Goal: Entertainment & Leisure: Browse casually

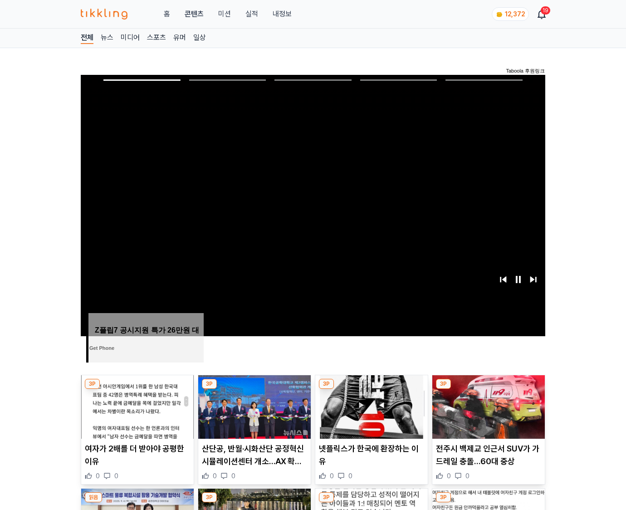
click at [488, 389] on img at bounding box center [489, 407] width 113 height 64
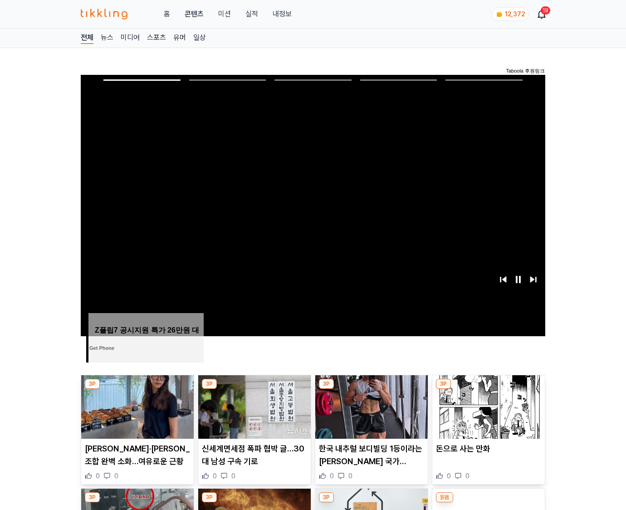
click at [488, 389] on img at bounding box center [489, 407] width 113 height 64
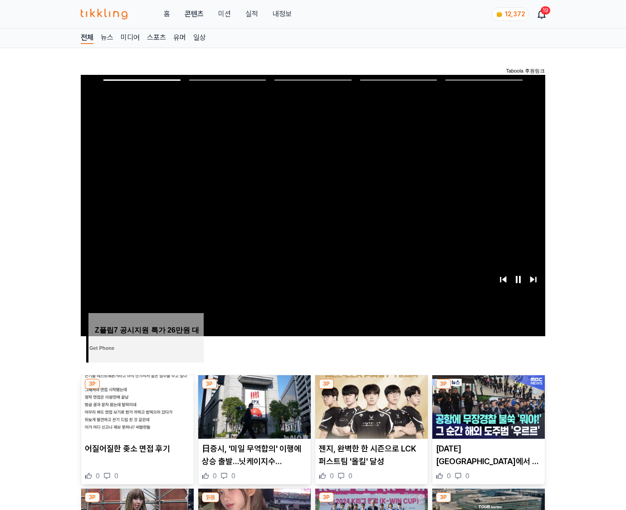
click at [488, 389] on img at bounding box center [489, 407] width 113 height 64
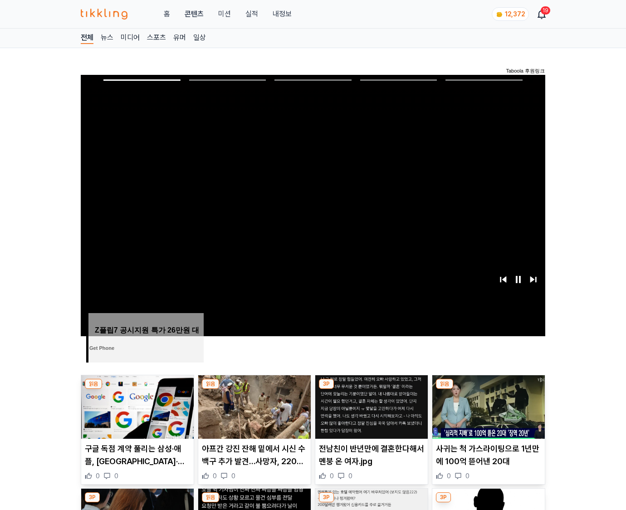
click at [488, 389] on img at bounding box center [489, 407] width 113 height 64
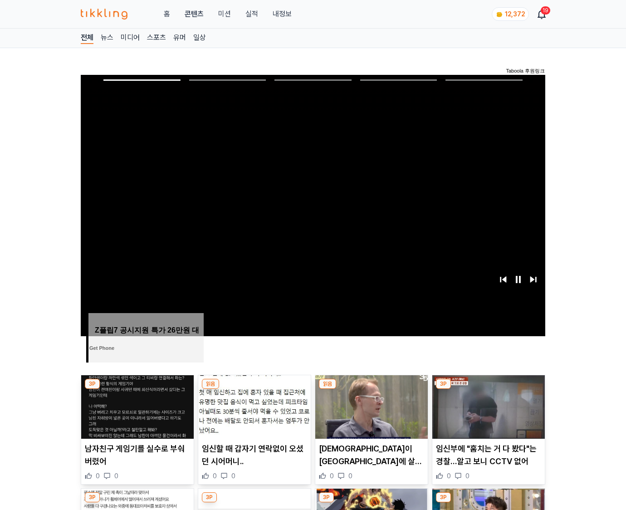
click at [488, 389] on img at bounding box center [489, 407] width 113 height 64
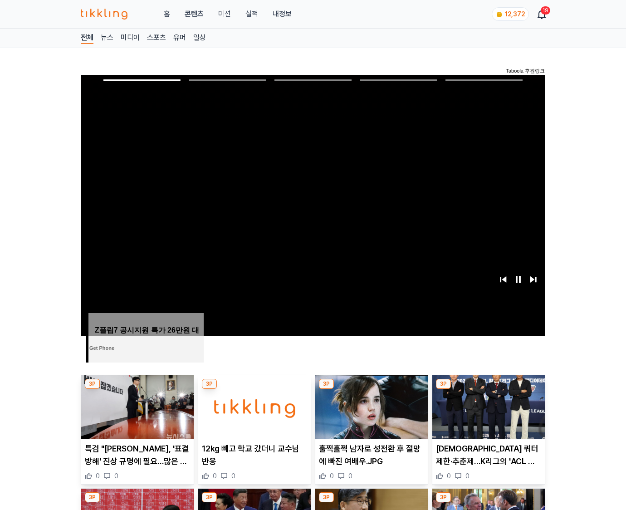
click at [488, 389] on img at bounding box center [489, 407] width 113 height 64
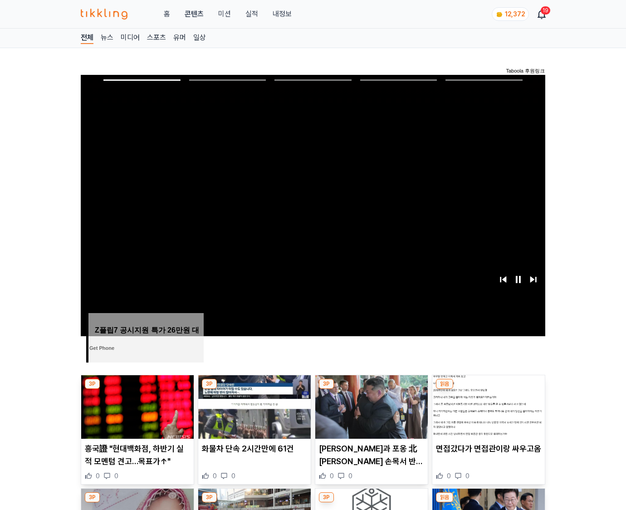
click at [488, 389] on img at bounding box center [489, 407] width 113 height 64
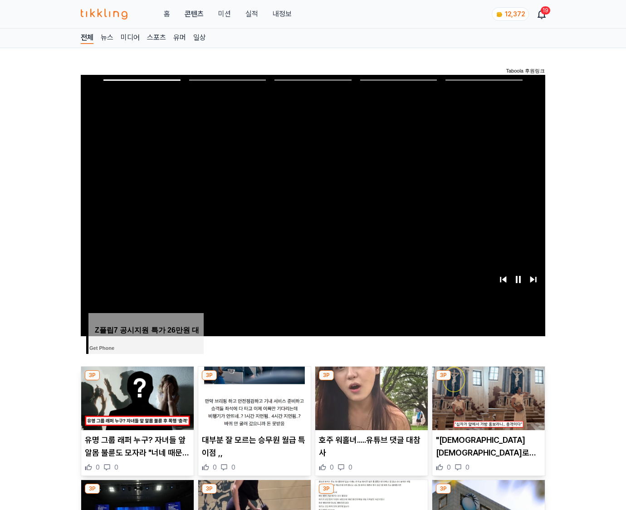
click at [488, 389] on img at bounding box center [489, 399] width 113 height 64
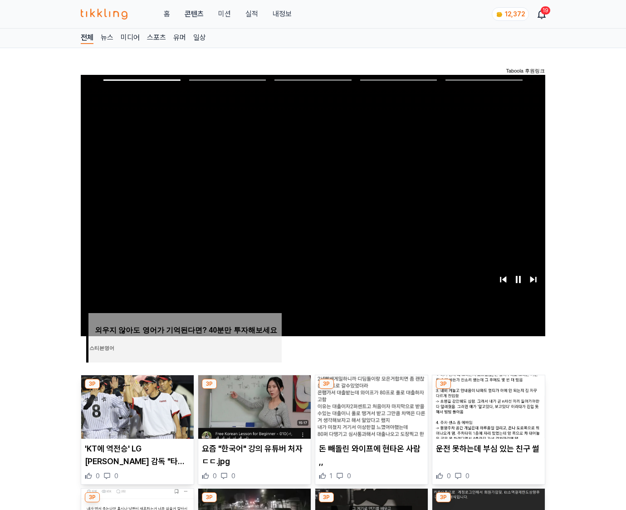
click at [488, 389] on img at bounding box center [489, 407] width 113 height 64
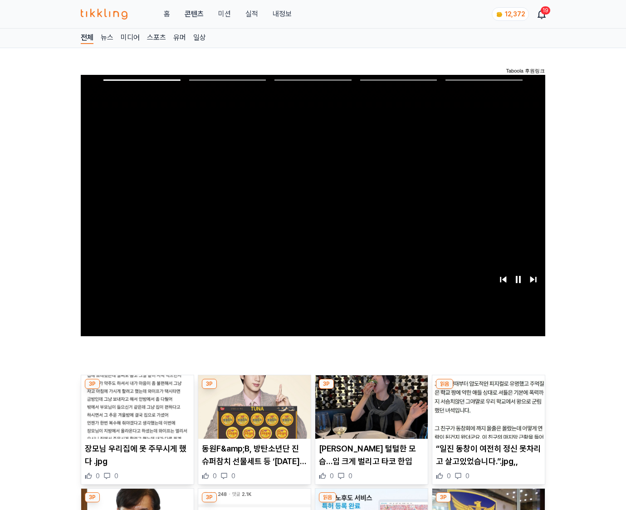
click at [488, 389] on img at bounding box center [489, 407] width 113 height 64
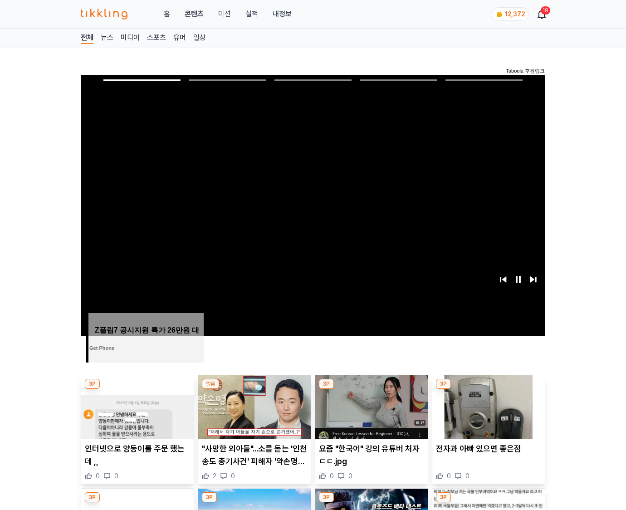
click at [488, 389] on img at bounding box center [489, 407] width 113 height 64
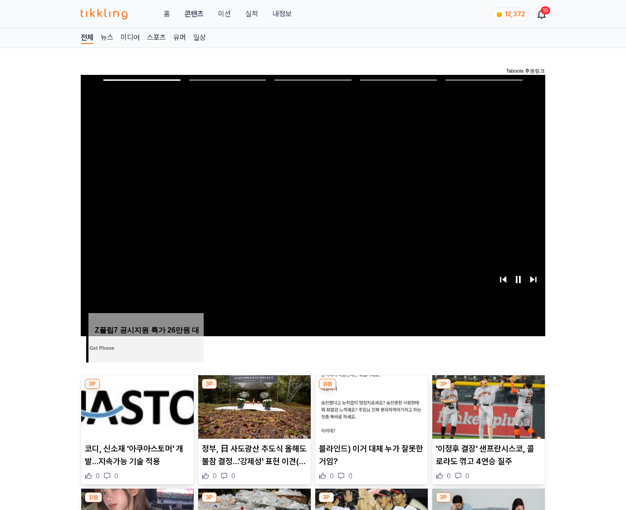
click at [488, 389] on img at bounding box center [489, 407] width 113 height 64
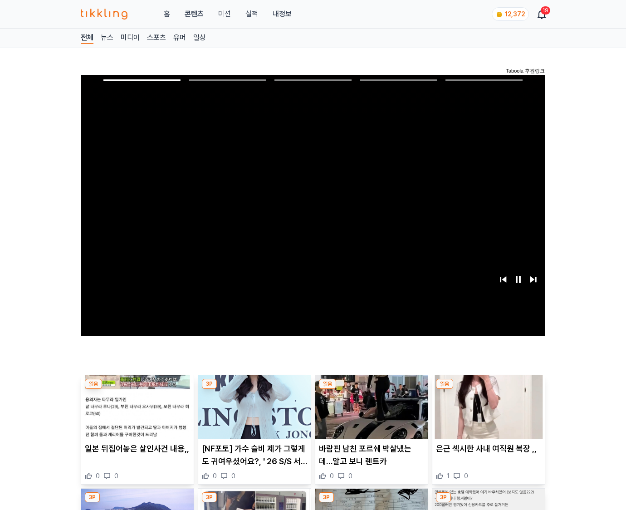
click at [488, 389] on img at bounding box center [489, 407] width 113 height 64
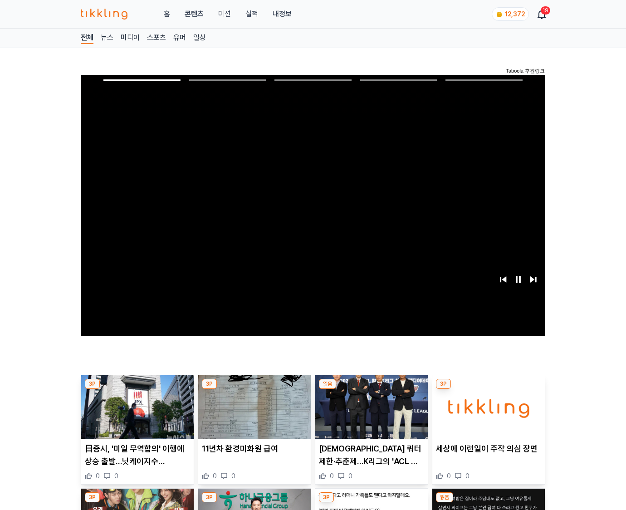
click at [488, 389] on img at bounding box center [489, 407] width 113 height 64
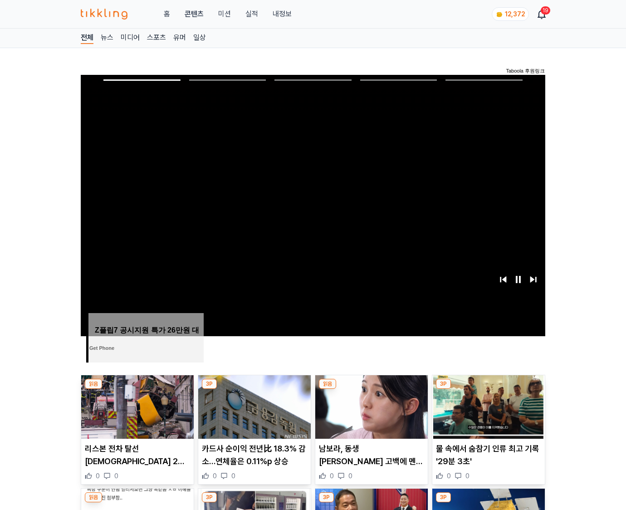
click at [488, 389] on img at bounding box center [489, 407] width 113 height 64
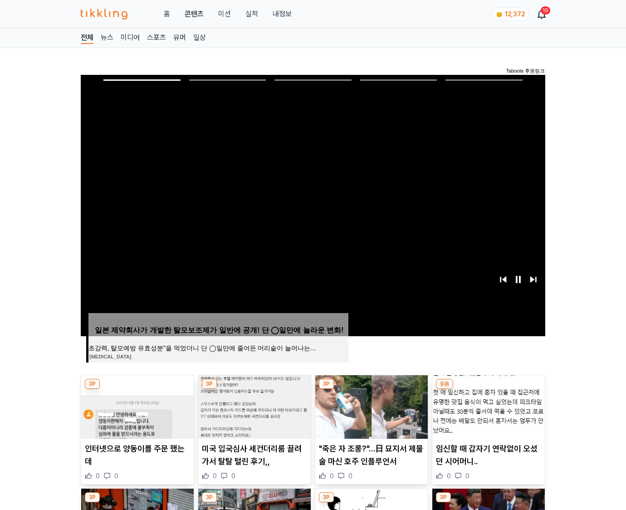
click at [488, 389] on img at bounding box center [489, 407] width 113 height 64
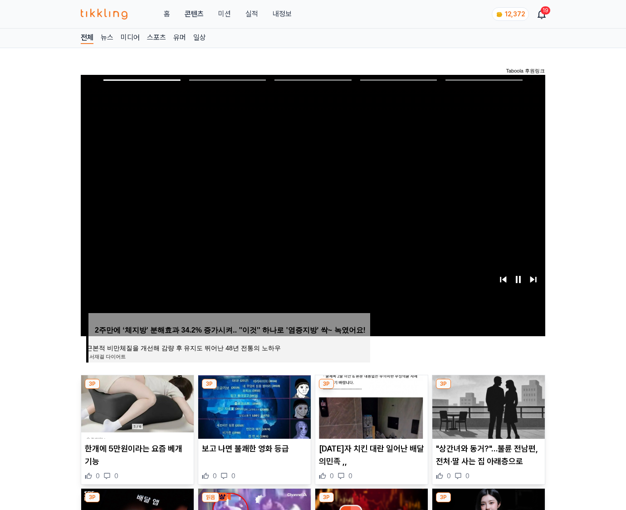
click at [488, 389] on img at bounding box center [489, 407] width 113 height 64
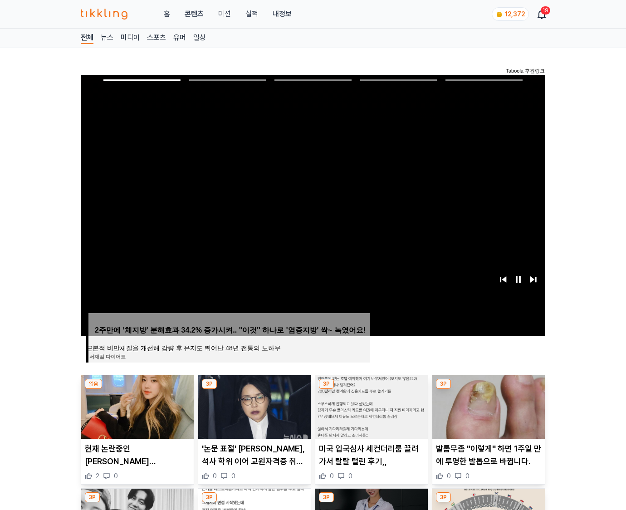
click at [488, 389] on img at bounding box center [489, 407] width 113 height 64
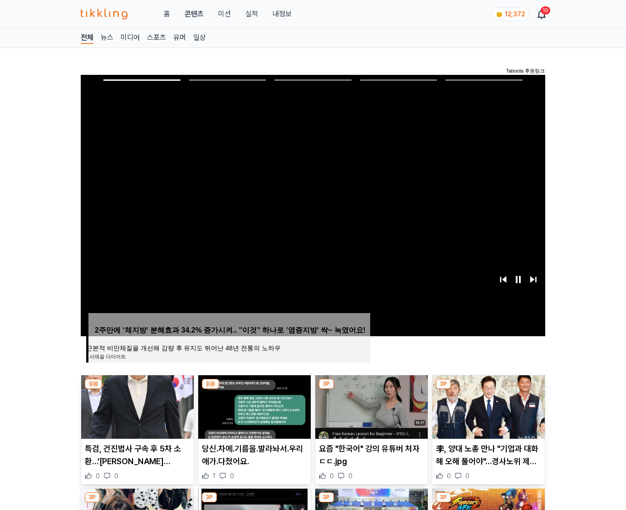
click at [488, 389] on img at bounding box center [489, 407] width 113 height 64
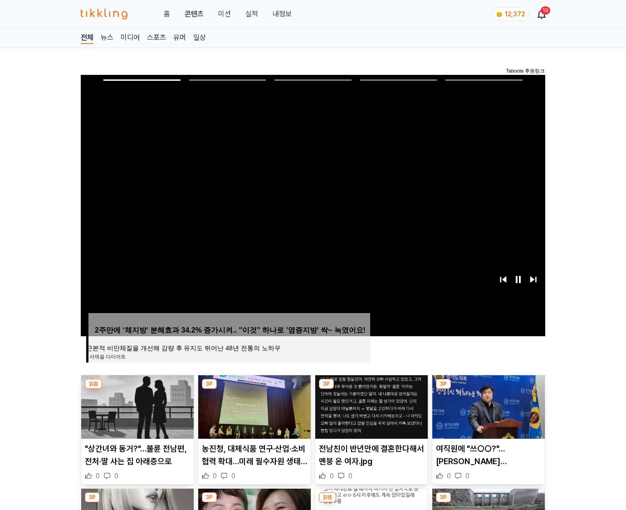
click at [488, 389] on img at bounding box center [489, 407] width 113 height 64
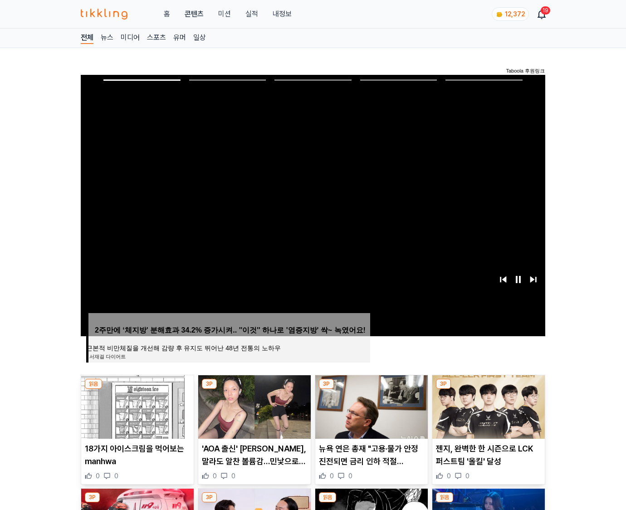
click at [488, 389] on img at bounding box center [489, 407] width 113 height 64
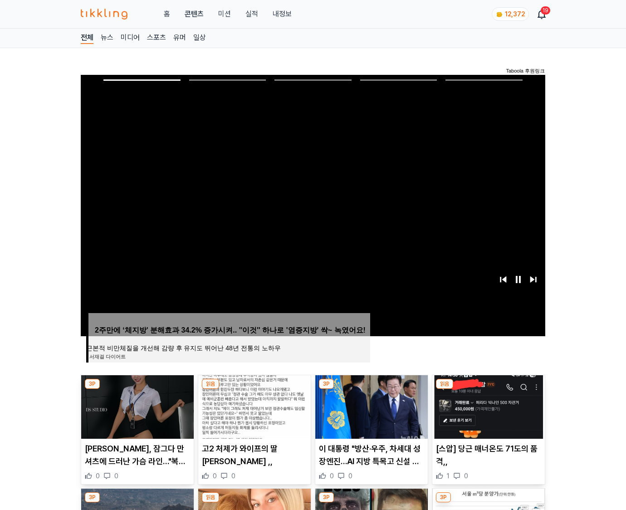
click at [488, 389] on img at bounding box center [489, 407] width 113 height 64
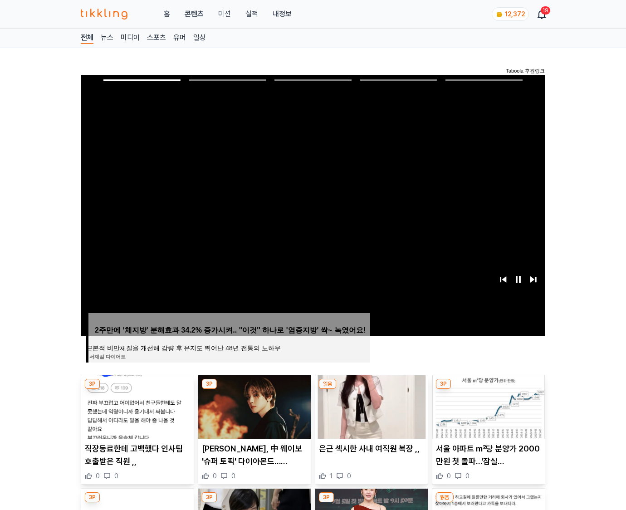
click at [488, 389] on img at bounding box center [489, 407] width 113 height 64
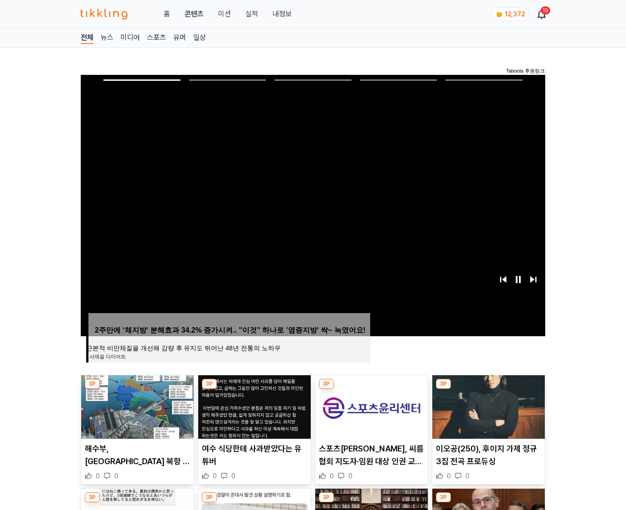
click at [488, 389] on img at bounding box center [489, 407] width 113 height 64
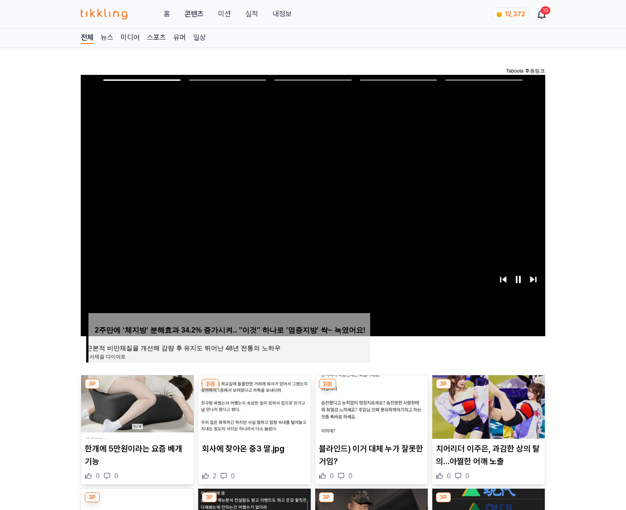
click at [488, 389] on img at bounding box center [489, 407] width 113 height 64
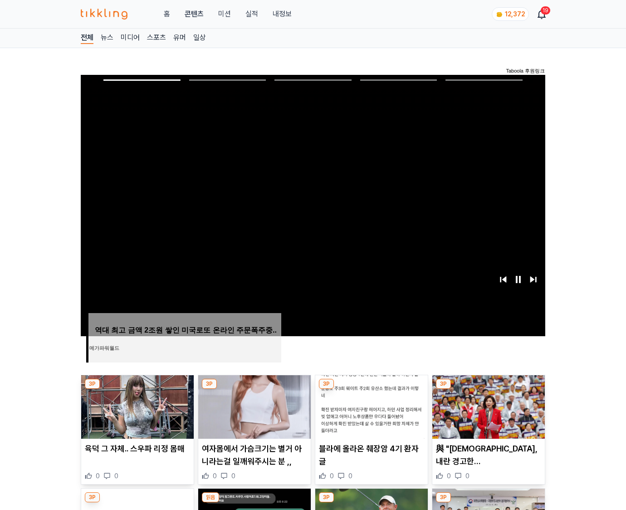
click at [488, 389] on img at bounding box center [489, 407] width 113 height 64
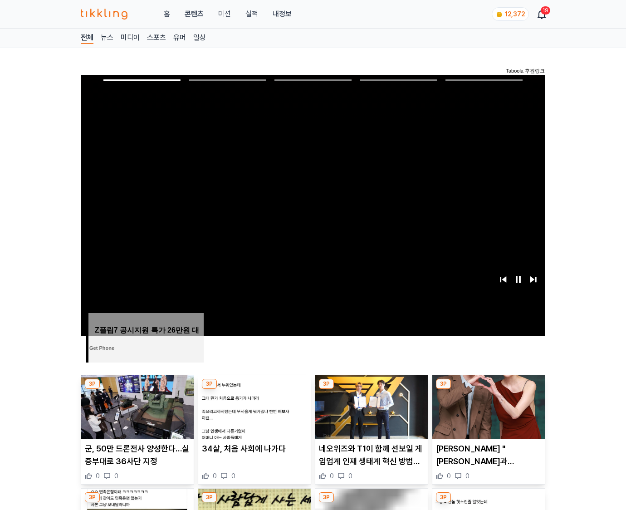
click at [488, 389] on img at bounding box center [489, 407] width 113 height 64
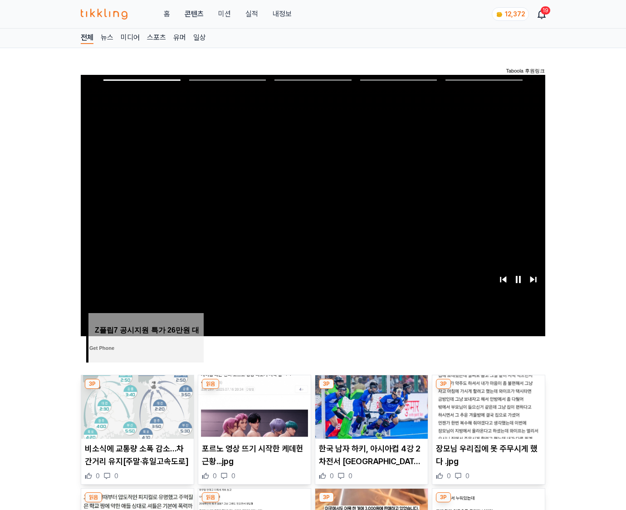
click at [488, 389] on img at bounding box center [489, 407] width 113 height 64
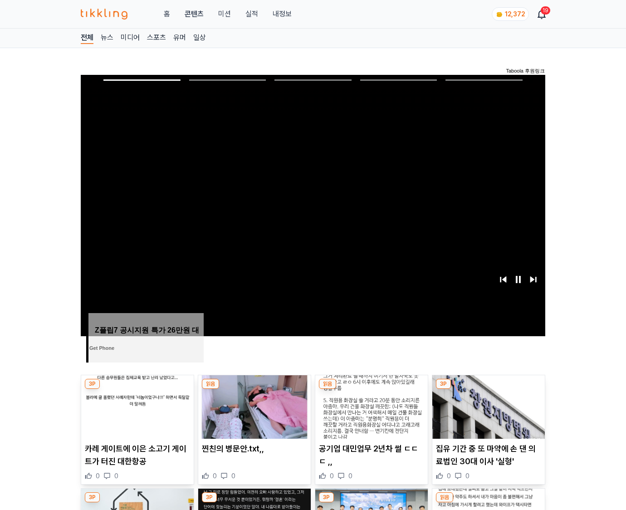
click at [488, 389] on img at bounding box center [489, 407] width 113 height 64
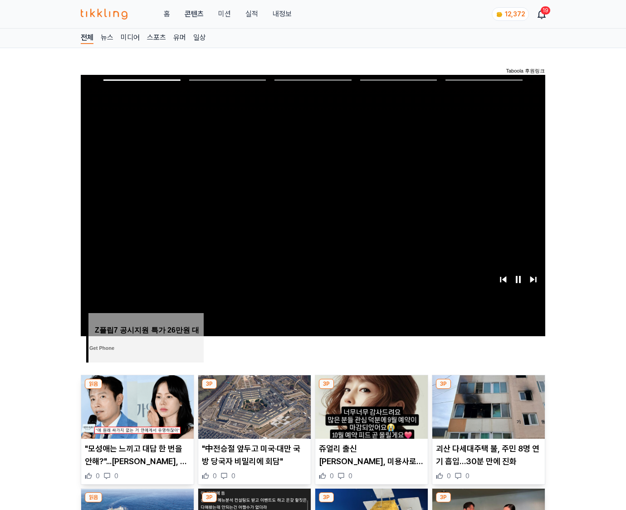
click at [488, 389] on img at bounding box center [489, 407] width 113 height 64
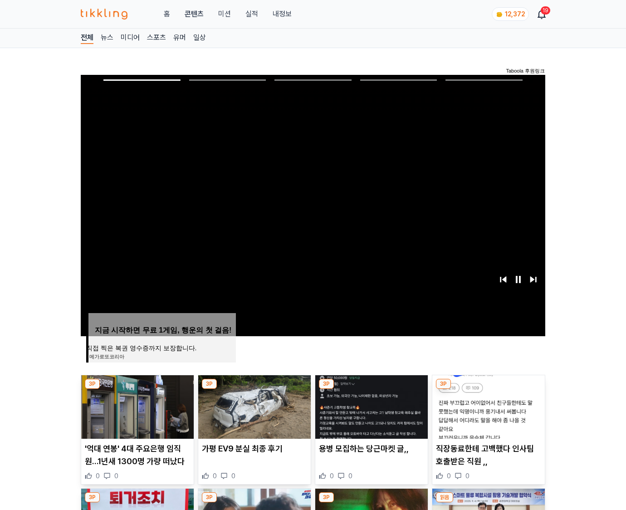
click at [488, 389] on img at bounding box center [489, 407] width 113 height 64
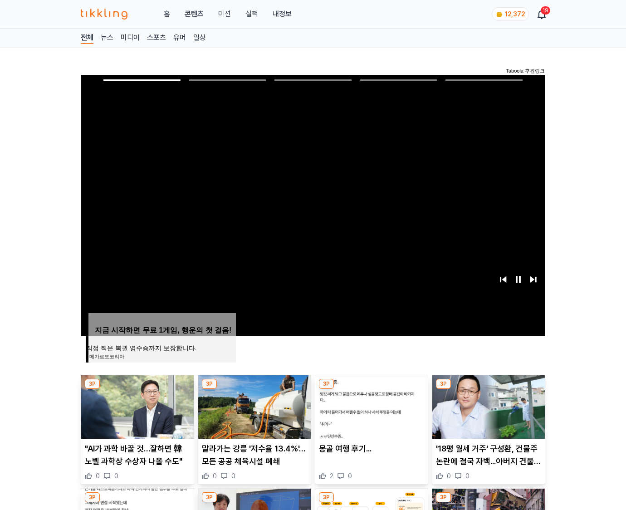
click at [488, 389] on img at bounding box center [489, 407] width 113 height 64
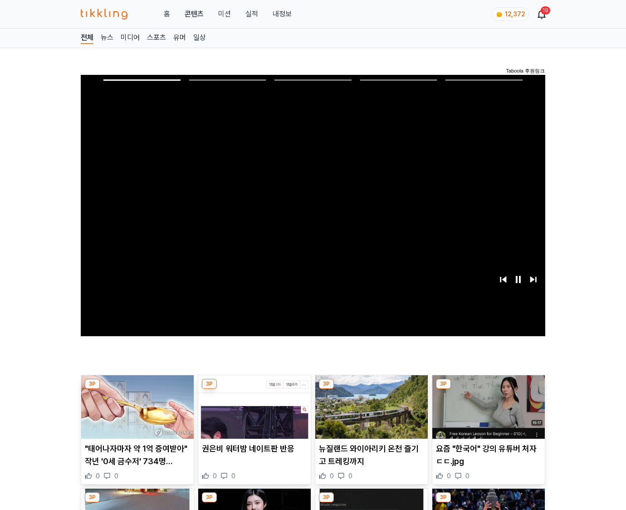
click at [488, 389] on img at bounding box center [489, 407] width 113 height 64
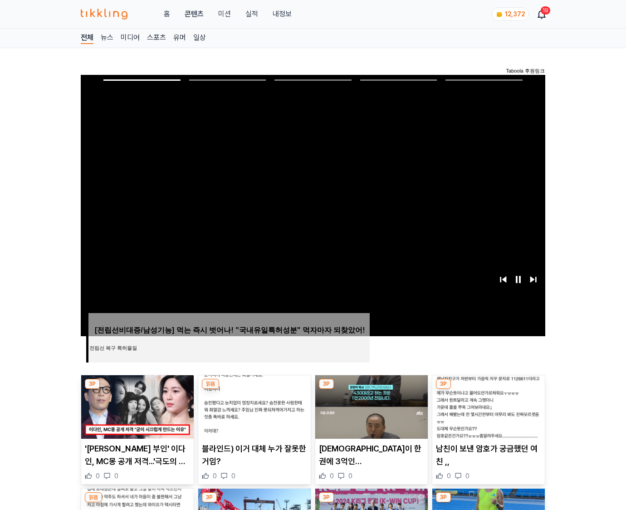
click at [488, 389] on img at bounding box center [489, 407] width 113 height 64
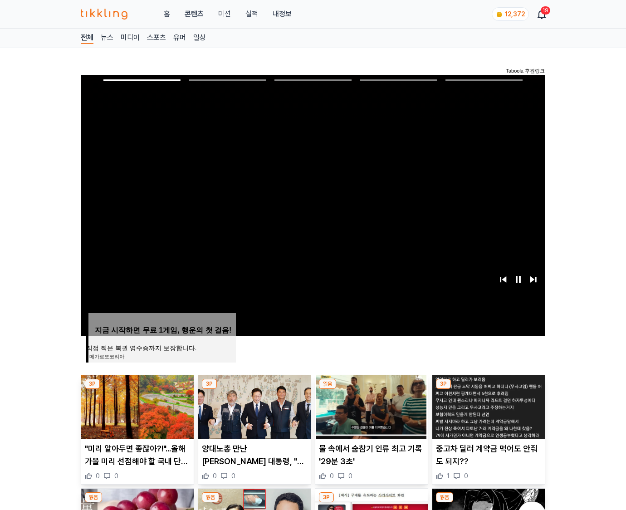
click at [488, 389] on img at bounding box center [489, 407] width 113 height 64
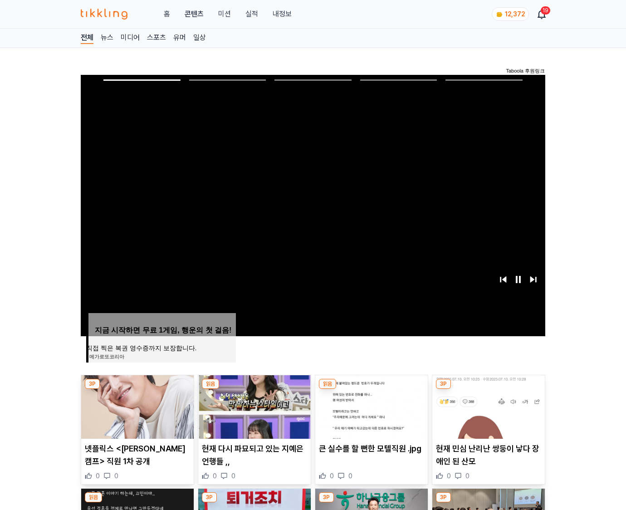
click at [488, 389] on img at bounding box center [489, 407] width 113 height 64
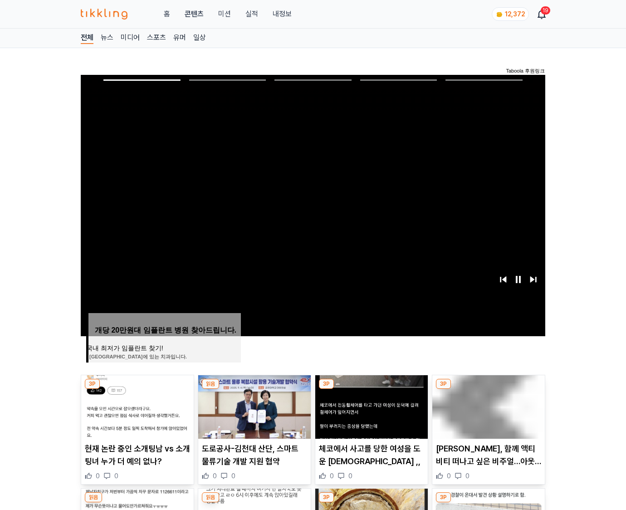
click at [488, 389] on img at bounding box center [489, 407] width 113 height 64
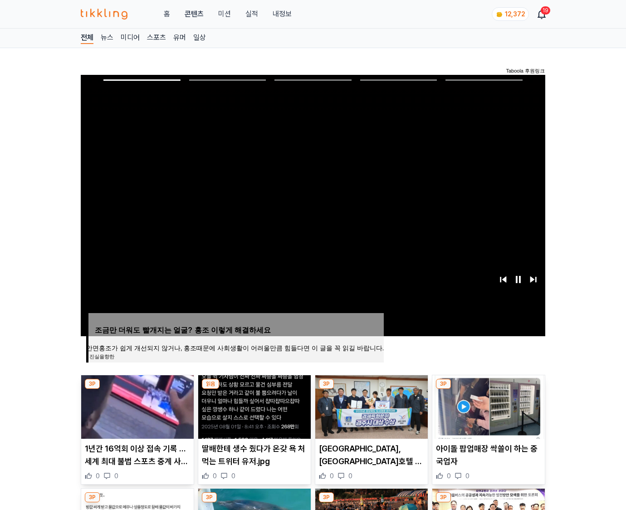
click at [488, 389] on img at bounding box center [489, 407] width 113 height 64
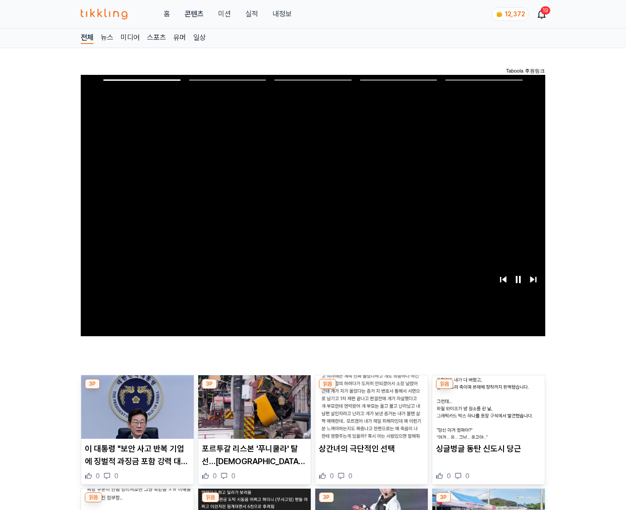
click at [488, 389] on img at bounding box center [489, 407] width 113 height 64
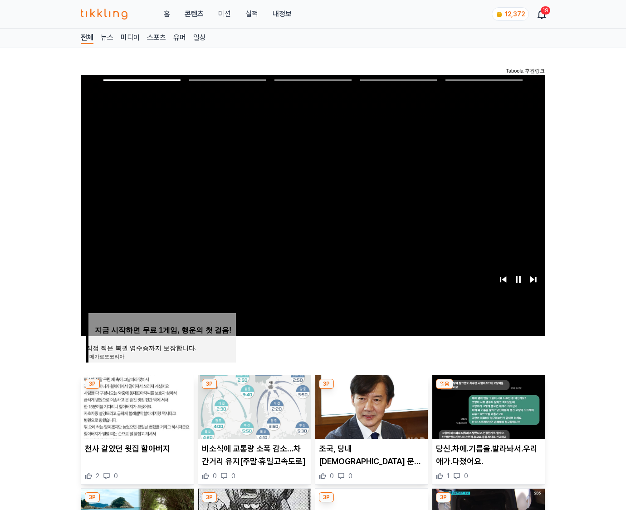
click at [488, 389] on img at bounding box center [489, 407] width 113 height 64
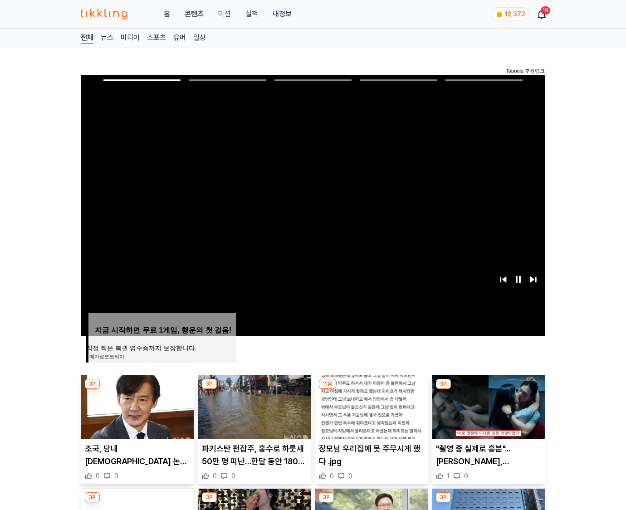
click at [488, 389] on img at bounding box center [489, 407] width 113 height 64
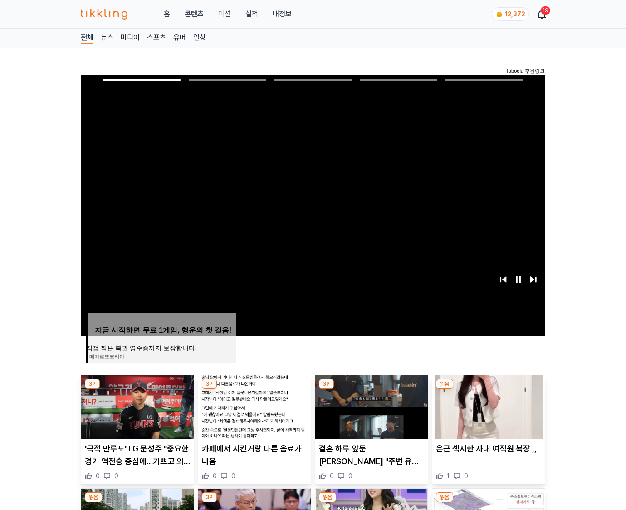
click at [488, 389] on img at bounding box center [489, 407] width 113 height 64
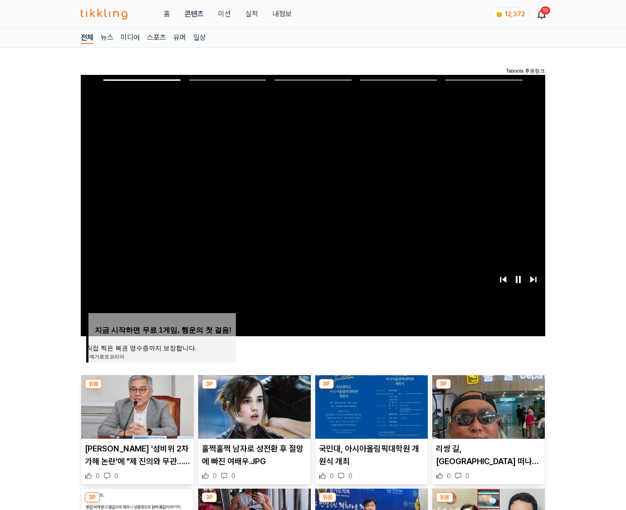
click at [488, 389] on img at bounding box center [489, 407] width 113 height 64
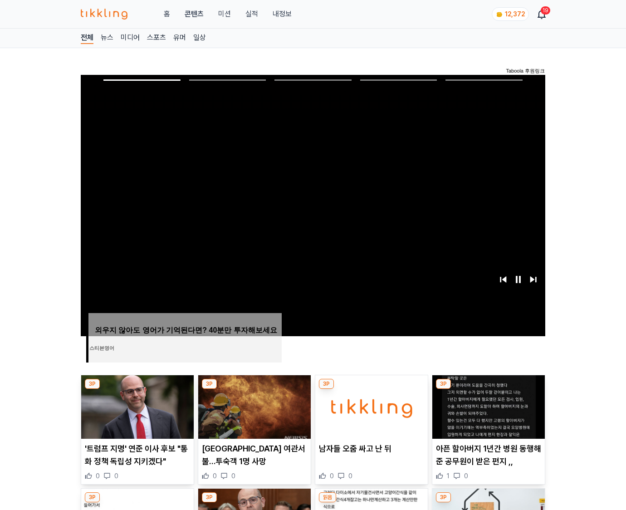
click at [488, 389] on img at bounding box center [489, 407] width 113 height 64
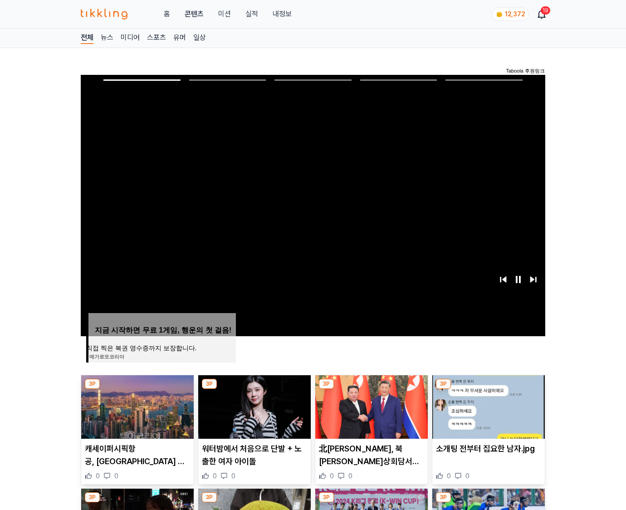
click at [488, 389] on img at bounding box center [489, 407] width 113 height 64
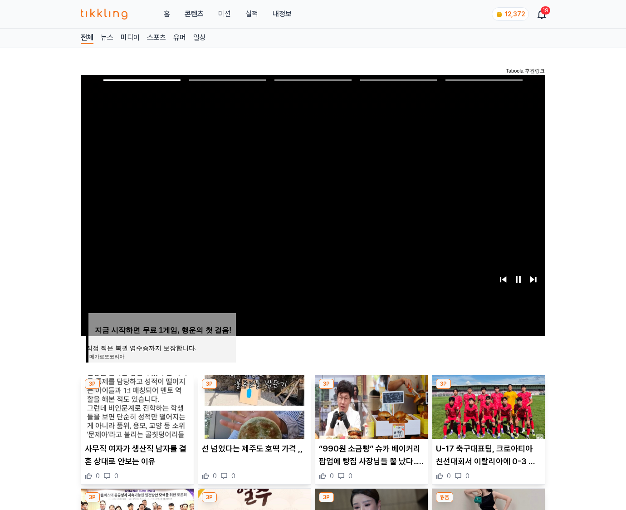
click at [488, 389] on img at bounding box center [489, 407] width 113 height 64
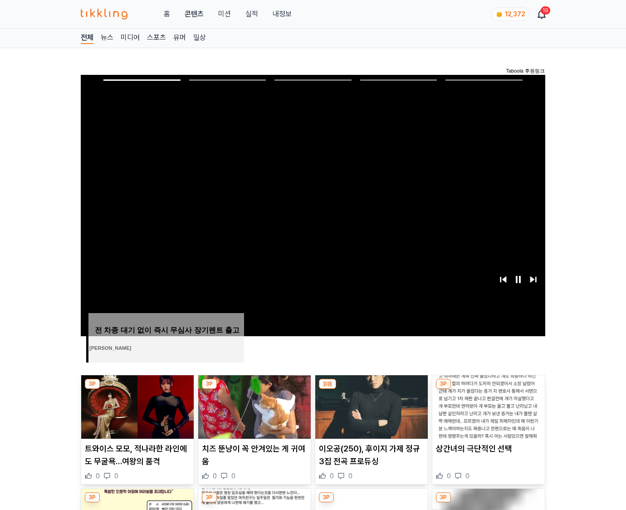
click at [488, 389] on img at bounding box center [489, 407] width 113 height 64
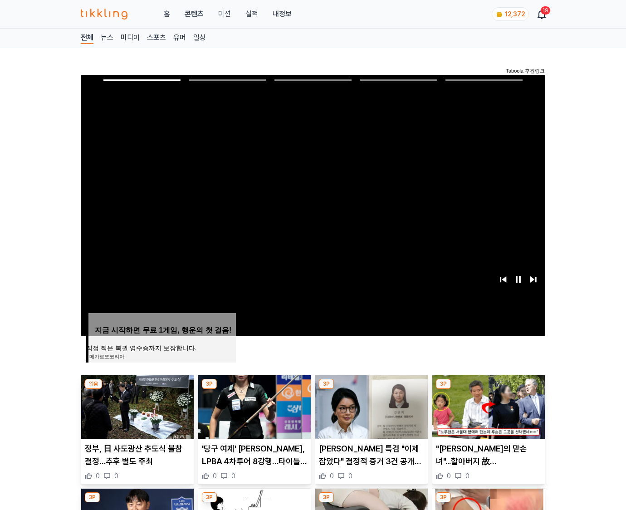
click at [488, 389] on img at bounding box center [489, 407] width 113 height 64
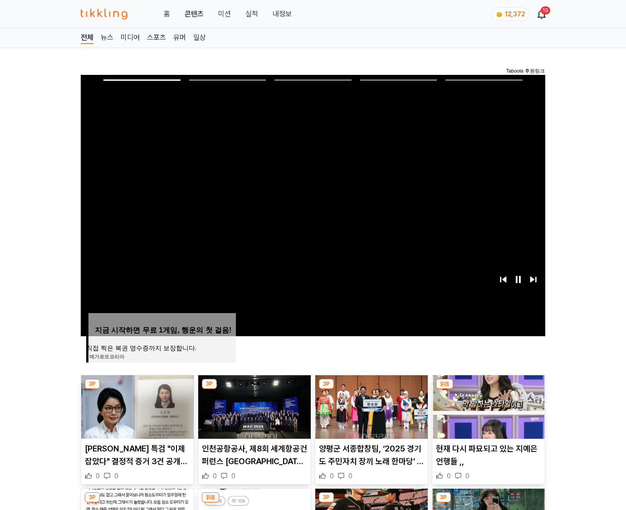
click at [488, 389] on img at bounding box center [489, 407] width 113 height 64
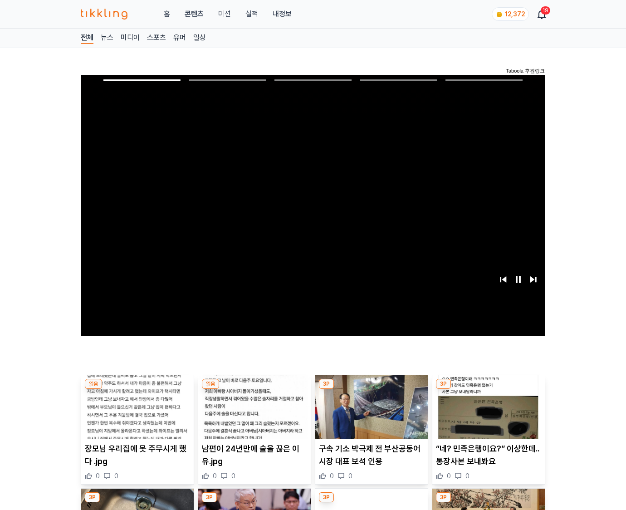
click at [488, 389] on img at bounding box center [489, 407] width 113 height 64
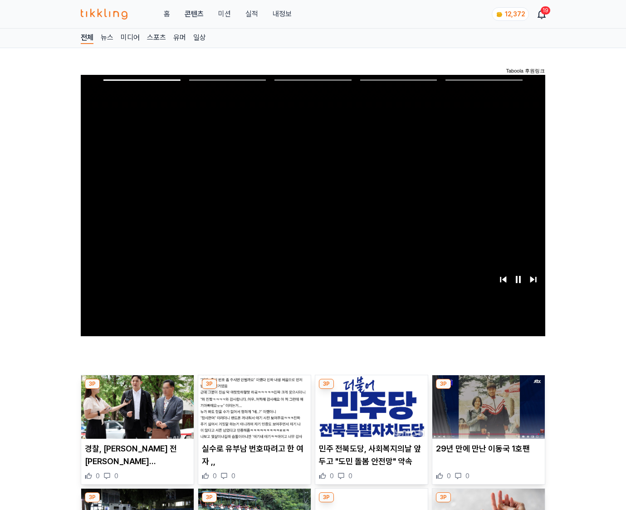
click at [488, 389] on img at bounding box center [489, 407] width 113 height 64
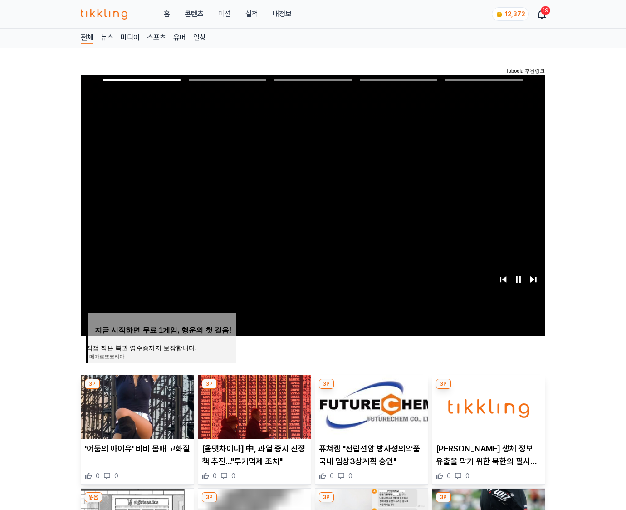
click at [488, 389] on img at bounding box center [489, 407] width 113 height 64
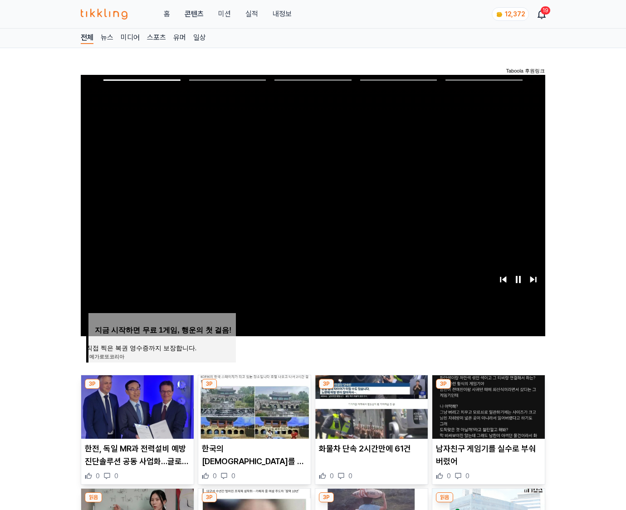
click at [488, 389] on img at bounding box center [489, 407] width 113 height 64
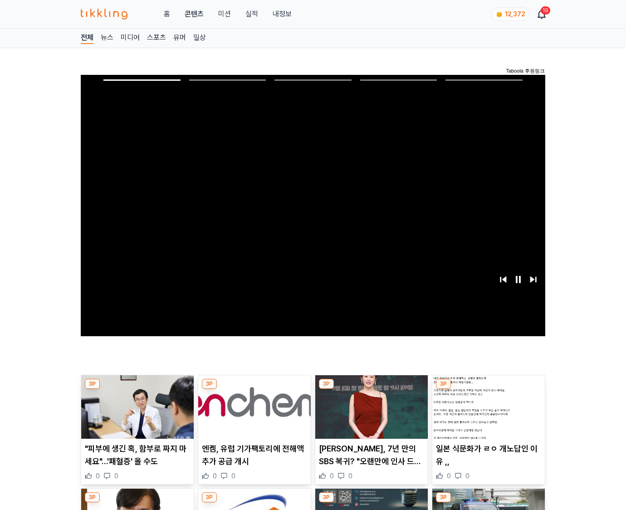
click at [488, 389] on img at bounding box center [489, 407] width 113 height 64
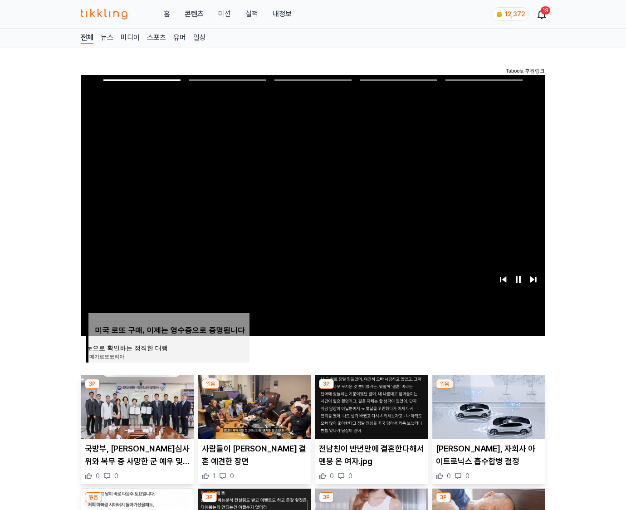
click at [488, 389] on img at bounding box center [489, 407] width 113 height 64
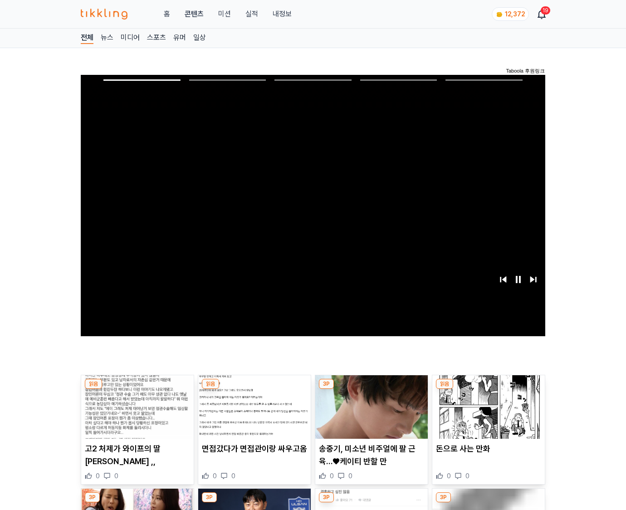
click at [488, 389] on img at bounding box center [489, 407] width 113 height 64
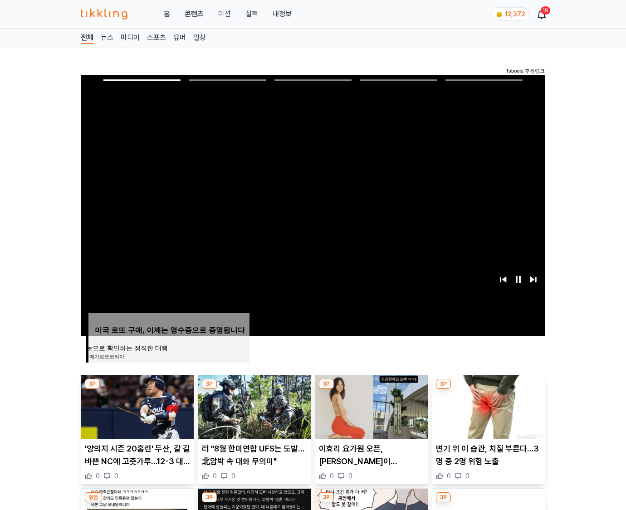
click at [488, 389] on img at bounding box center [489, 407] width 113 height 64
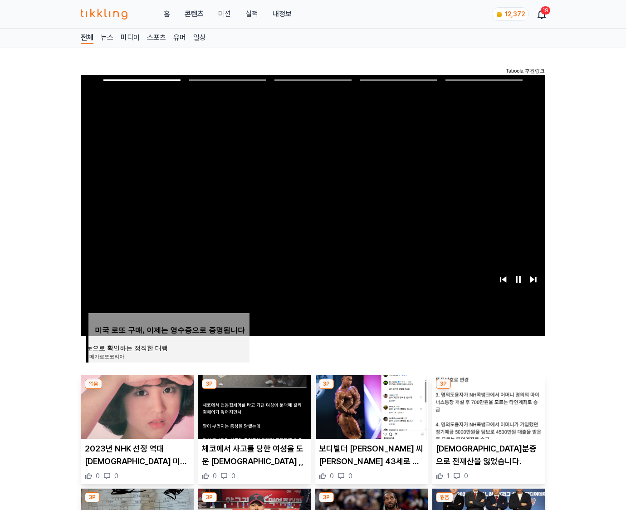
click at [488, 389] on img at bounding box center [489, 407] width 113 height 64
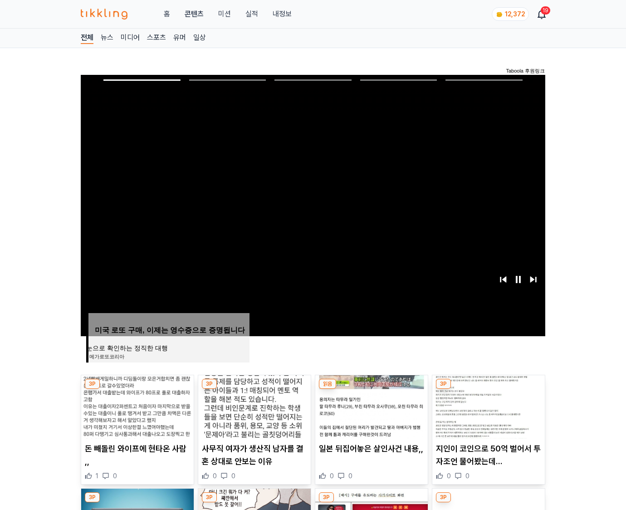
click at [488, 389] on img at bounding box center [489, 407] width 113 height 64
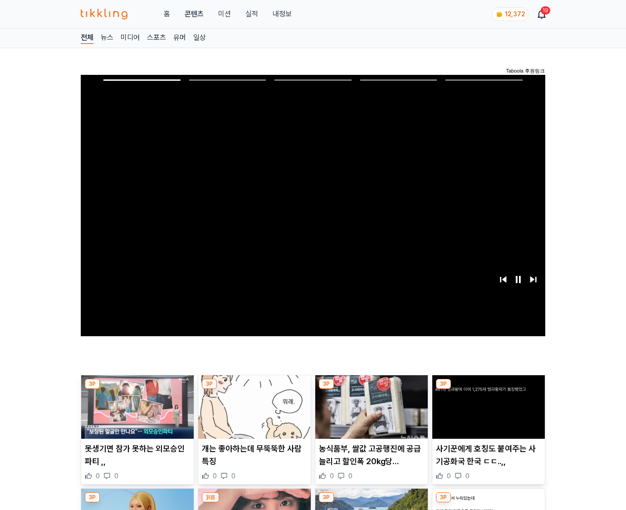
click at [488, 389] on img at bounding box center [489, 407] width 113 height 64
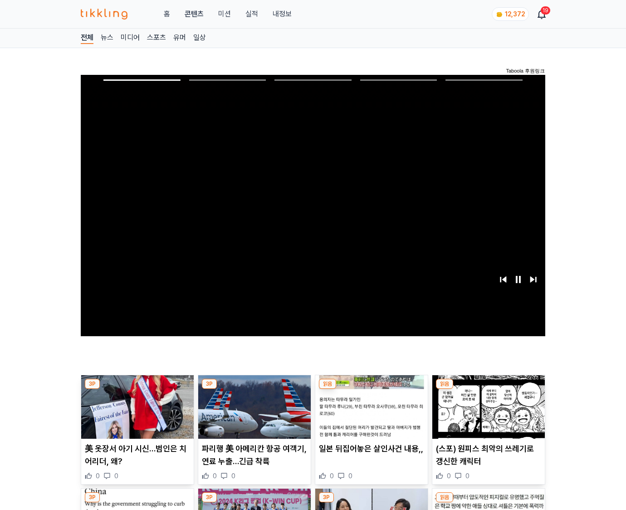
click at [488, 389] on img at bounding box center [489, 407] width 113 height 64
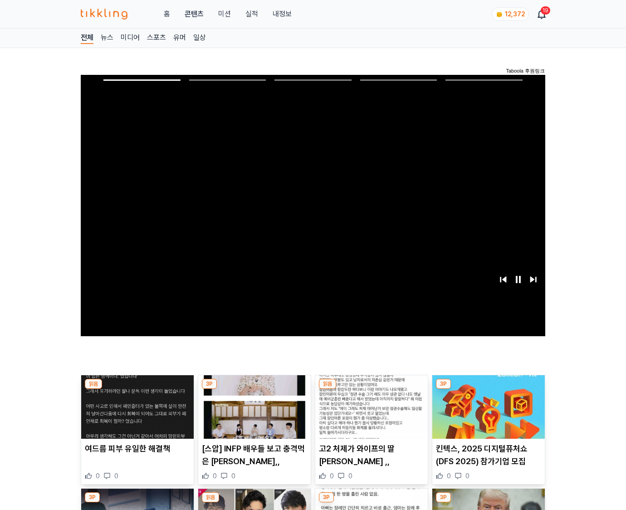
click at [488, 389] on img at bounding box center [489, 407] width 113 height 64
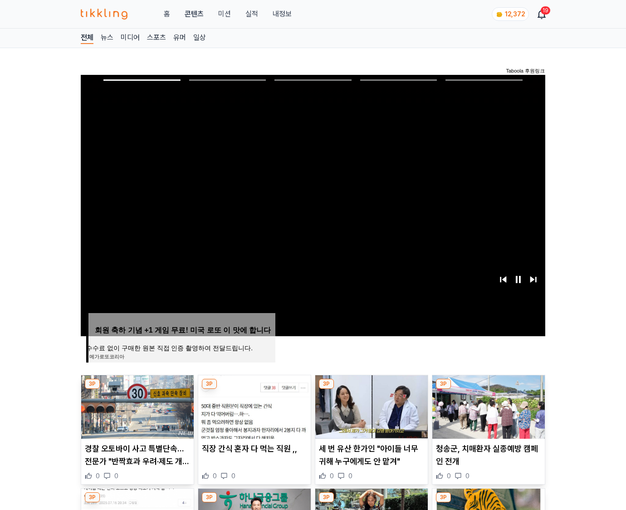
click at [488, 389] on img at bounding box center [489, 407] width 113 height 64
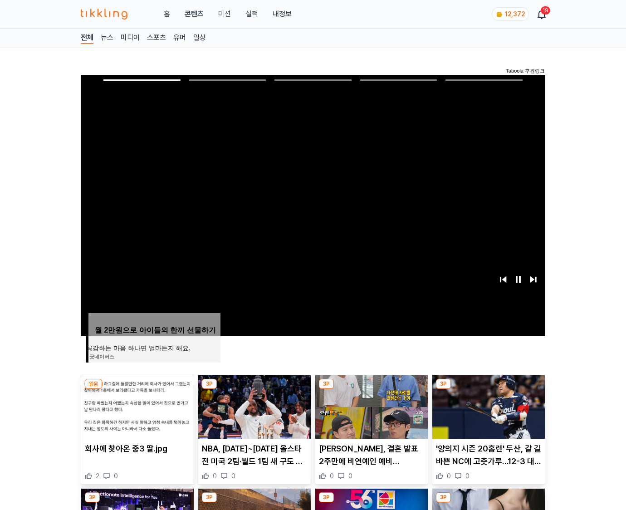
click at [488, 389] on img at bounding box center [489, 407] width 113 height 64
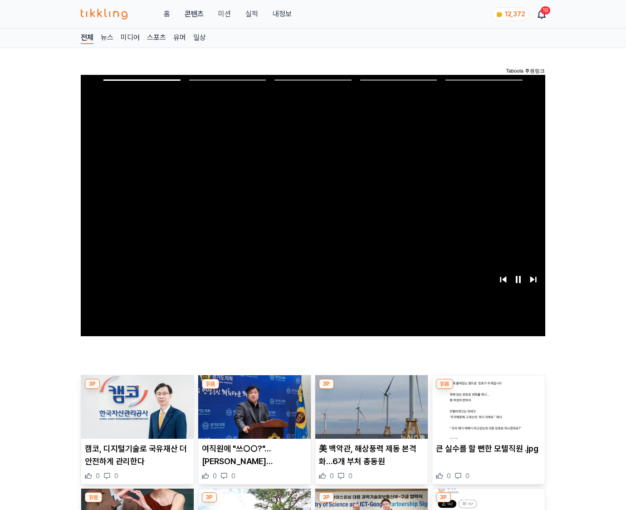
click at [488, 389] on img at bounding box center [489, 407] width 113 height 64
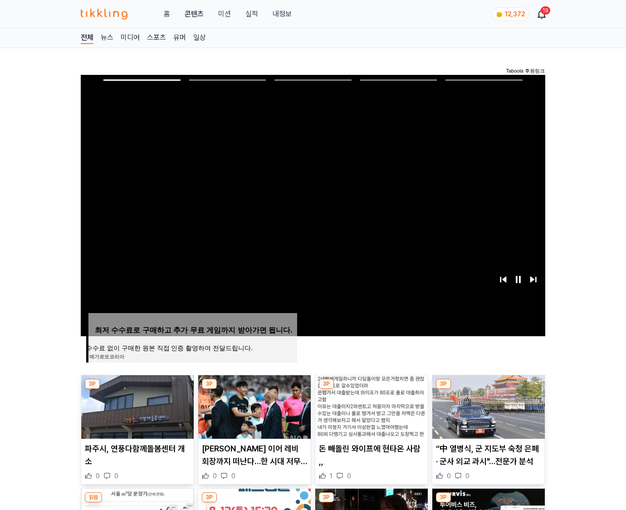
click at [488, 389] on img at bounding box center [489, 407] width 113 height 64
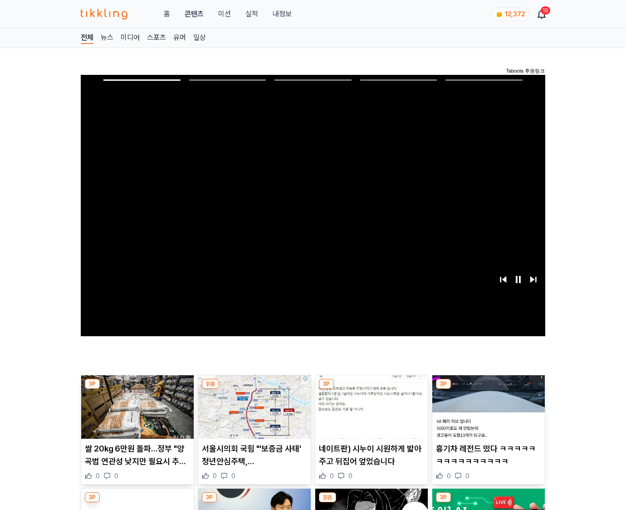
click at [488, 389] on img at bounding box center [489, 407] width 113 height 64
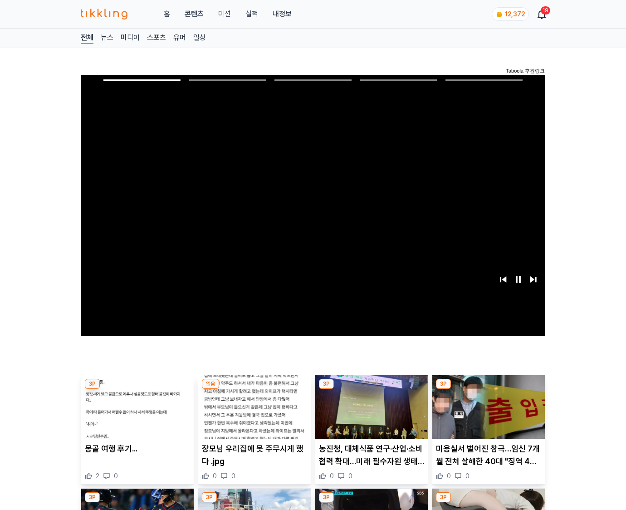
click at [488, 389] on img at bounding box center [489, 407] width 113 height 64
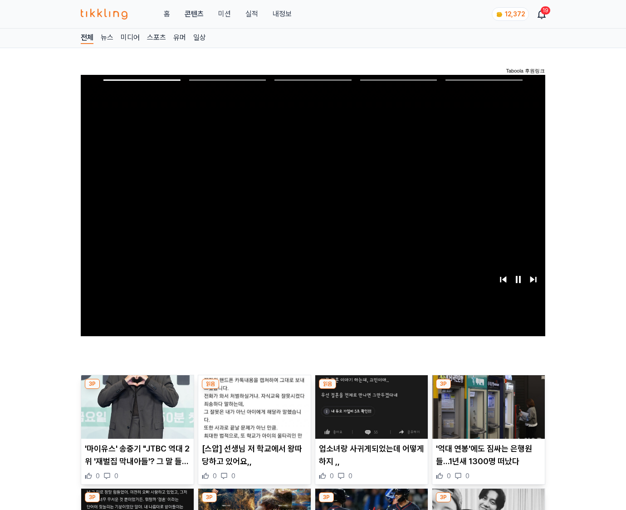
click at [488, 389] on img at bounding box center [489, 407] width 113 height 64
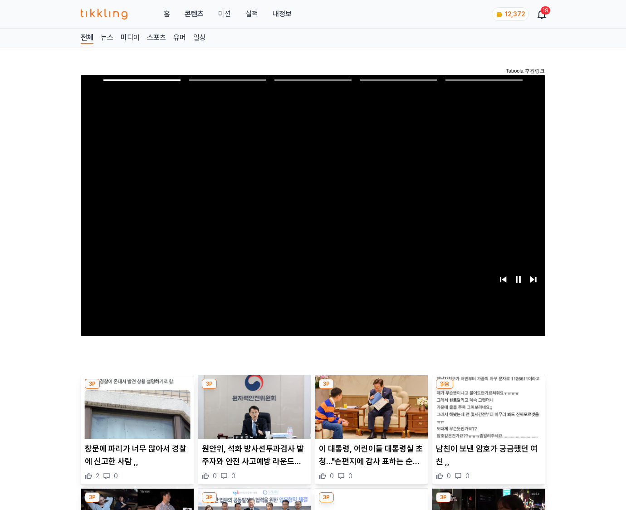
click at [488, 389] on img at bounding box center [489, 407] width 113 height 64
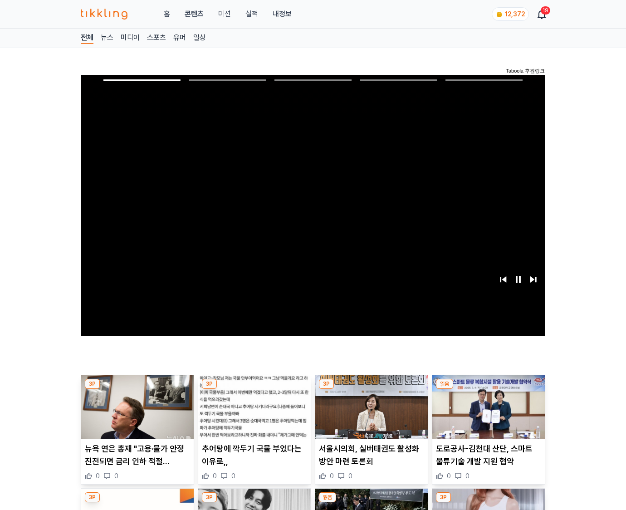
click at [488, 389] on img at bounding box center [489, 407] width 113 height 64
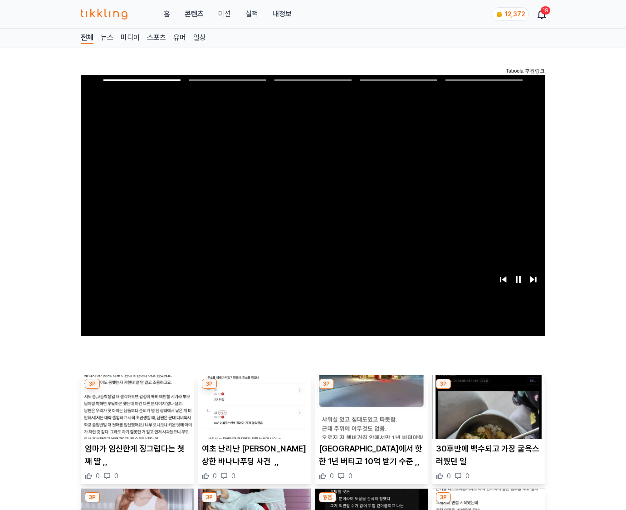
click at [488, 389] on img at bounding box center [489, 407] width 113 height 64
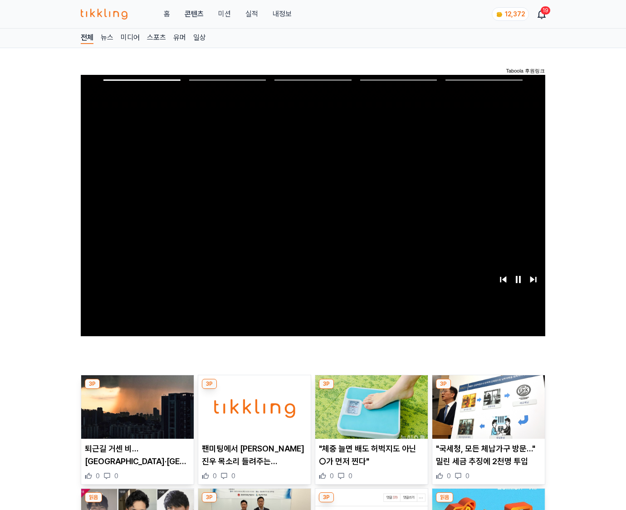
click at [488, 389] on img at bounding box center [489, 407] width 113 height 64
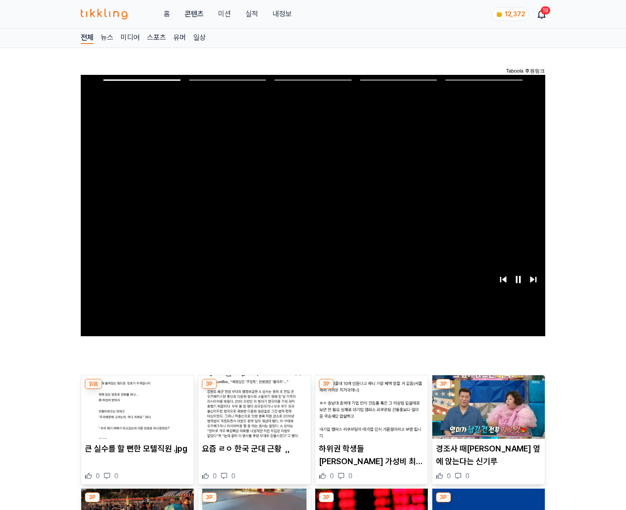
click at [488, 389] on img at bounding box center [489, 407] width 113 height 64
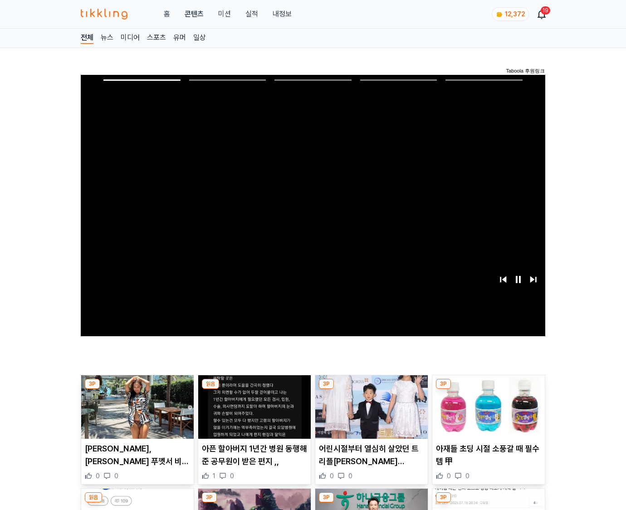
click at [488, 389] on img at bounding box center [489, 407] width 113 height 64
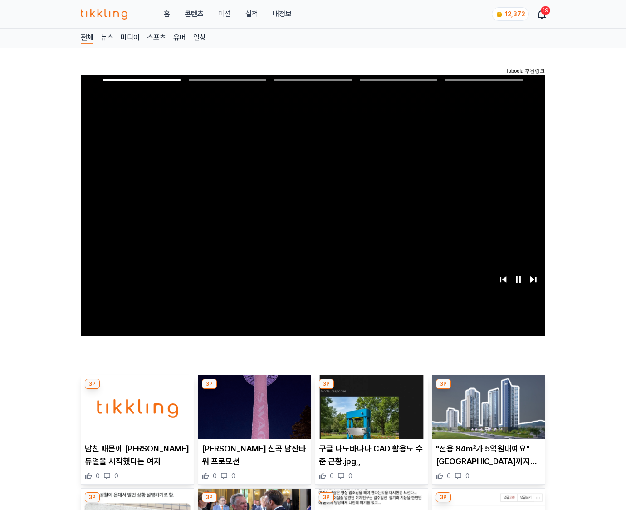
click at [488, 389] on img at bounding box center [489, 407] width 113 height 64
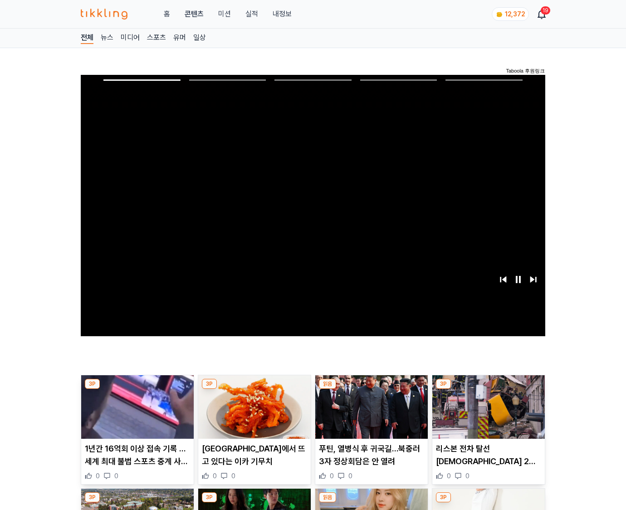
click at [488, 389] on img at bounding box center [489, 407] width 113 height 64
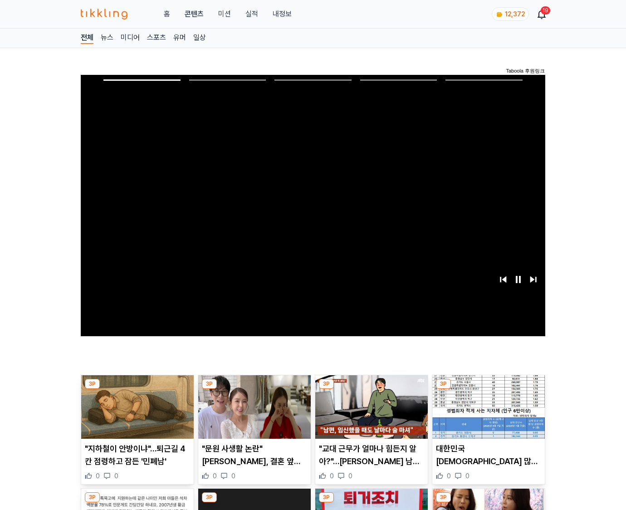
click at [488, 389] on img at bounding box center [489, 407] width 113 height 64
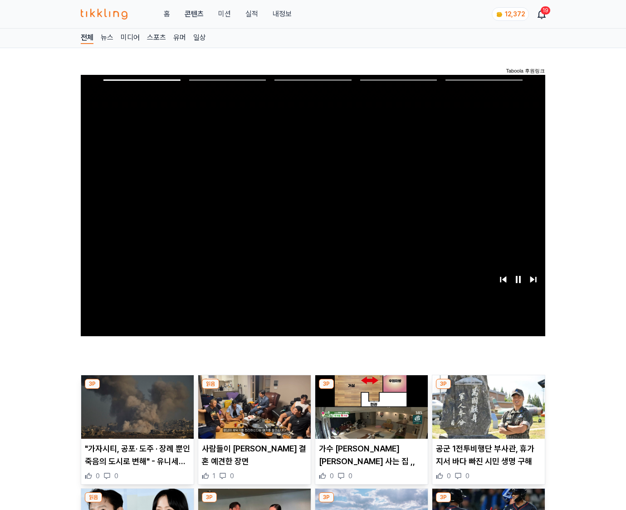
click at [488, 389] on img at bounding box center [489, 407] width 113 height 64
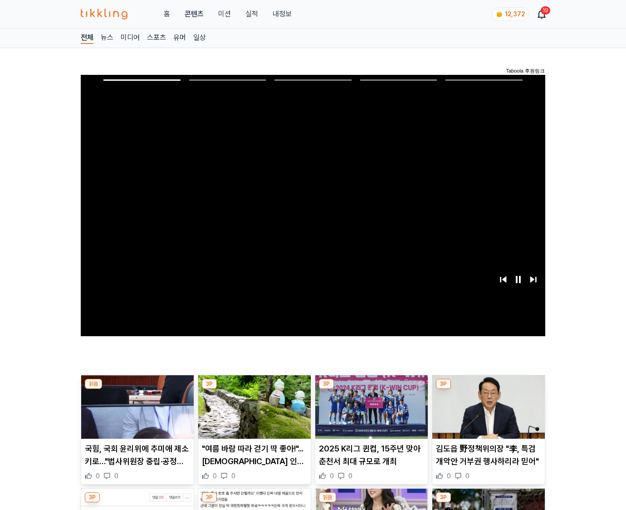
click at [488, 389] on img at bounding box center [489, 407] width 113 height 64
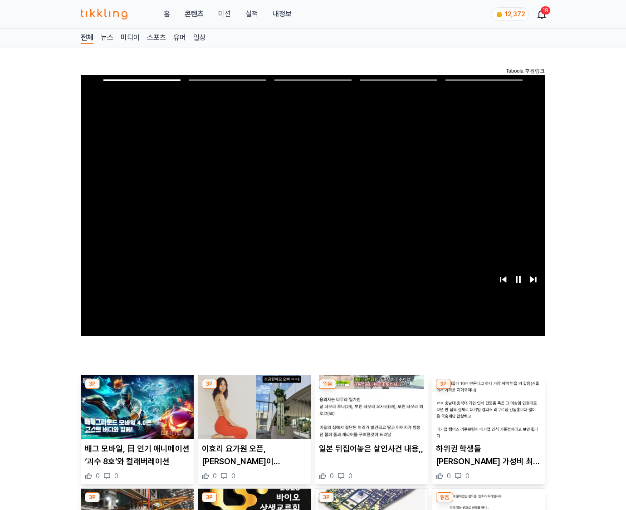
click at [488, 389] on img at bounding box center [489, 407] width 113 height 64
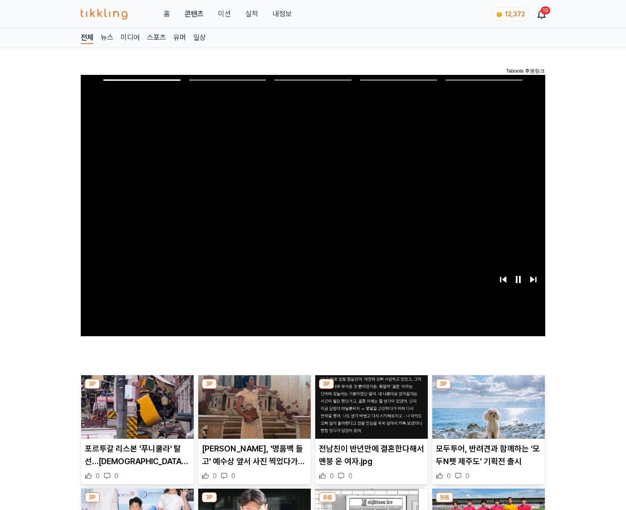
click at [488, 389] on img at bounding box center [489, 407] width 113 height 64
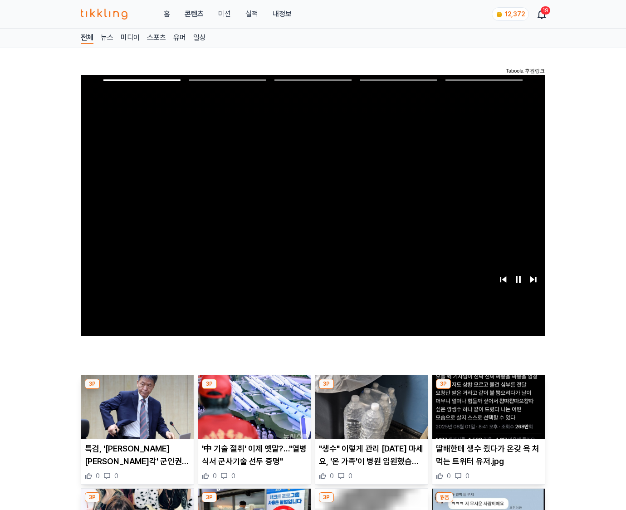
click at [488, 389] on img at bounding box center [489, 407] width 113 height 64
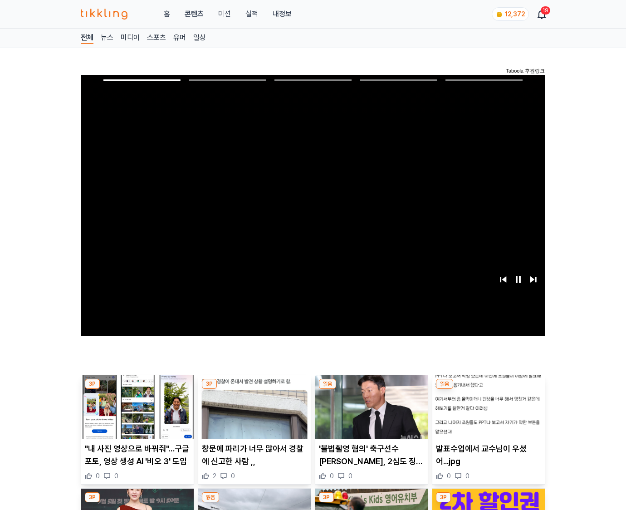
click at [488, 389] on img at bounding box center [489, 407] width 113 height 64
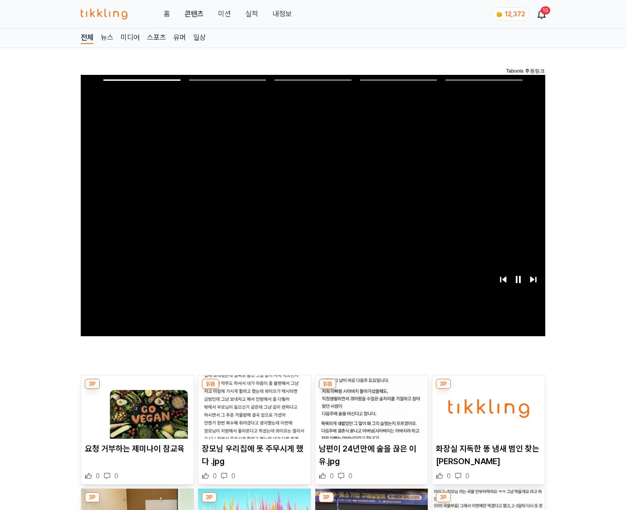
click at [488, 389] on img at bounding box center [489, 407] width 113 height 64
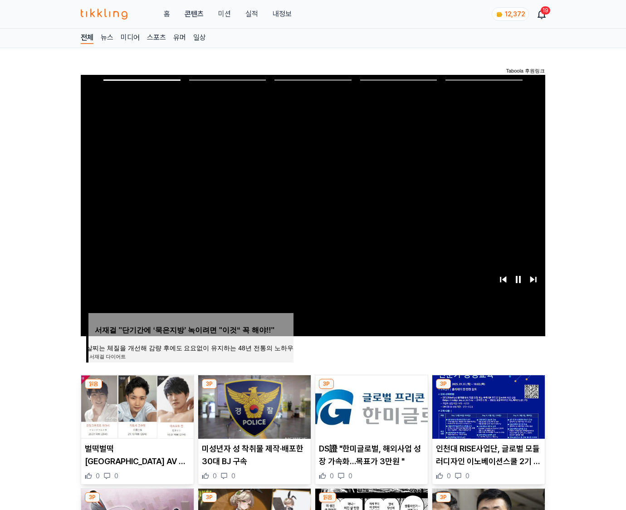
click at [488, 389] on img at bounding box center [489, 407] width 113 height 64
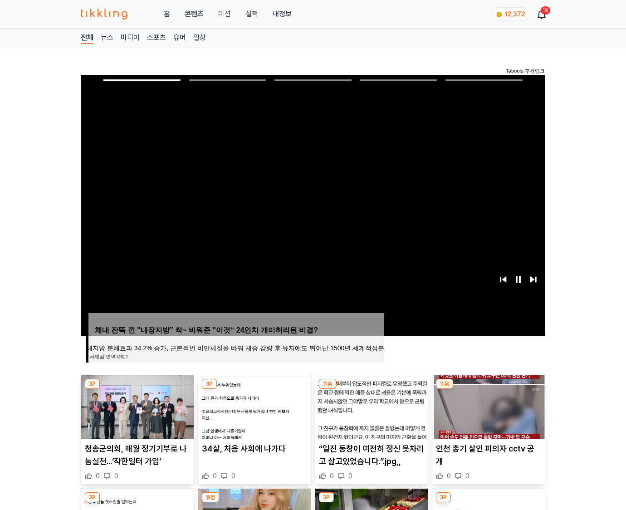
click at [488, 389] on img at bounding box center [489, 407] width 113 height 64
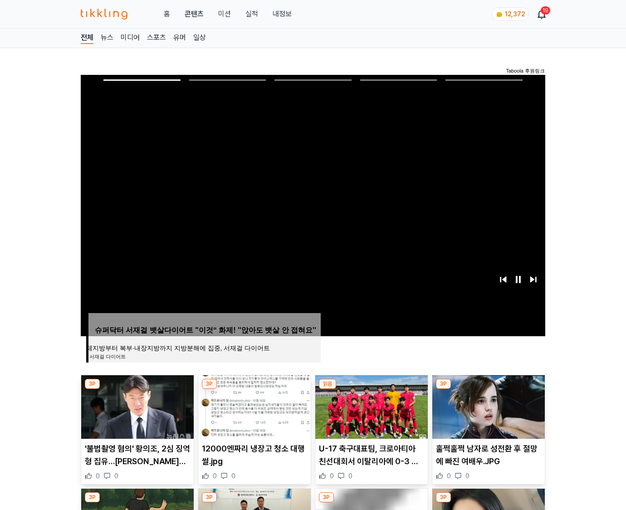
click at [488, 389] on img at bounding box center [489, 407] width 113 height 64
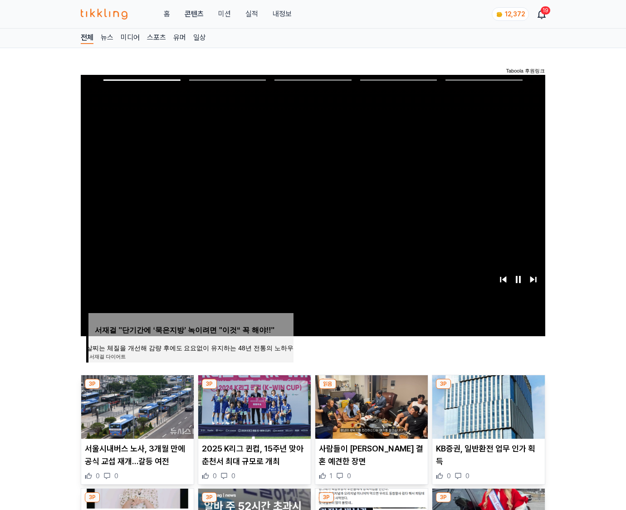
click at [488, 389] on img at bounding box center [489, 407] width 113 height 64
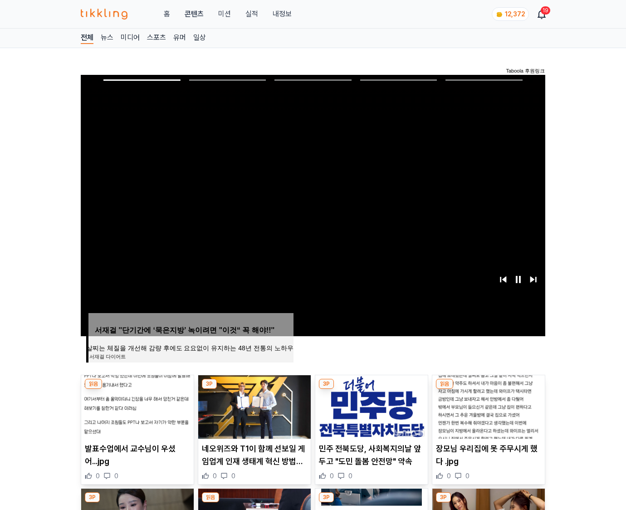
click at [488, 389] on img at bounding box center [489, 407] width 113 height 64
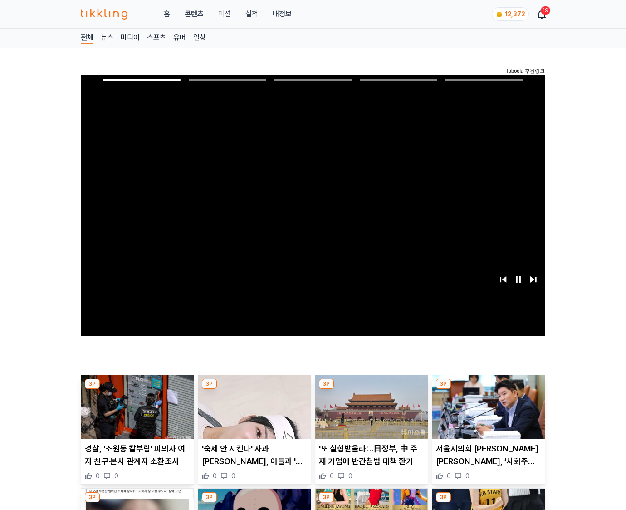
click at [488, 389] on img at bounding box center [489, 407] width 113 height 64
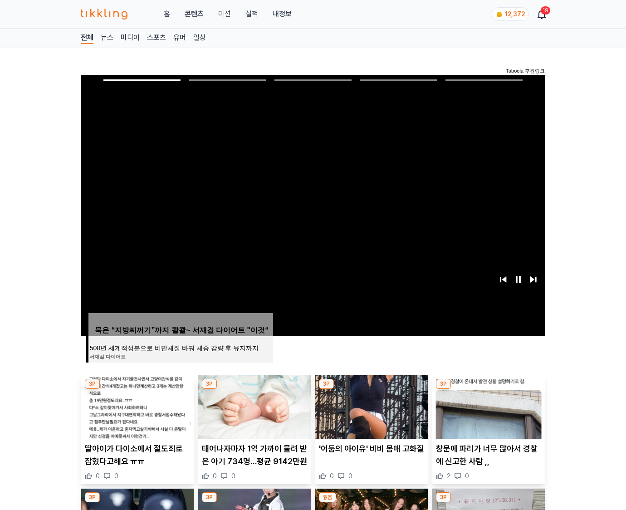
click at [488, 389] on img at bounding box center [489, 407] width 113 height 64
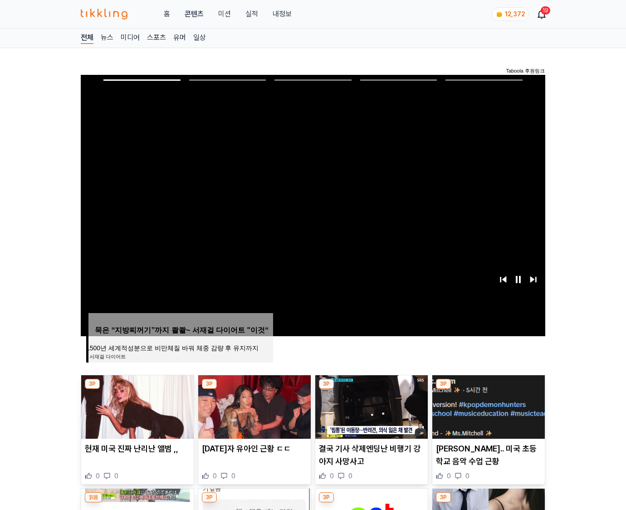
click at [488, 389] on img at bounding box center [489, 407] width 113 height 64
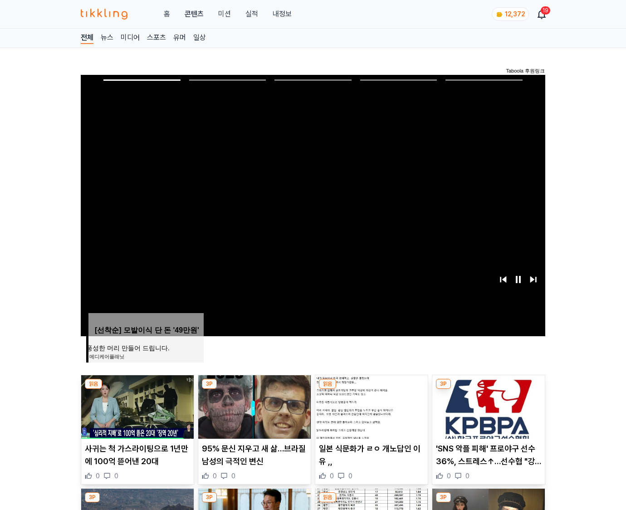
click at [488, 389] on img at bounding box center [489, 407] width 113 height 64
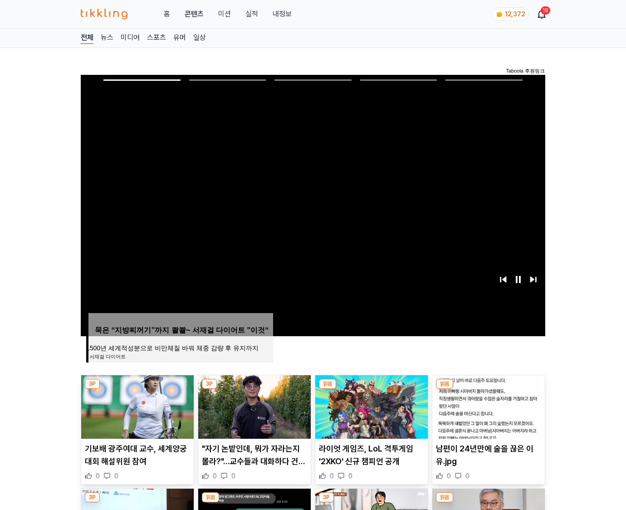
click at [488, 389] on img at bounding box center [489, 407] width 113 height 64
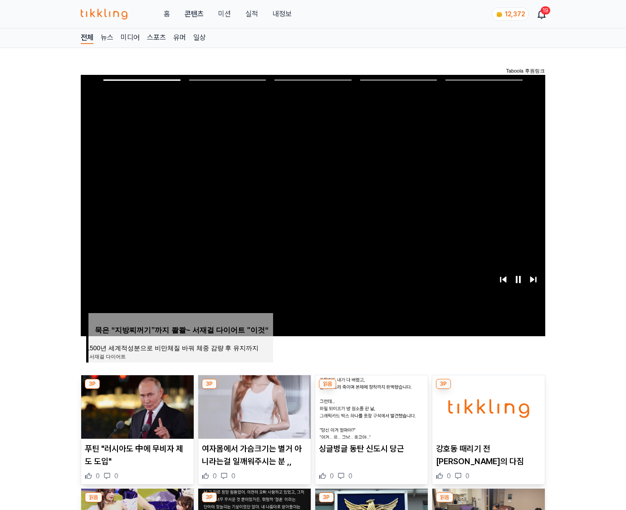
click at [488, 389] on img at bounding box center [489, 407] width 113 height 64
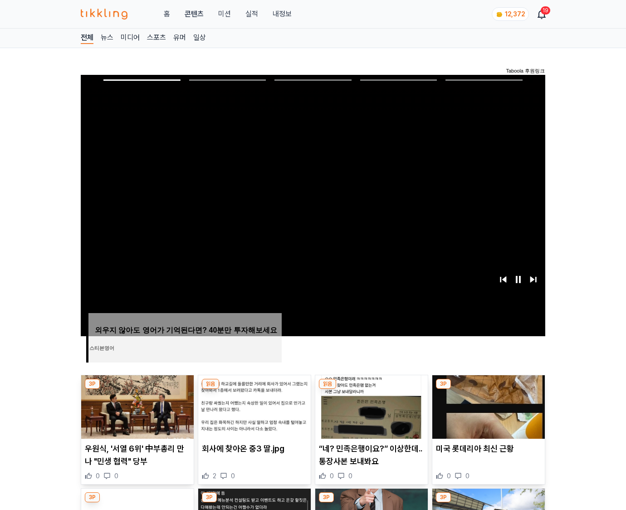
click at [488, 389] on img at bounding box center [489, 407] width 113 height 64
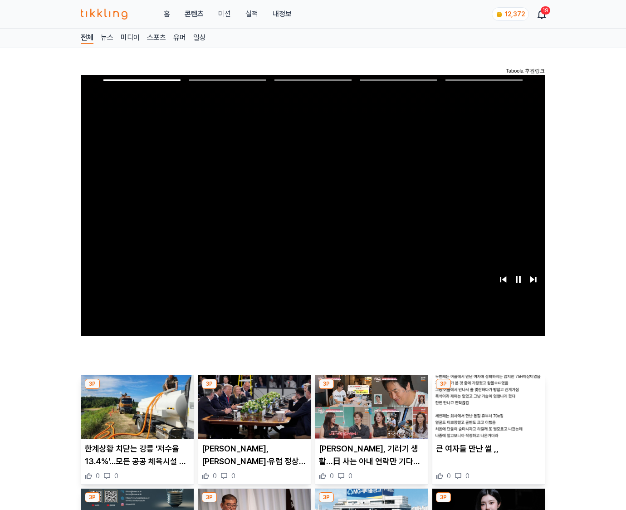
click at [488, 389] on img at bounding box center [489, 407] width 113 height 64
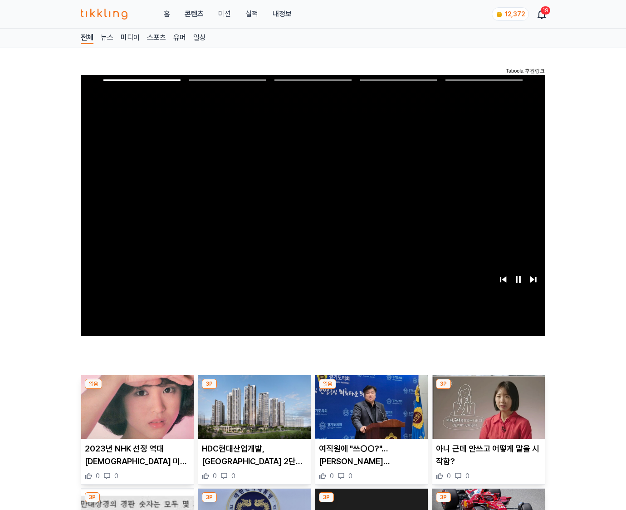
click at [488, 389] on img at bounding box center [489, 407] width 113 height 64
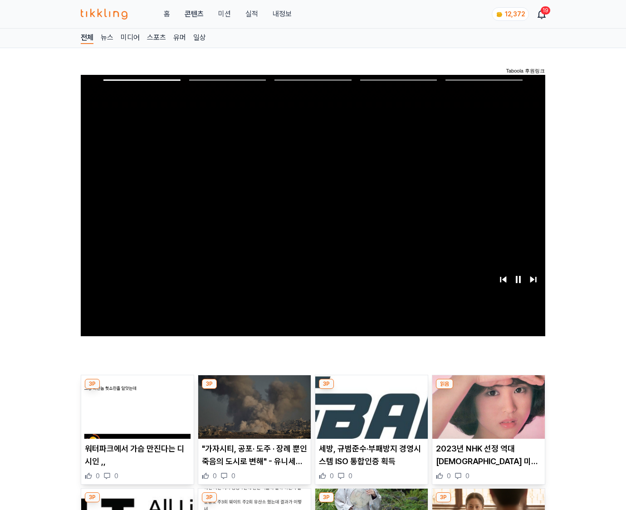
click at [488, 389] on img at bounding box center [489, 407] width 113 height 64
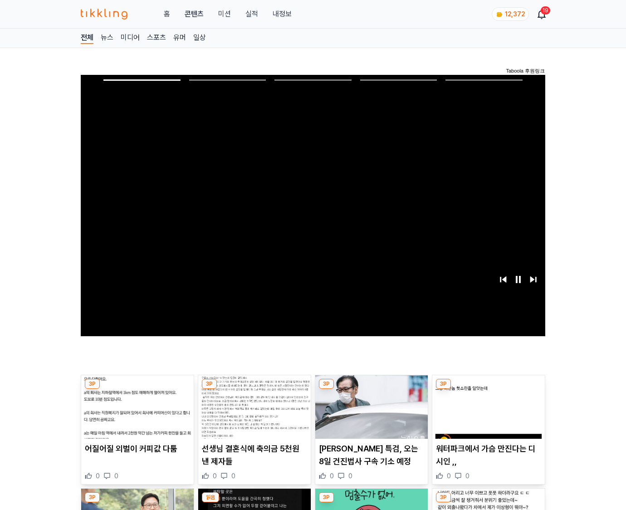
click at [488, 389] on img at bounding box center [489, 407] width 113 height 64
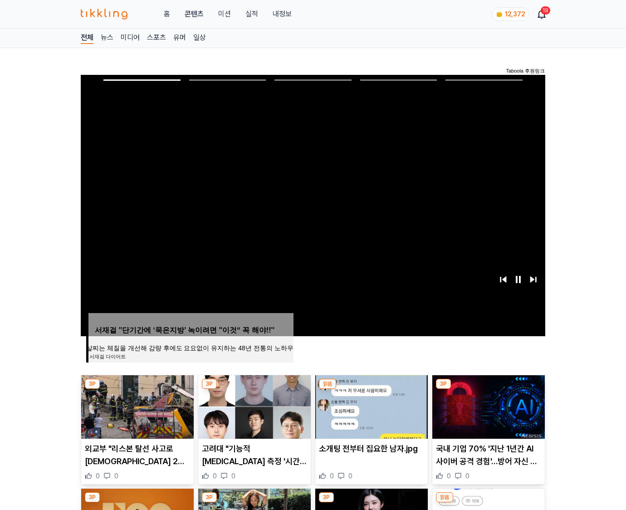
click at [488, 389] on img at bounding box center [489, 407] width 113 height 64
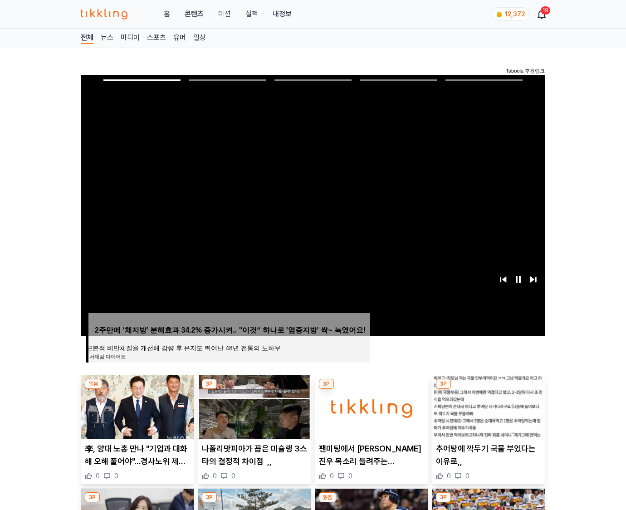
click at [488, 389] on img at bounding box center [489, 407] width 113 height 64
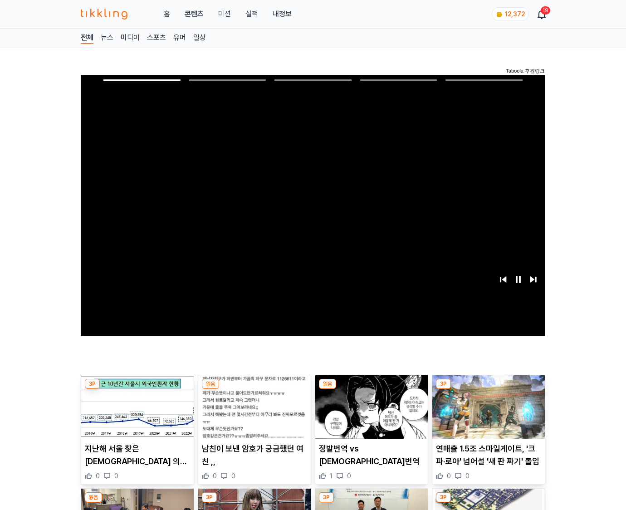
click at [488, 389] on img at bounding box center [489, 407] width 113 height 64
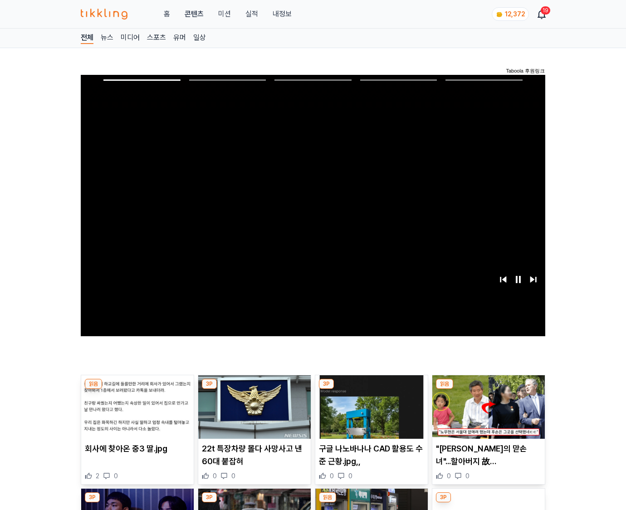
click at [488, 389] on img at bounding box center [489, 407] width 113 height 64
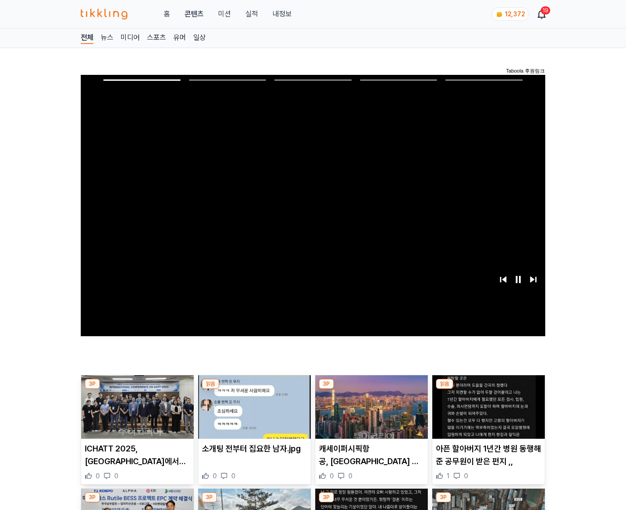
click at [488, 389] on img at bounding box center [489, 407] width 113 height 64
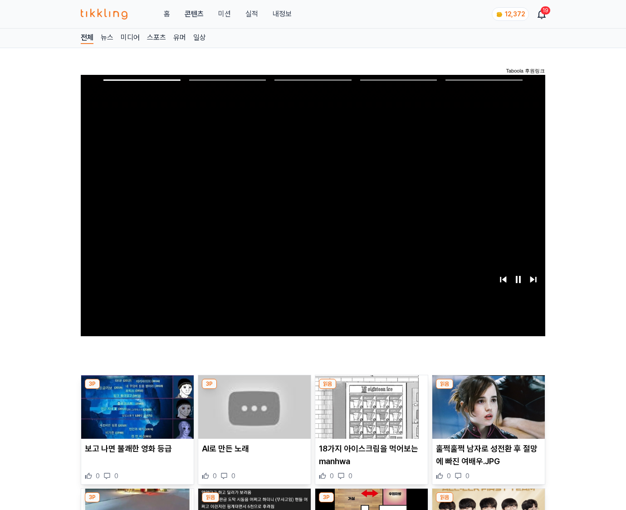
click at [488, 389] on img at bounding box center [489, 407] width 113 height 64
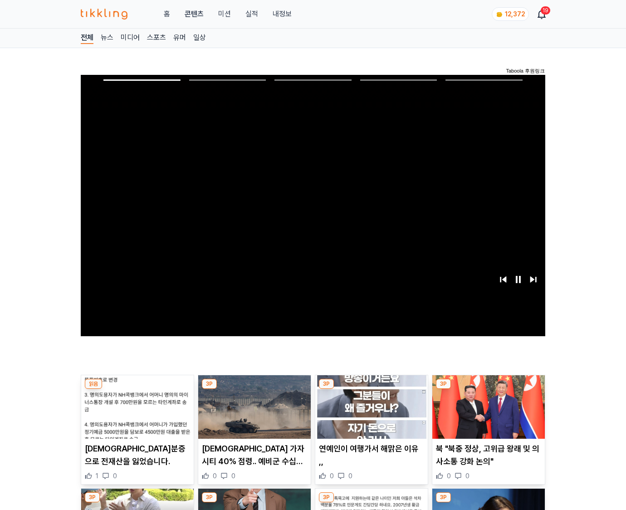
click at [488, 389] on img at bounding box center [489, 407] width 113 height 64
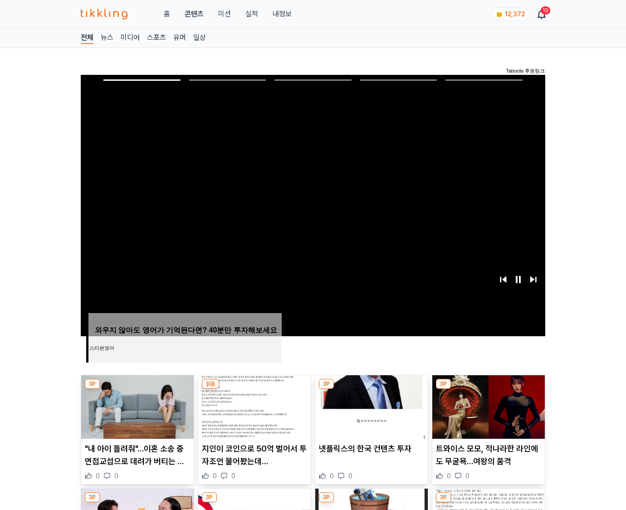
click at [488, 389] on img at bounding box center [489, 407] width 113 height 64
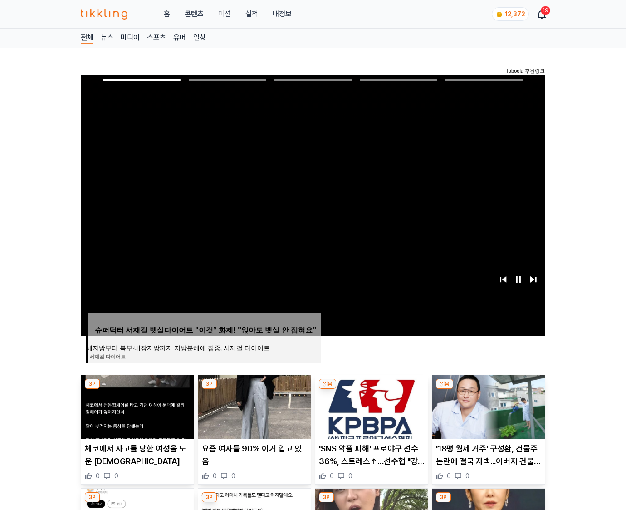
click at [488, 389] on img at bounding box center [489, 407] width 113 height 64
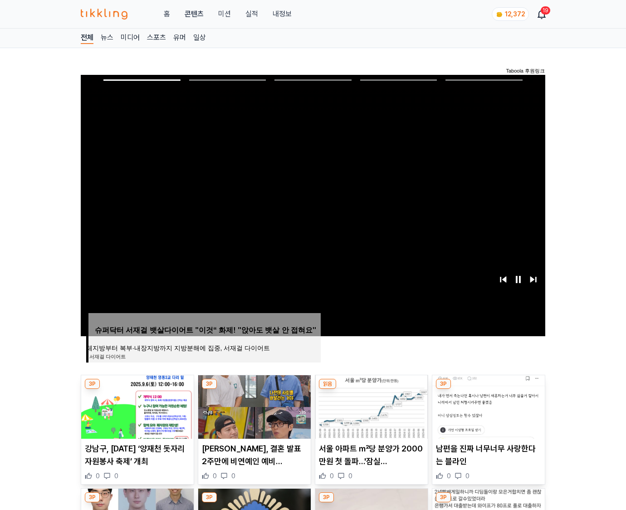
click at [488, 389] on img at bounding box center [489, 407] width 113 height 64
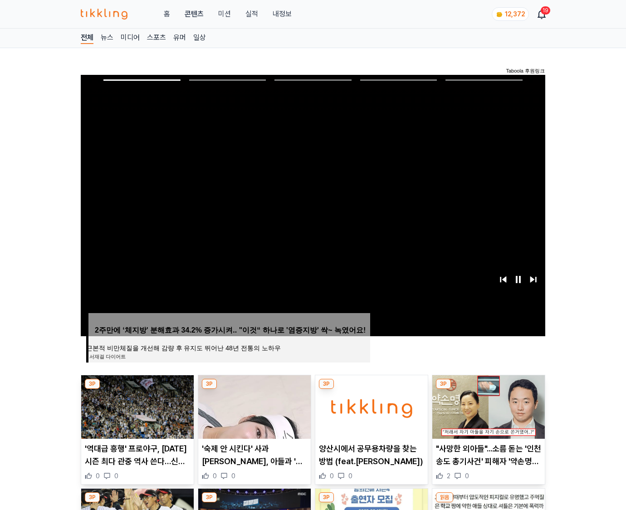
click at [488, 389] on img at bounding box center [489, 407] width 113 height 64
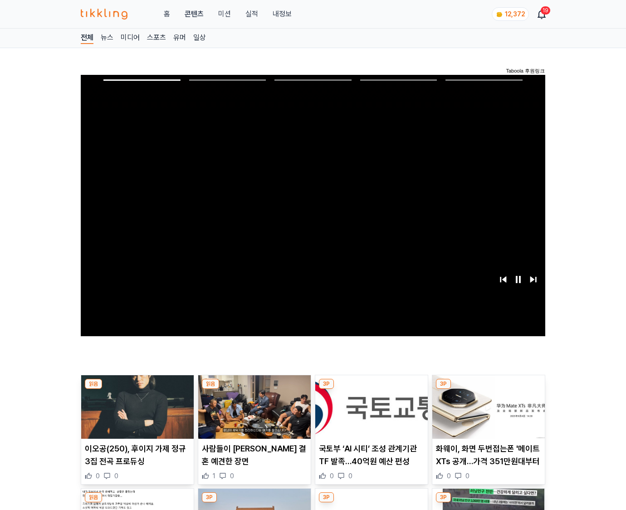
click at [488, 389] on img at bounding box center [489, 407] width 113 height 64
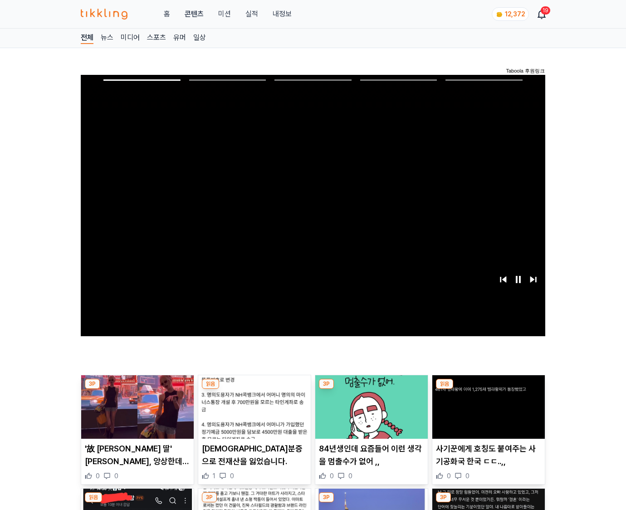
click at [488, 389] on img at bounding box center [489, 407] width 113 height 64
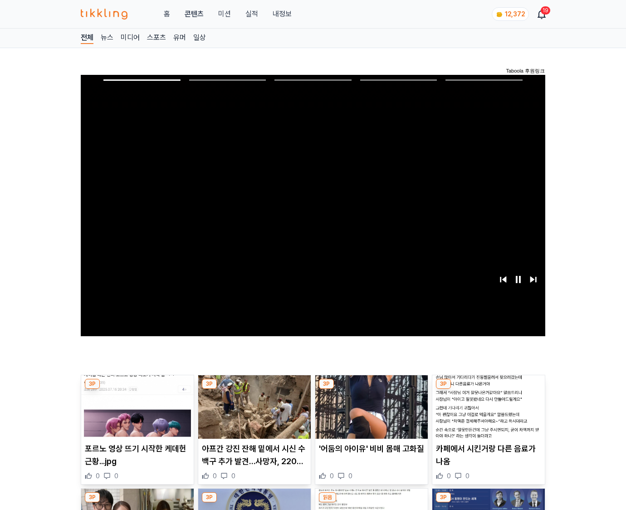
click at [488, 389] on img at bounding box center [489, 407] width 113 height 64
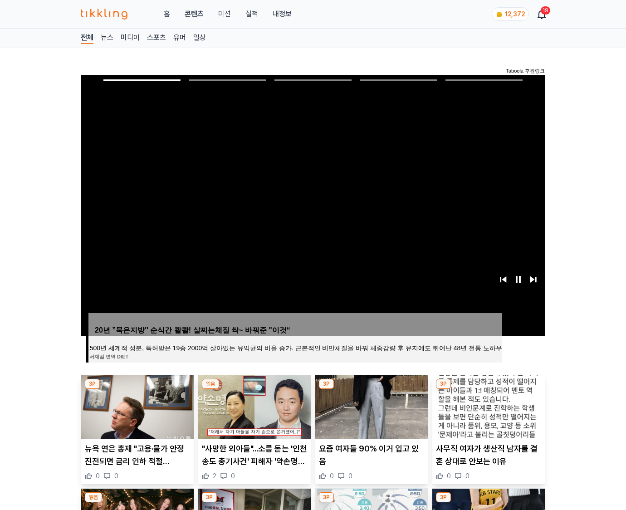
click at [488, 389] on img at bounding box center [489, 407] width 113 height 64
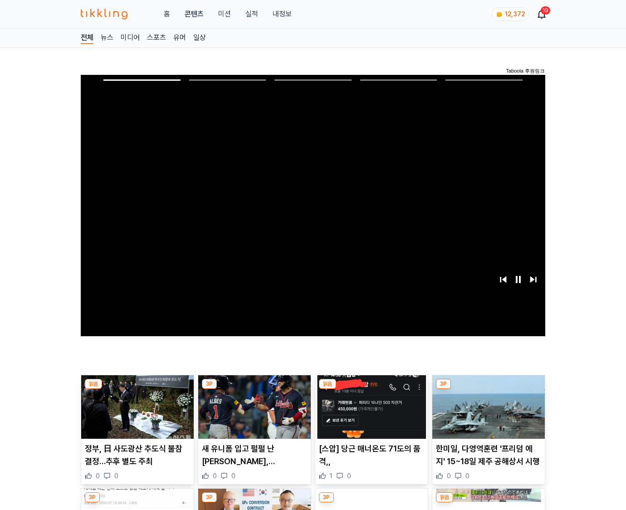
click at [488, 389] on img at bounding box center [489, 407] width 113 height 64
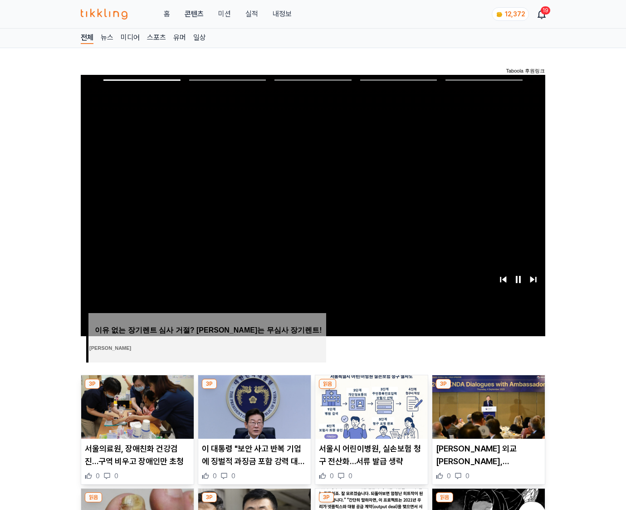
click at [488, 389] on img at bounding box center [489, 407] width 113 height 64
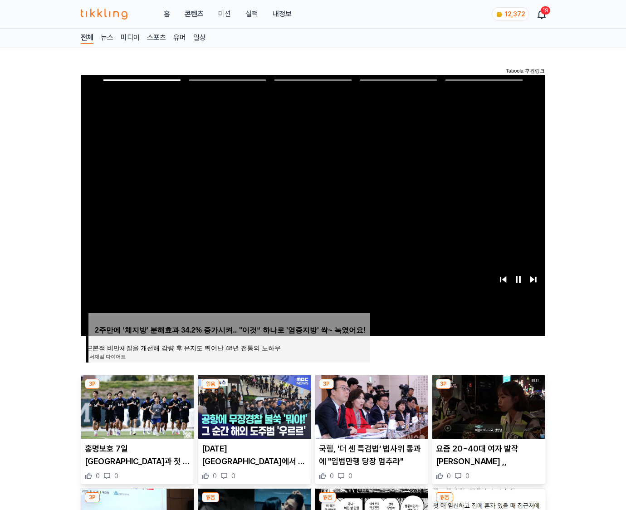
click at [488, 389] on img at bounding box center [489, 407] width 113 height 64
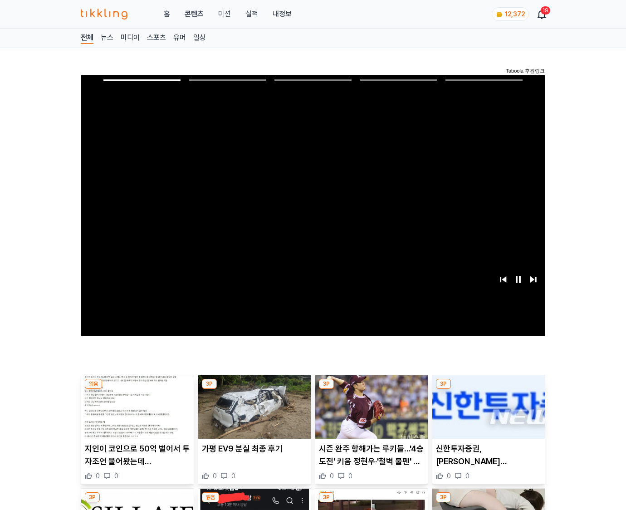
click at [488, 389] on img at bounding box center [489, 407] width 113 height 64
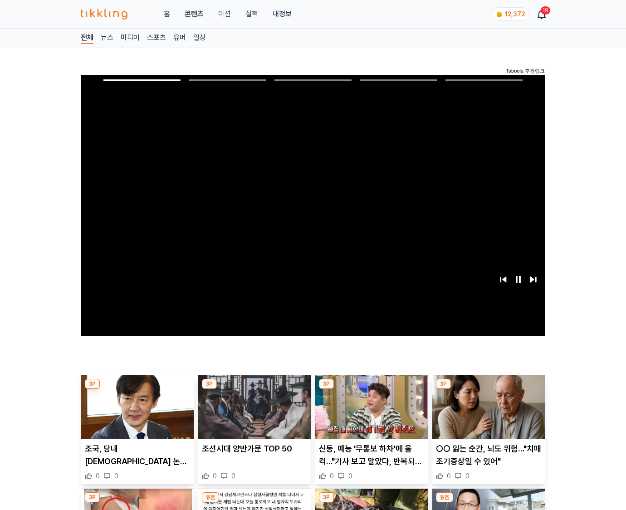
click at [488, 389] on img at bounding box center [489, 407] width 113 height 64
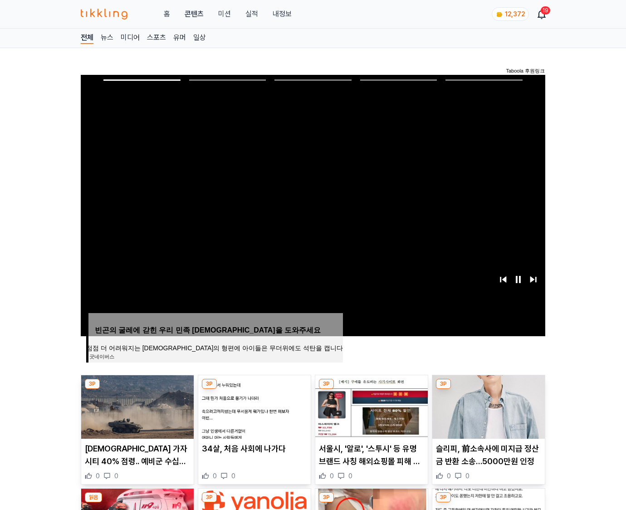
click at [488, 389] on img at bounding box center [489, 407] width 113 height 64
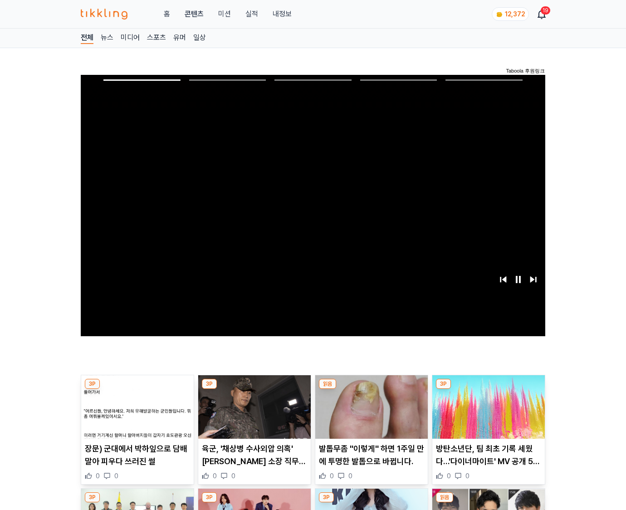
click at [488, 389] on img at bounding box center [489, 407] width 113 height 64
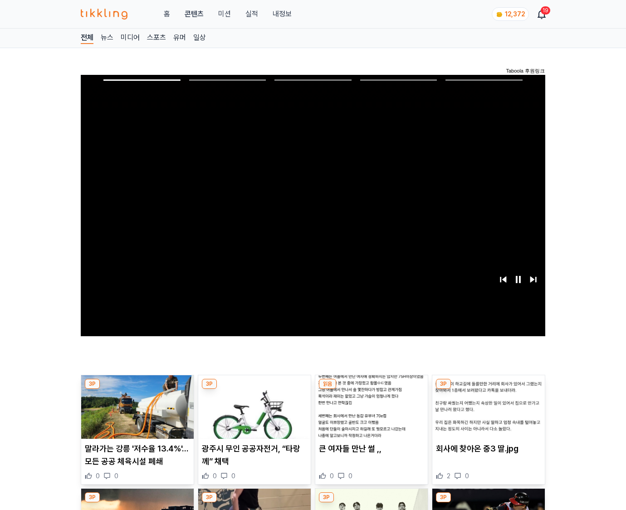
click at [488, 389] on img at bounding box center [489, 407] width 113 height 64
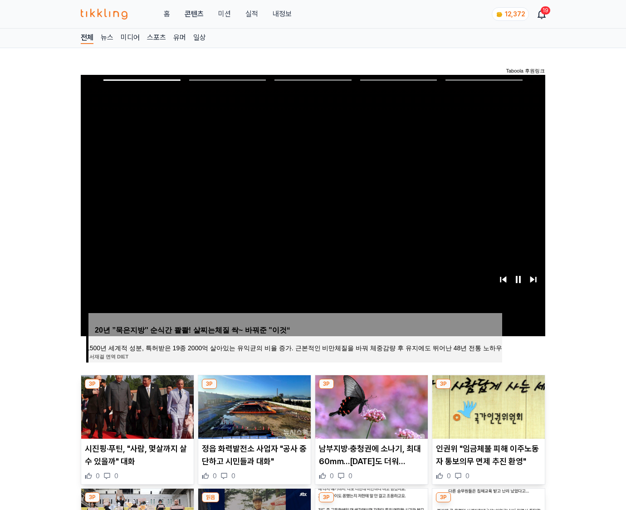
click at [488, 389] on img at bounding box center [489, 407] width 113 height 64
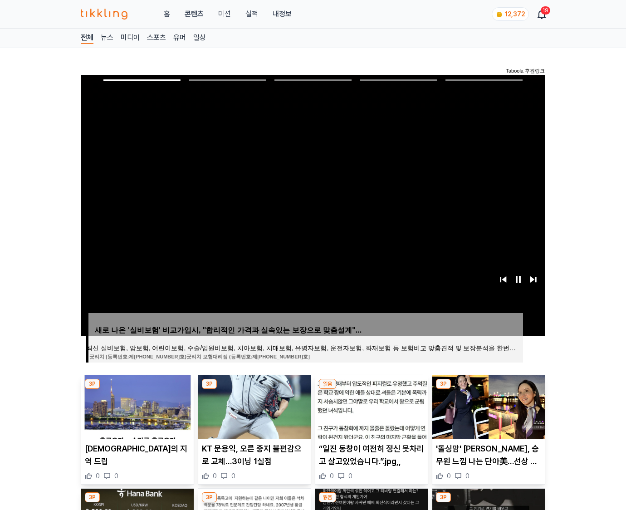
click at [488, 389] on img at bounding box center [489, 407] width 113 height 64
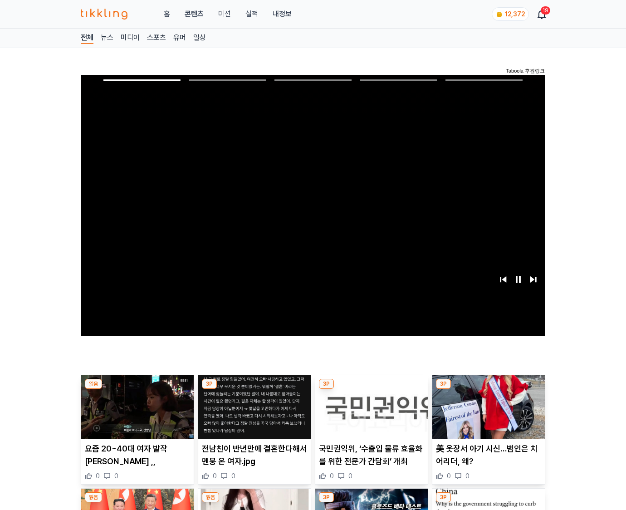
click at [488, 389] on img at bounding box center [489, 407] width 113 height 64
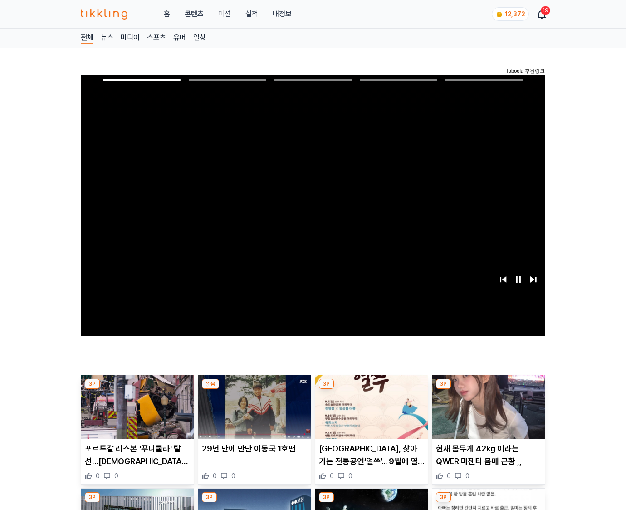
click at [488, 389] on img at bounding box center [489, 407] width 113 height 64
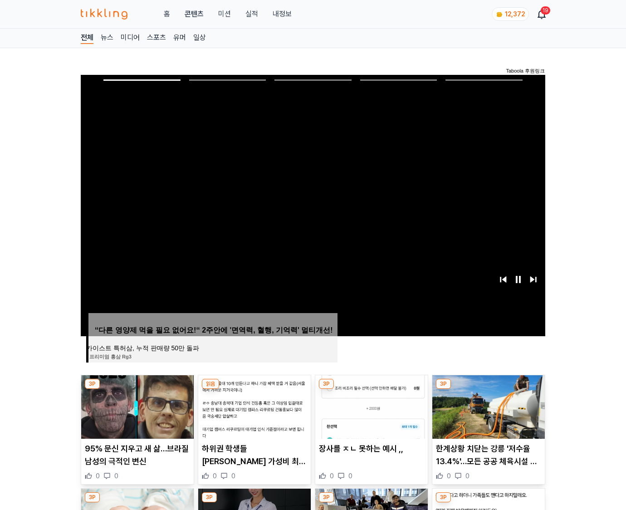
click at [488, 389] on img at bounding box center [489, 407] width 113 height 64
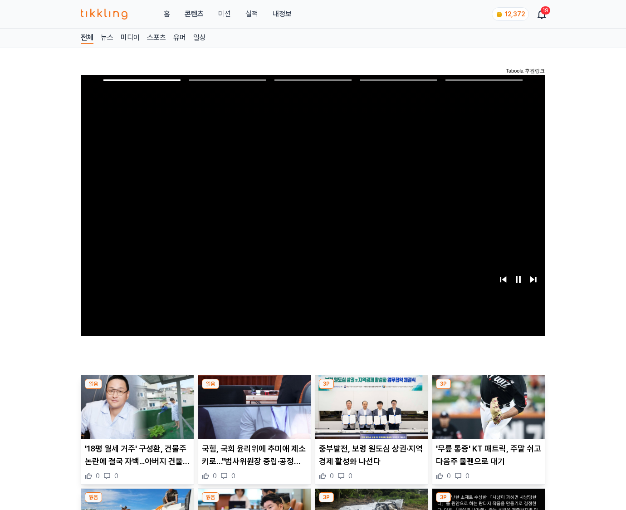
click at [488, 389] on img at bounding box center [489, 407] width 113 height 64
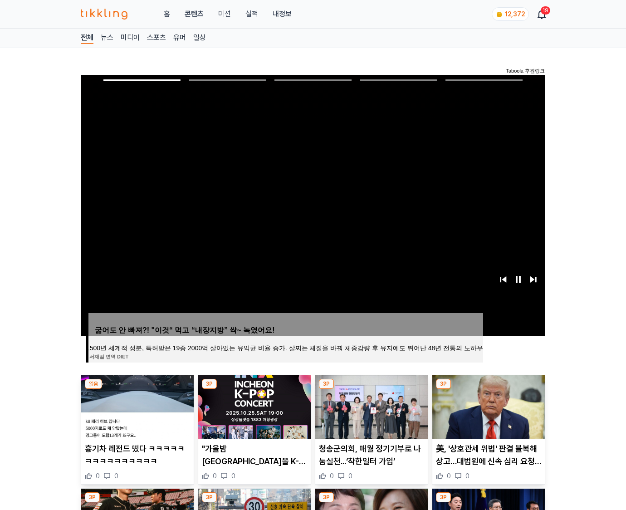
click at [488, 389] on img at bounding box center [489, 407] width 113 height 64
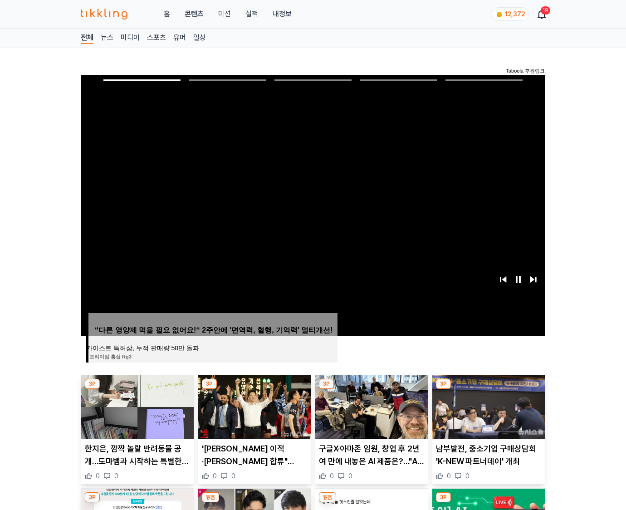
click at [488, 389] on img at bounding box center [489, 407] width 113 height 64
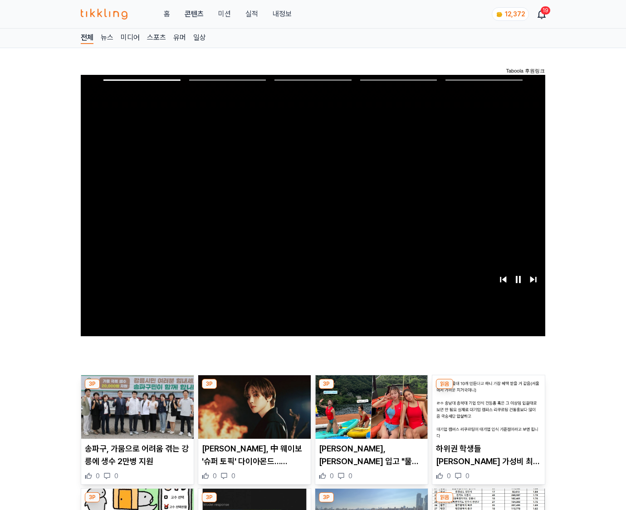
click at [488, 389] on img at bounding box center [489, 407] width 113 height 64
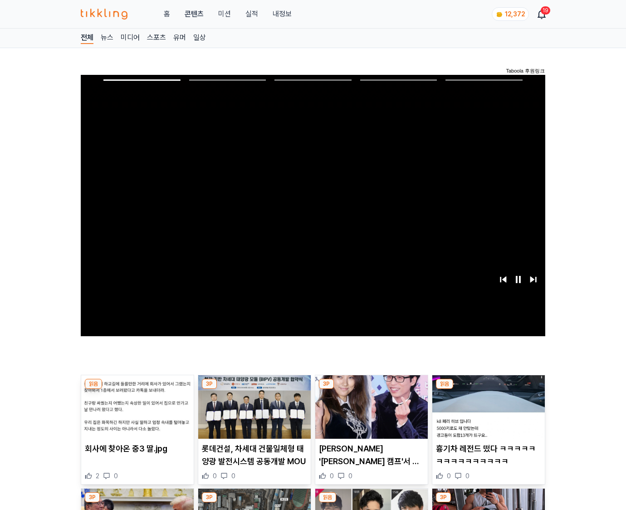
click at [488, 389] on img at bounding box center [489, 407] width 113 height 64
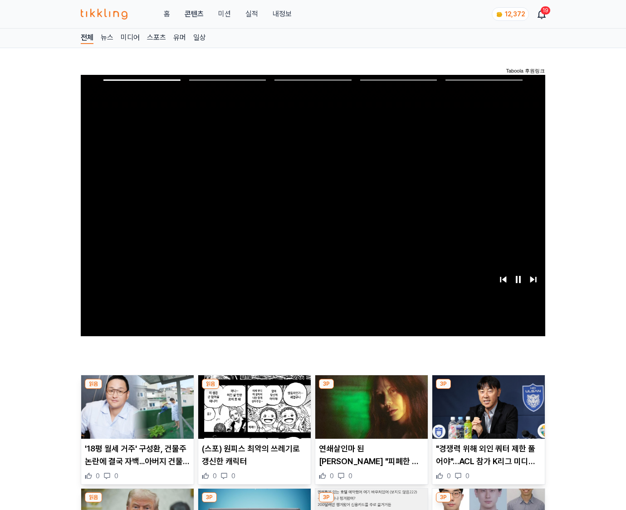
click at [488, 389] on img at bounding box center [489, 407] width 113 height 64
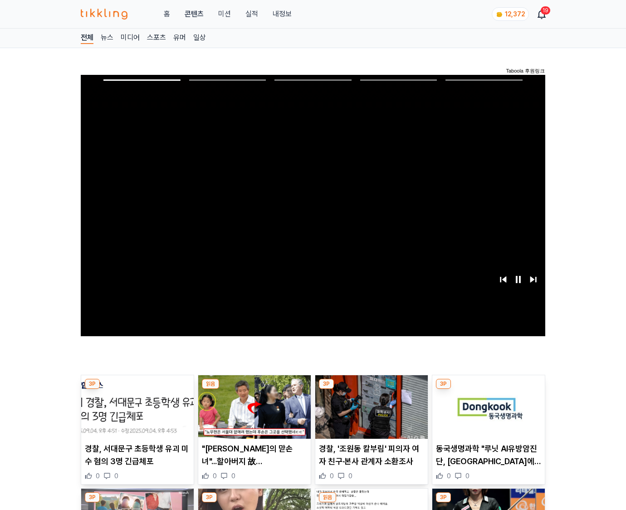
click at [488, 389] on img at bounding box center [489, 407] width 113 height 64
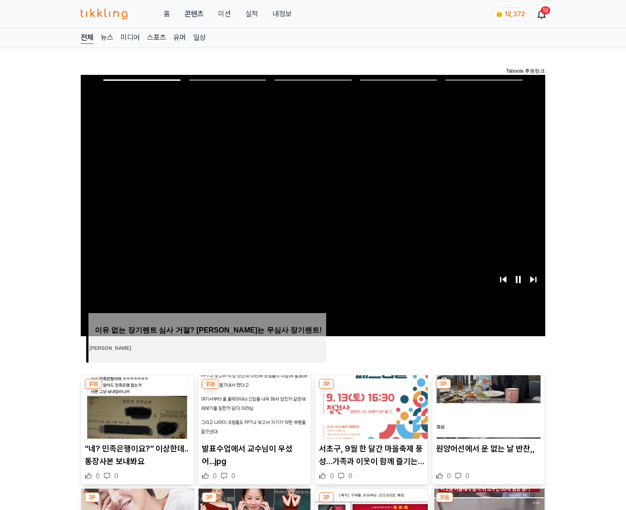
click at [488, 389] on img at bounding box center [489, 407] width 113 height 64
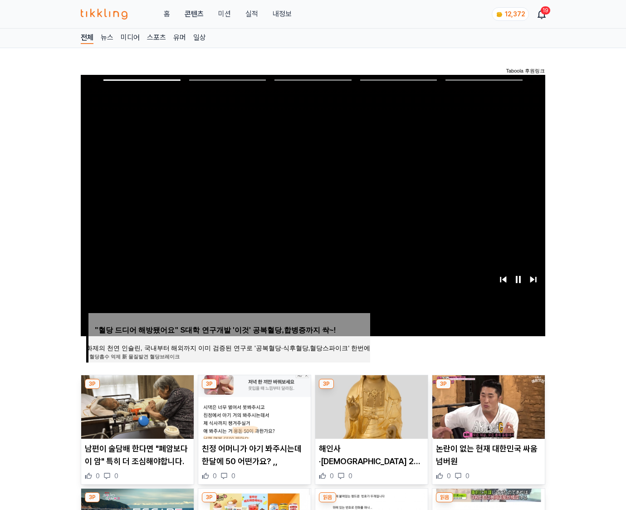
click at [488, 389] on img at bounding box center [489, 407] width 113 height 64
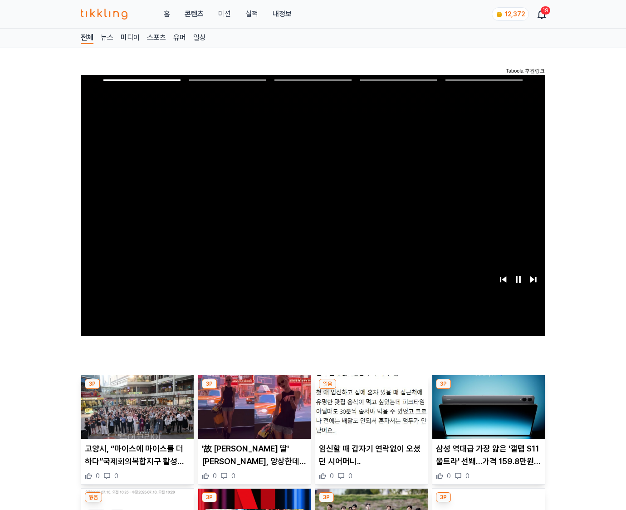
click at [488, 389] on img at bounding box center [489, 407] width 113 height 64
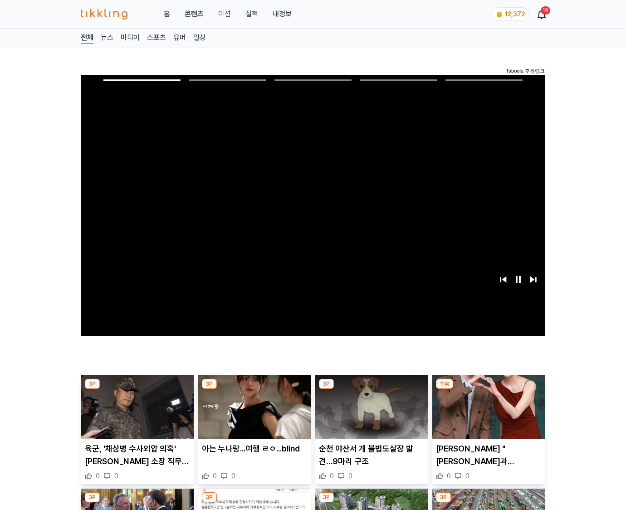
click at [488, 389] on img at bounding box center [489, 407] width 113 height 64
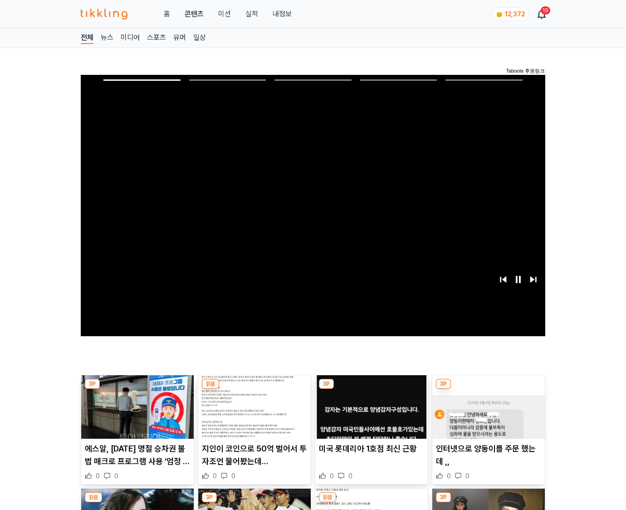
click at [488, 389] on img at bounding box center [489, 407] width 113 height 64
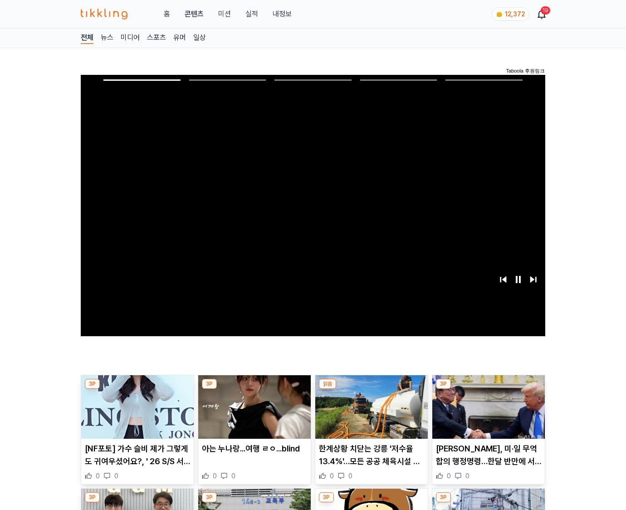
click at [488, 389] on img at bounding box center [489, 407] width 113 height 64
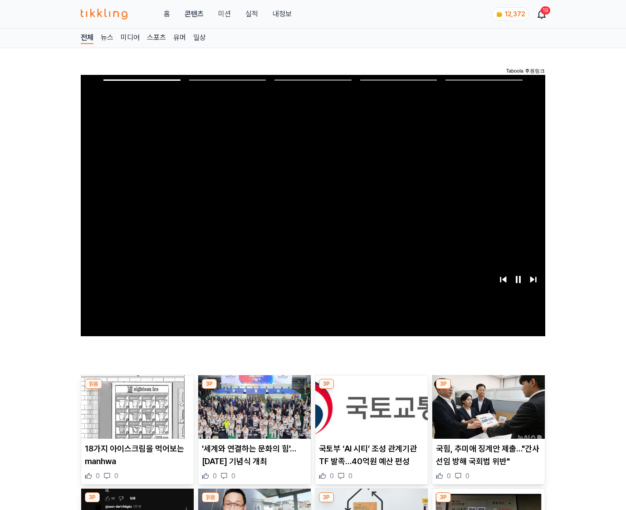
click at [488, 389] on img at bounding box center [489, 407] width 113 height 64
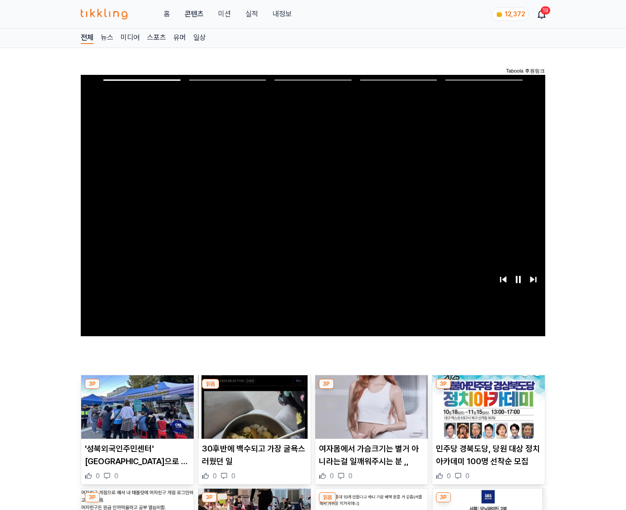
click at [488, 389] on img at bounding box center [489, 407] width 113 height 64
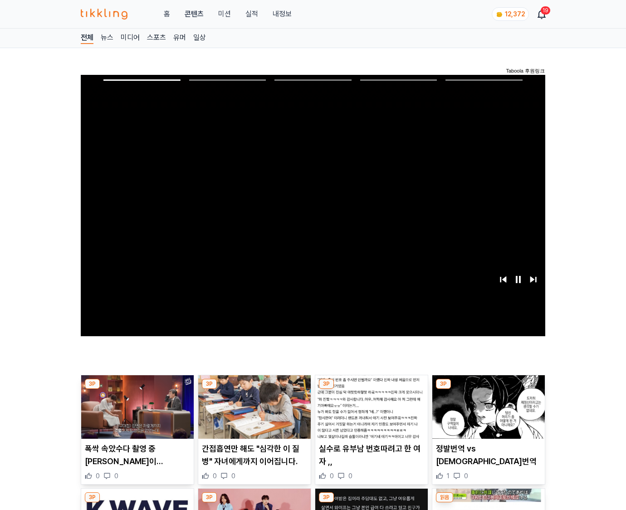
click at [488, 389] on img at bounding box center [489, 407] width 113 height 64
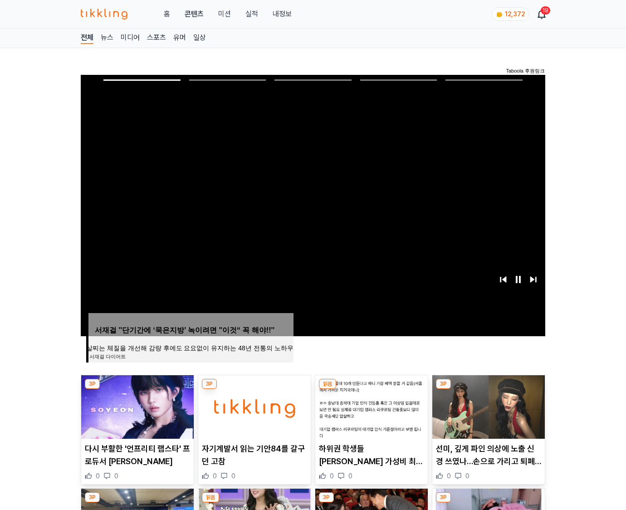
click at [488, 389] on img at bounding box center [489, 407] width 113 height 64
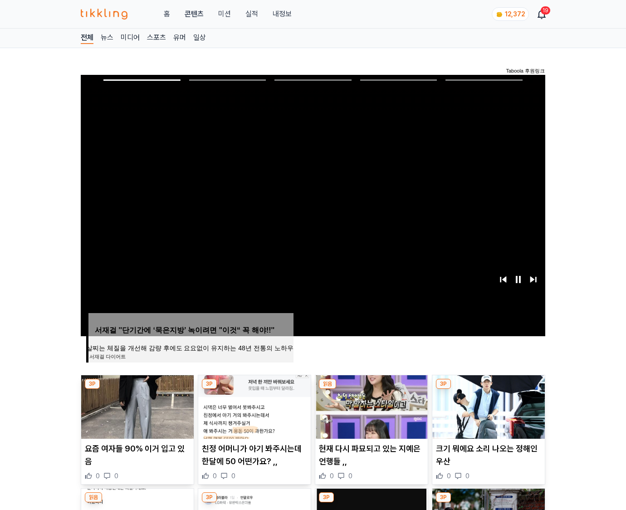
click at [488, 389] on img at bounding box center [489, 407] width 113 height 64
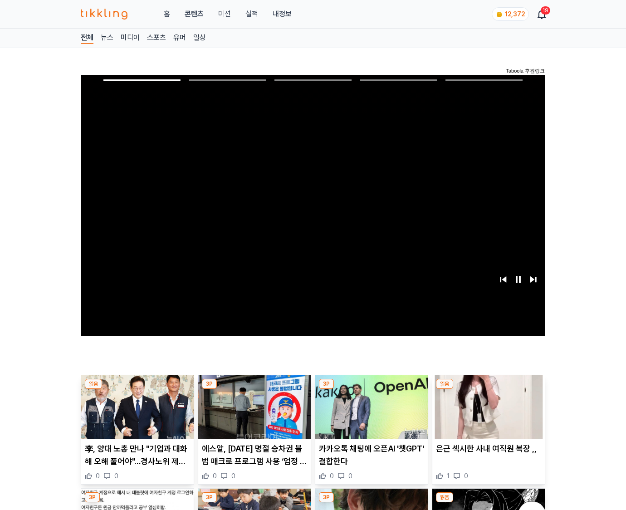
click at [488, 389] on img at bounding box center [489, 407] width 113 height 64
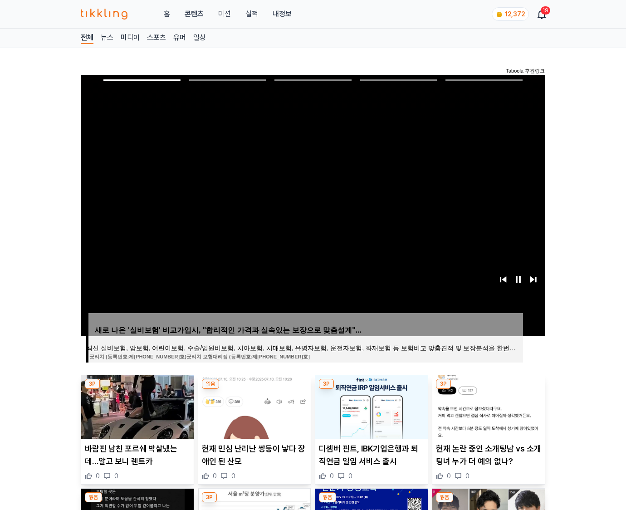
click at [488, 389] on img at bounding box center [489, 407] width 113 height 64
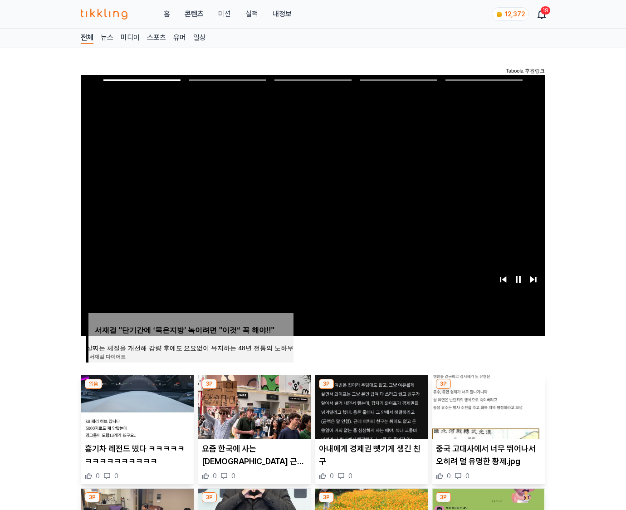
click at [488, 389] on img at bounding box center [489, 407] width 113 height 64
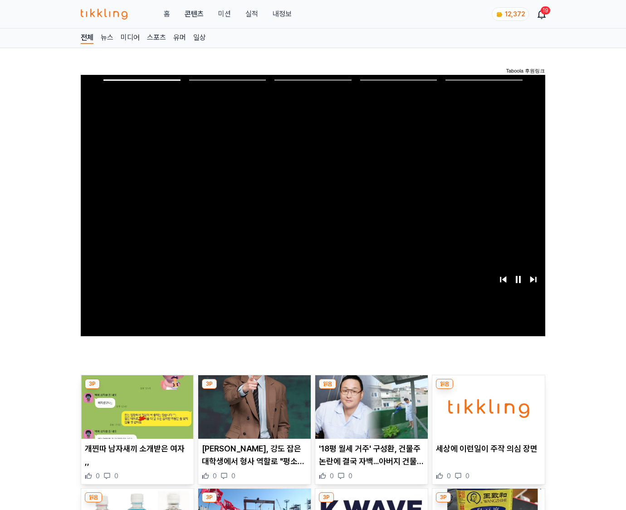
click at [488, 389] on img at bounding box center [489, 407] width 113 height 64
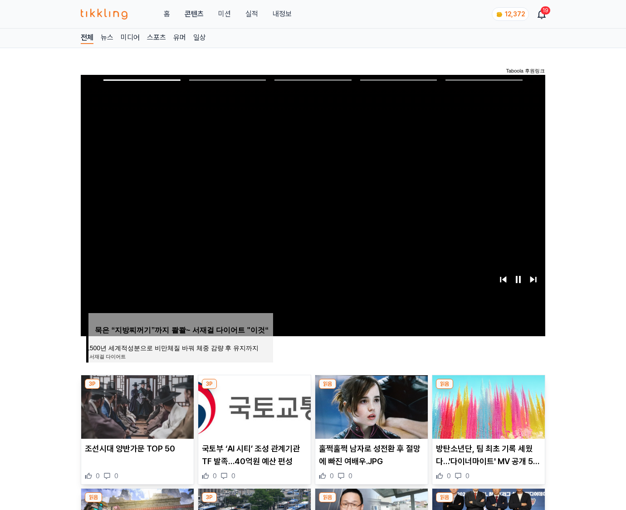
click at [488, 389] on img at bounding box center [489, 407] width 113 height 64
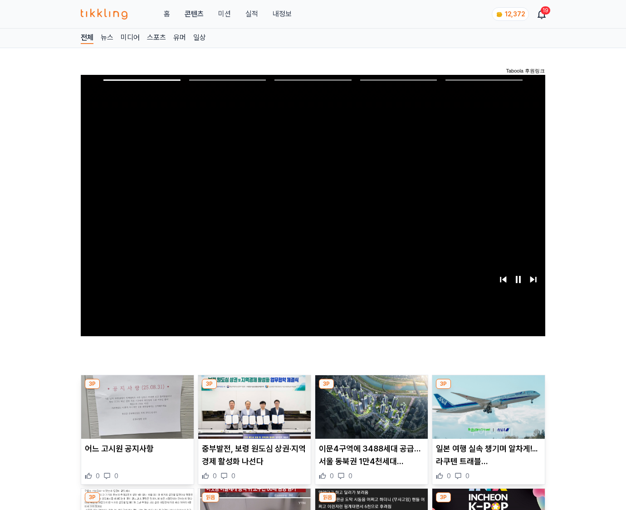
click at [488, 389] on img at bounding box center [489, 407] width 113 height 64
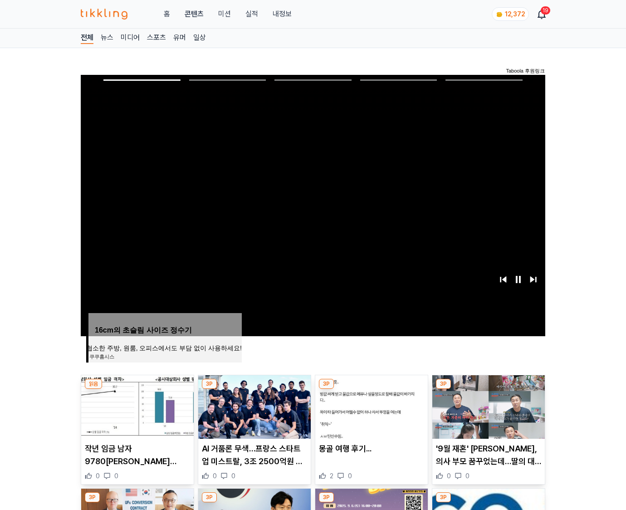
click at [488, 389] on img at bounding box center [489, 407] width 113 height 64
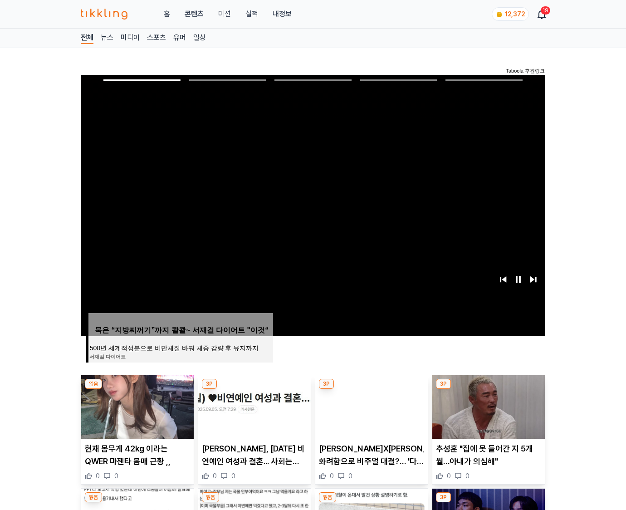
click at [488, 389] on img at bounding box center [489, 407] width 113 height 64
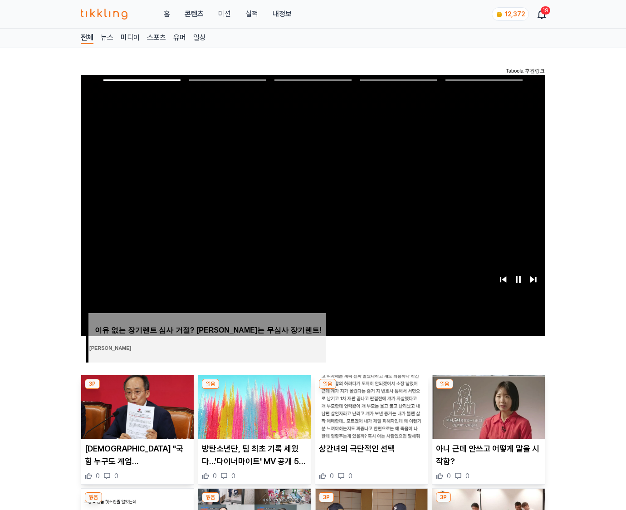
click at [488, 389] on img at bounding box center [489, 407] width 113 height 64
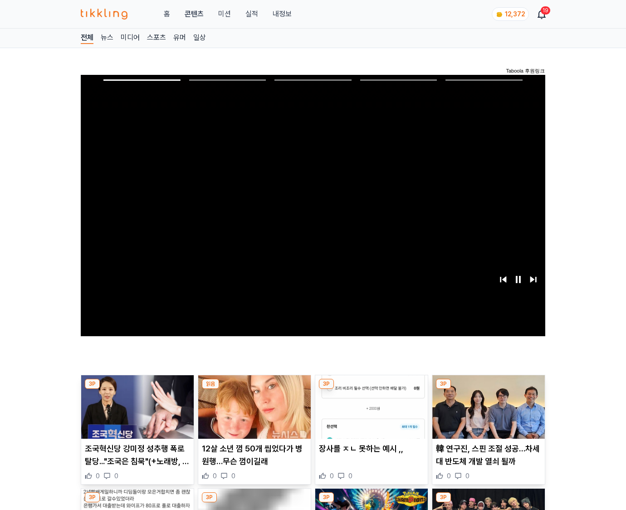
click at [488, 389] on img at bounding box center [489, 407] width 113 height 64
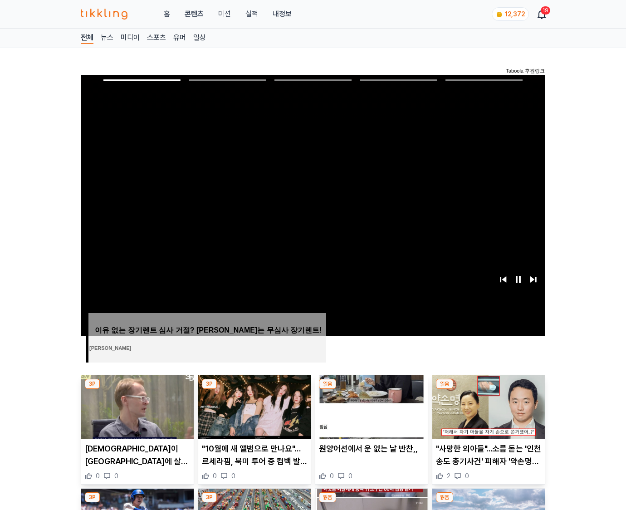
click at [488, 389] on img at bounding box center [489, 407] width 113 height 64
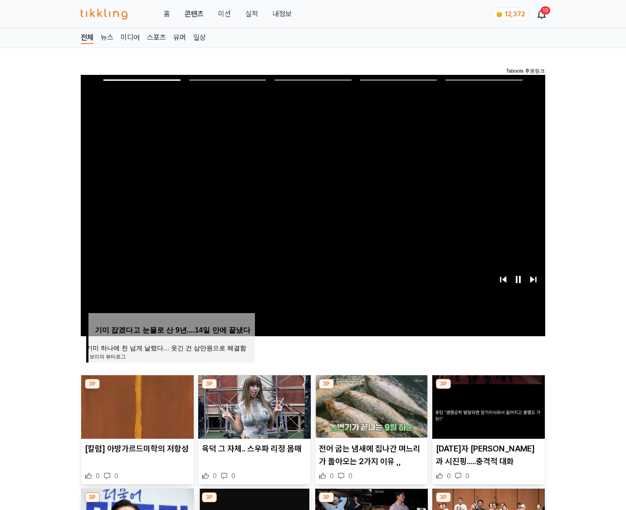
click at [488, 389] on img at bounding box center [489, 407] width 113 height 64
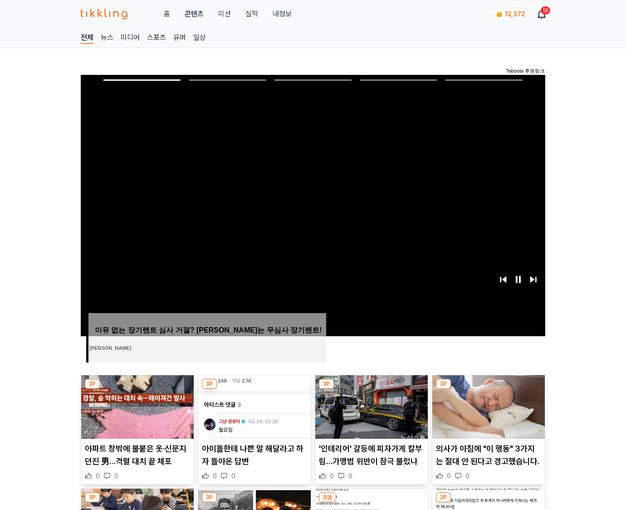
click at [488, 389] on img at bounding box center [489, 407] width 113 height 64
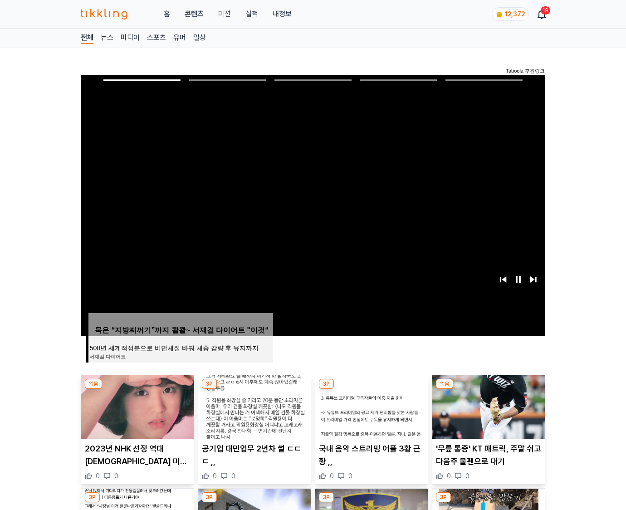
click at [488, 389] on img at bounding box center [489, 407] width 113 height 64
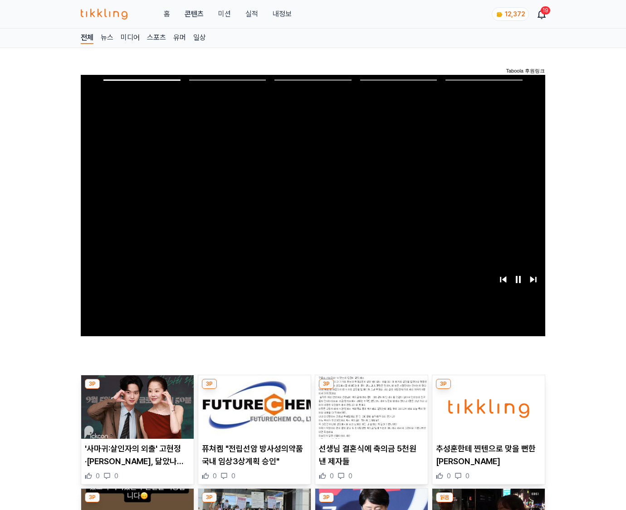
click at [488, 389] on img at bounding box center [489, 407] width 113 height 64
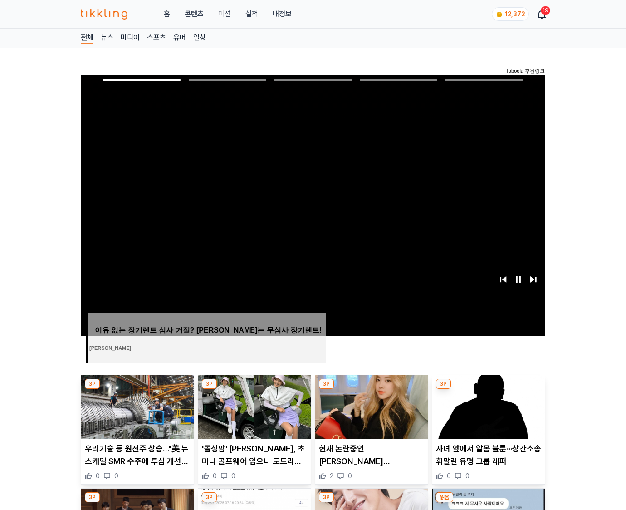
click at [488, 389] on img at bounding box center [489, 407] width 113 height 64
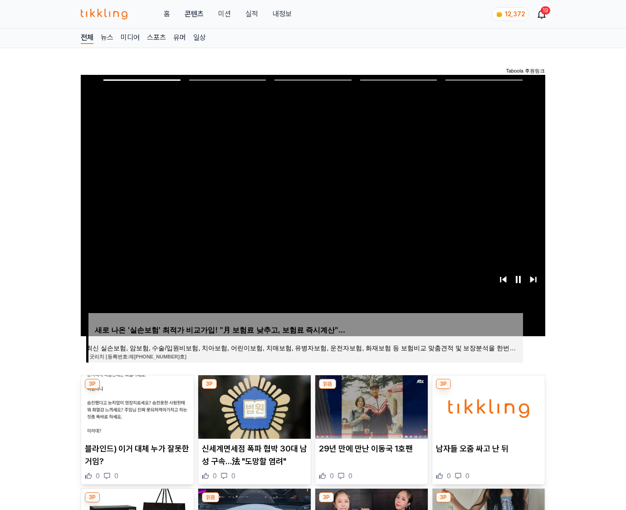
click at [488, 389] on img at bounding box center [489, 407] width 113 height 64
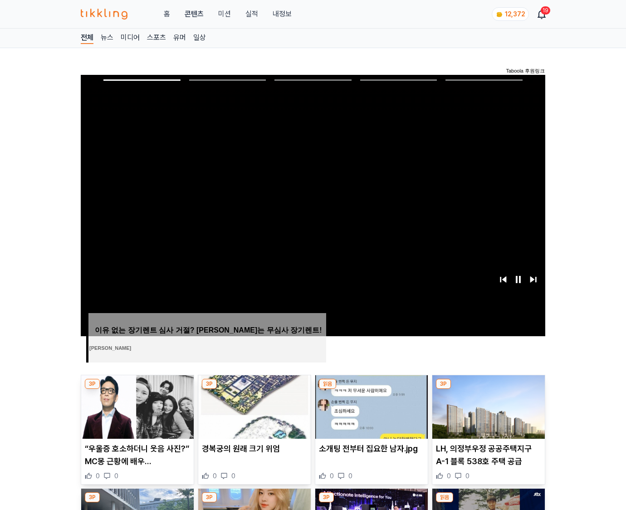
click at [488, 389] on img at bounding box center [489, 407] width 113 height 64
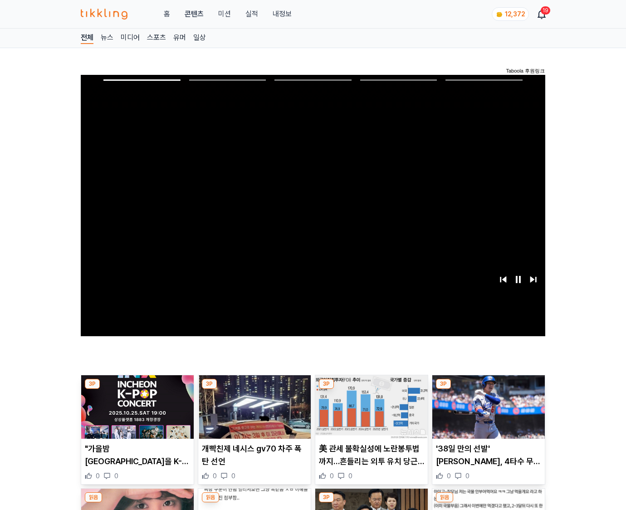
click at [488, 389] on img at bounding box center [489, 407] width 113 height 64
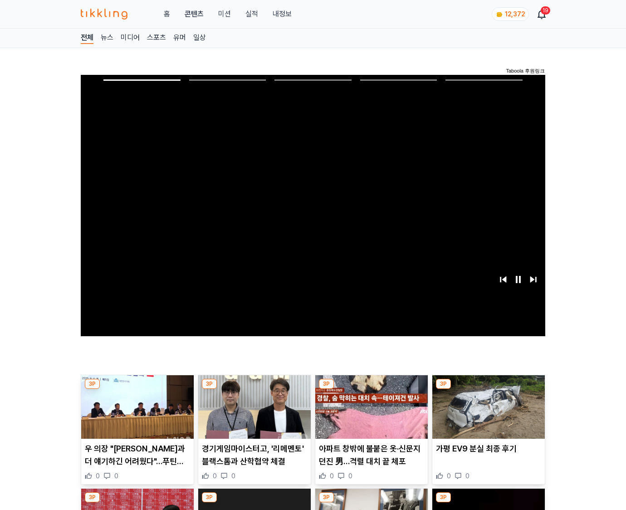
click at [488, 389] on img at bounding box center [489, 407] width 113 height 64
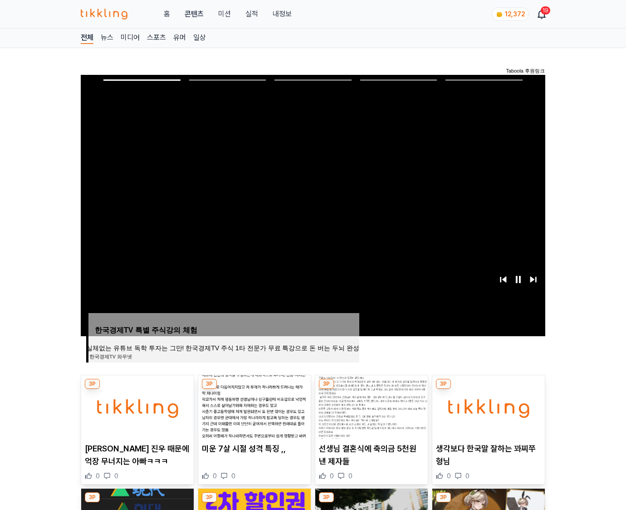
click at [488, 389] on img at bounding box center [489, 407] width 113 height 64
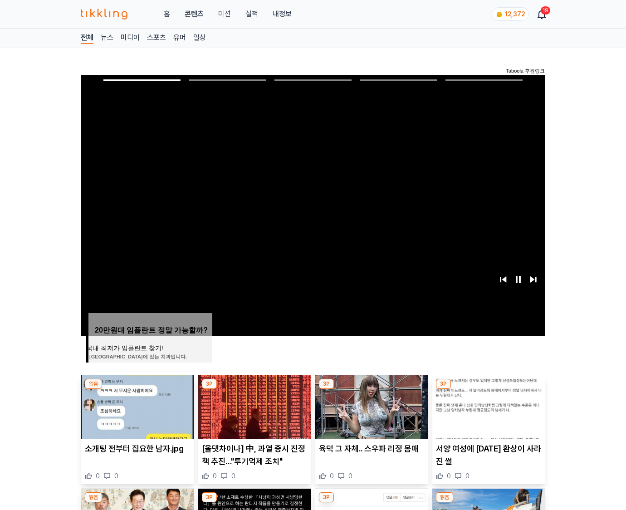
click at [488, 389] on img at bounding box center [489, 407] width 113 height 64
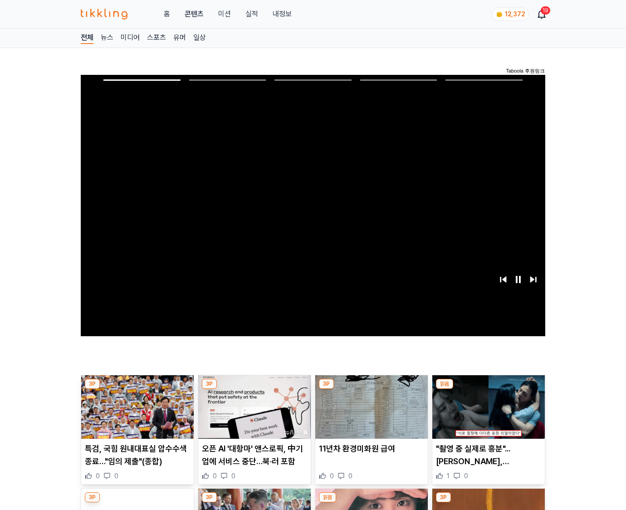
click at [488, 389] on img at bounding box center [489, 407] width 113 height 64
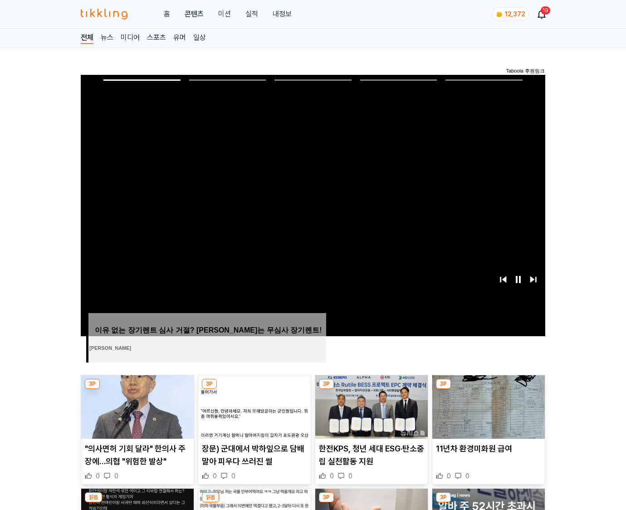
click at [488, 389] on img at bounding box center [489, 407] width 113 height 64
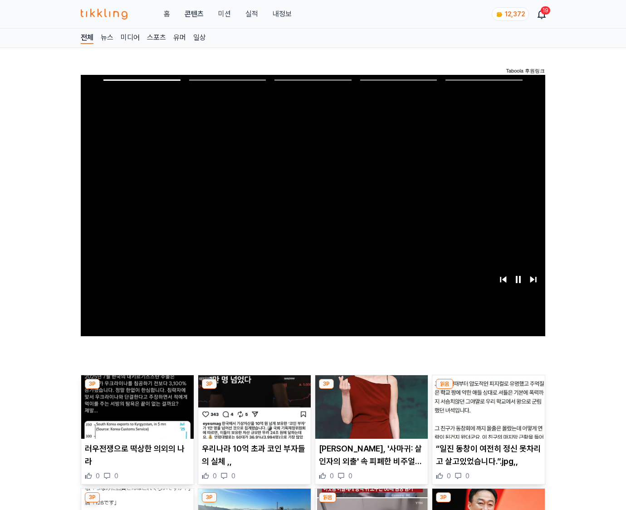
click at [488, 389] on img at bounding box center [489, 407] width 113 height 64
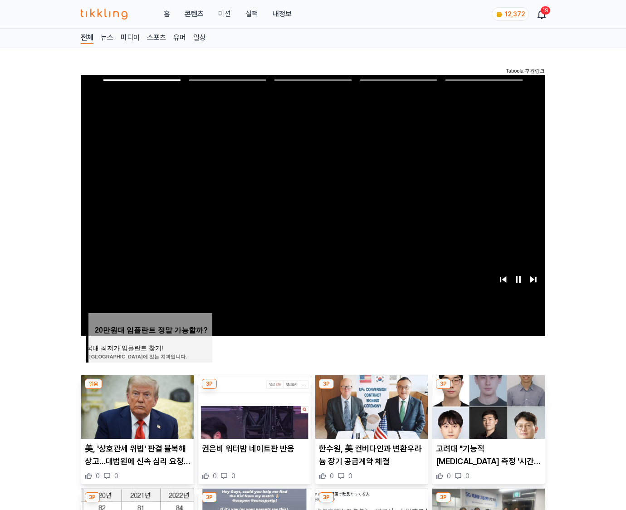
click at [488, 389] on img at bounding box center [489, 407] width 113 height 64
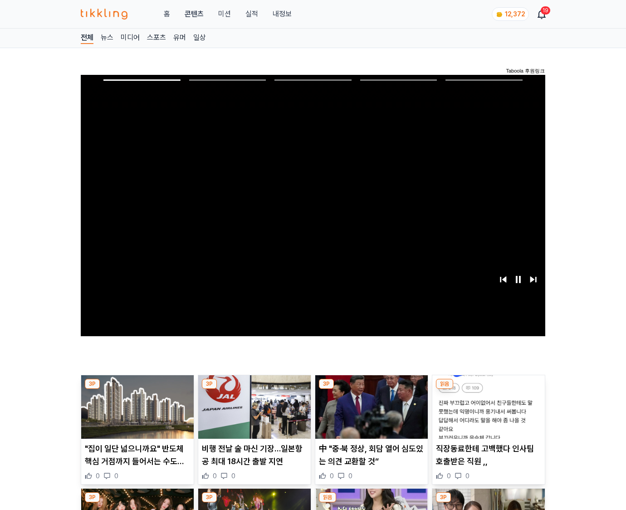
click at [488, 389] on img at bounding box center [489, 407] width 113 height 64
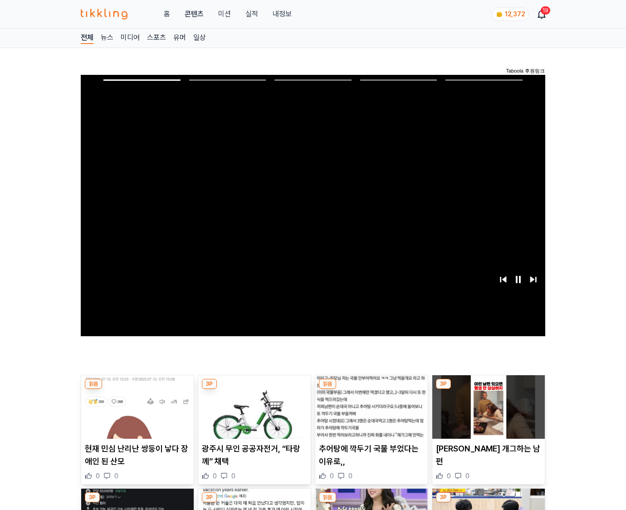
click at [488, 389] on img at bounding box center [489, 407] width 113 height 64
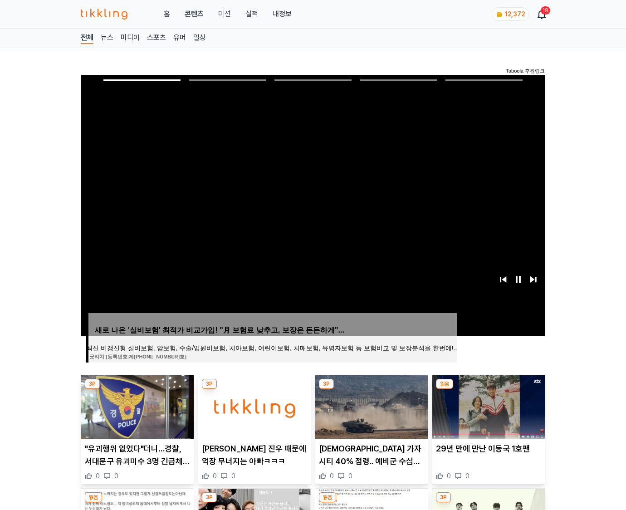
click at [488, 389] on img at bounding box center [489, 407] width 113 height 64
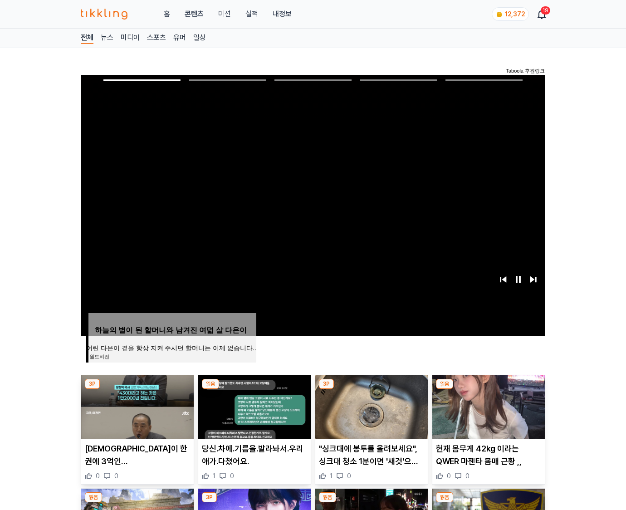
click at [488, 389] on img at bounding box center [489, 407] width 113 height 64
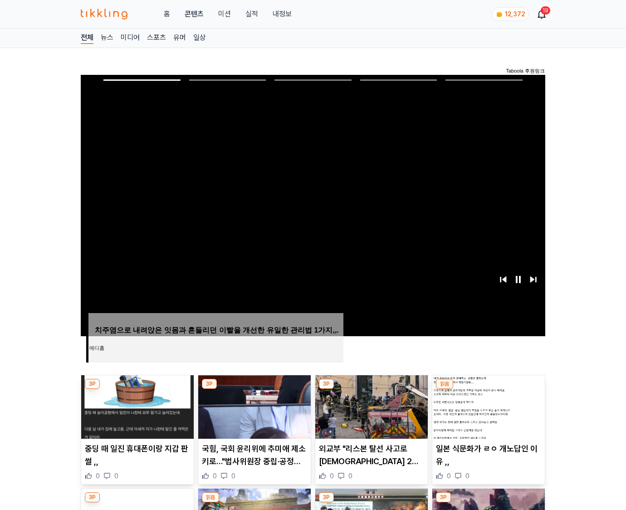
click at [488, 389] on img at bounding box center [489, 407] width 113 height 64
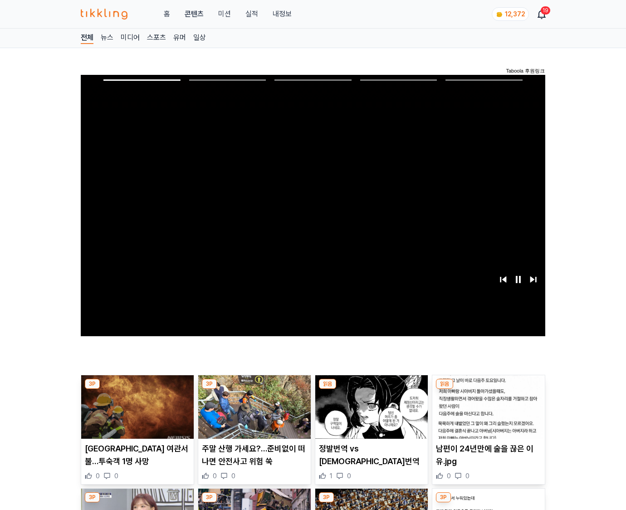
click at [488, 389] on img at bounding box center [489, 407] width 113 height 64
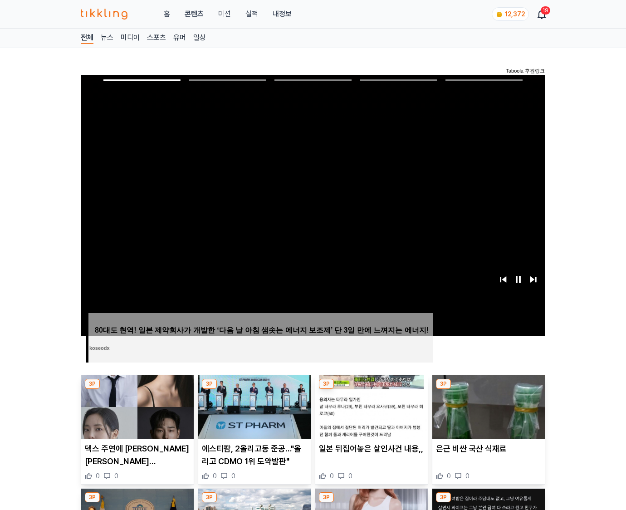
click at [488, 389] on img at bounding box center [489, 407] width 113 height 64
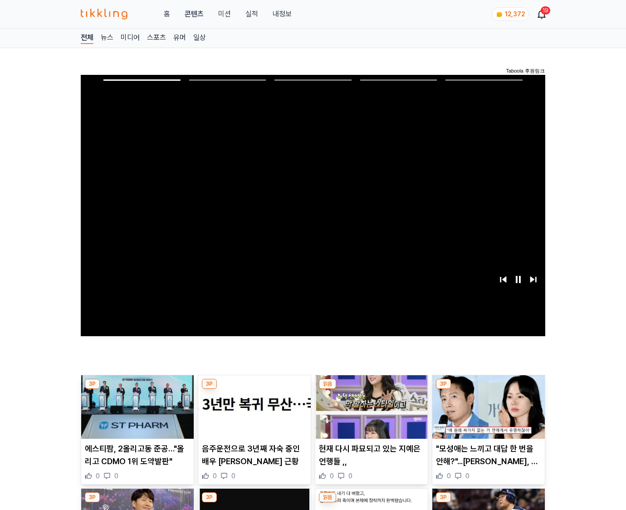
click at [488, 389] on img at bounding box center [489, 407] width 113 height 64
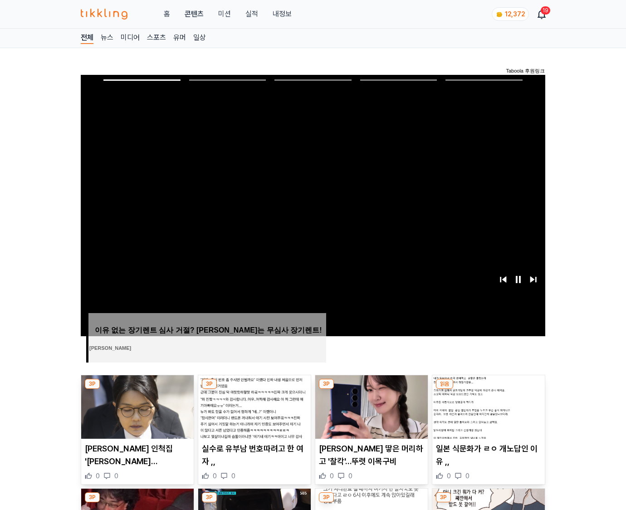
click at [488, 389] on img at bounding box center [489, 407] width 113 height 64
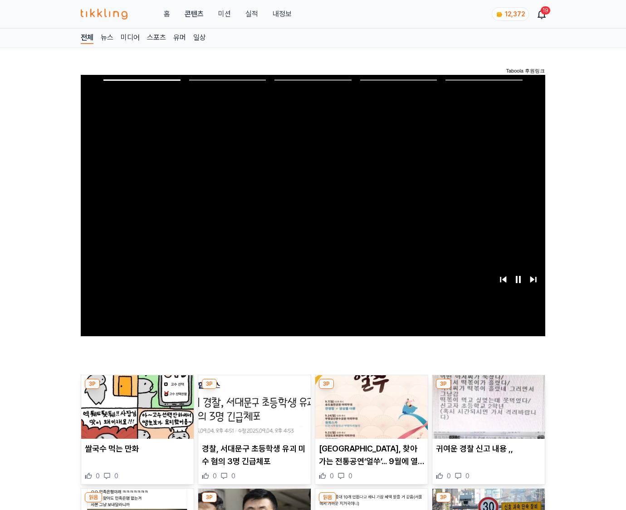
click at [488, 389] on img at bounding box center [489, 407] width 113 height 64
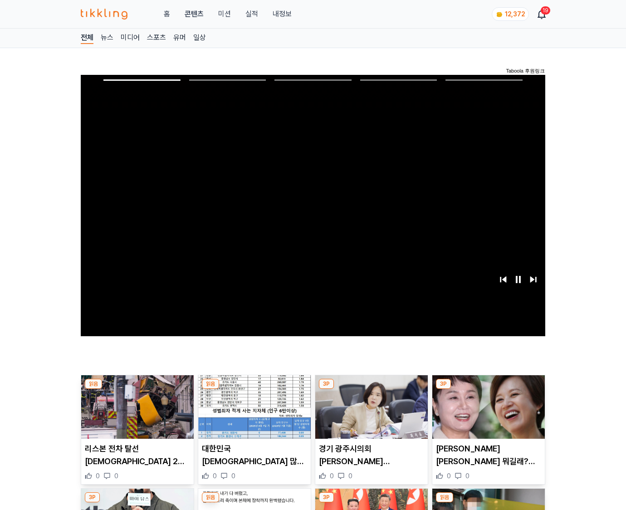
click at [488, 389] on img at bounding box center [489, 407] width 113 height 64
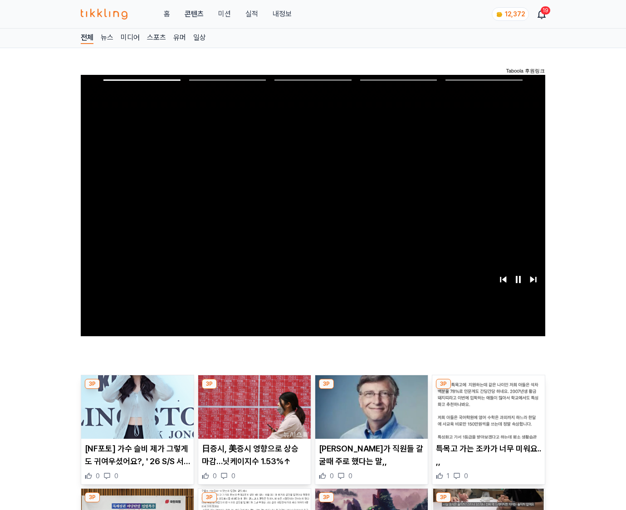
click at [488, 389] on img at bounding box center [489, 407] width 113 height 64
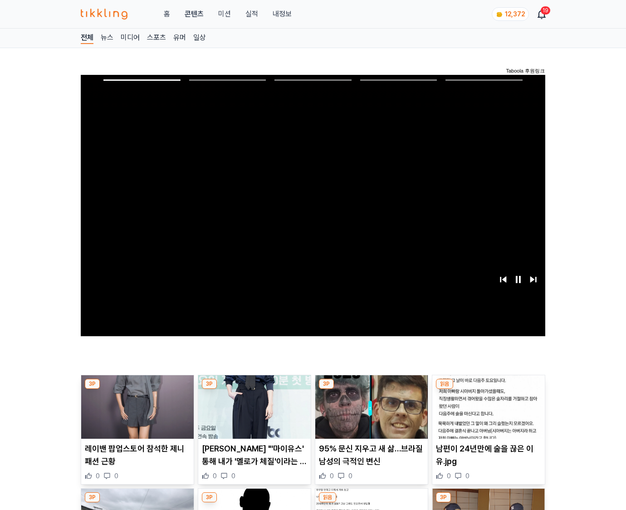
click at [488, 389] on img at bounding box center [489, 407] width 113 height 64
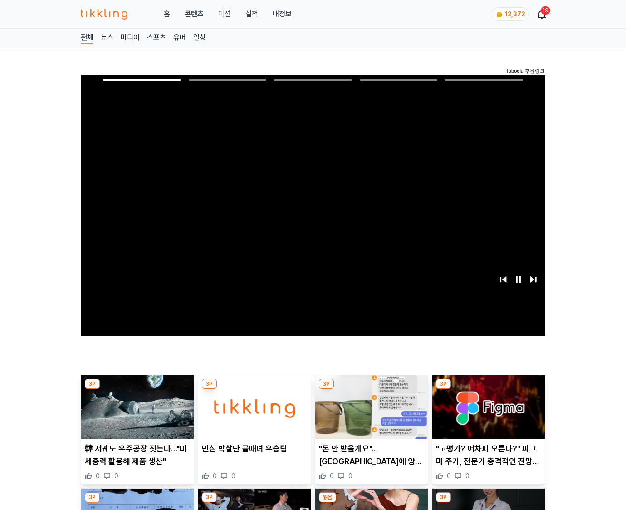
click at [488, 389] on img at bounding box center [489, 407] width 113 height 64
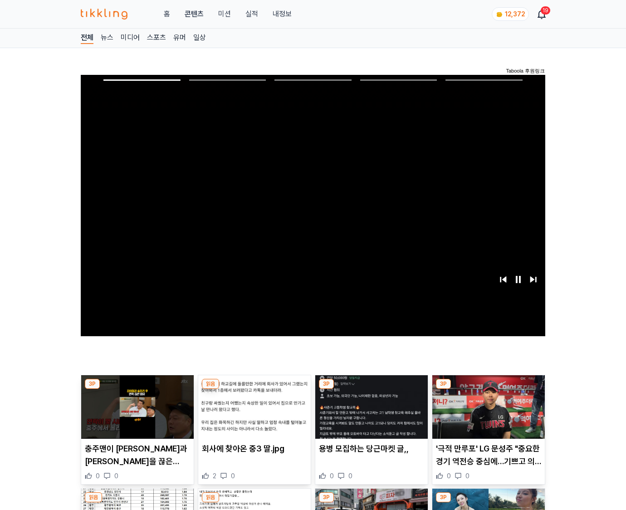
click at [488, 389] on img at bounding box center [489, 407] width 113 height 64
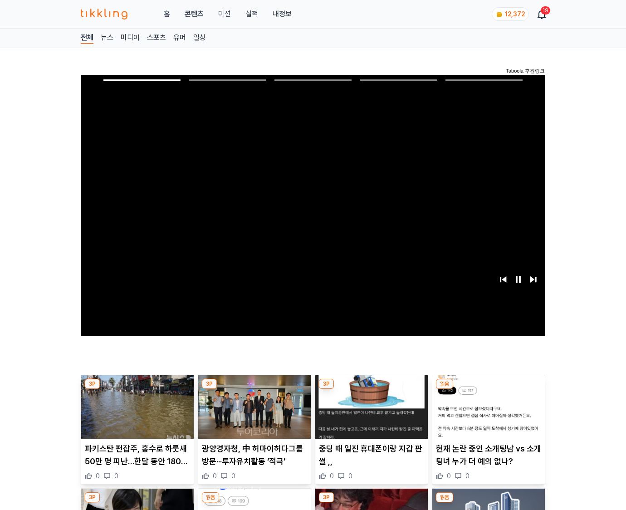
click at [488, 389] on img at bounding box center [489, 407] width 113 height 64
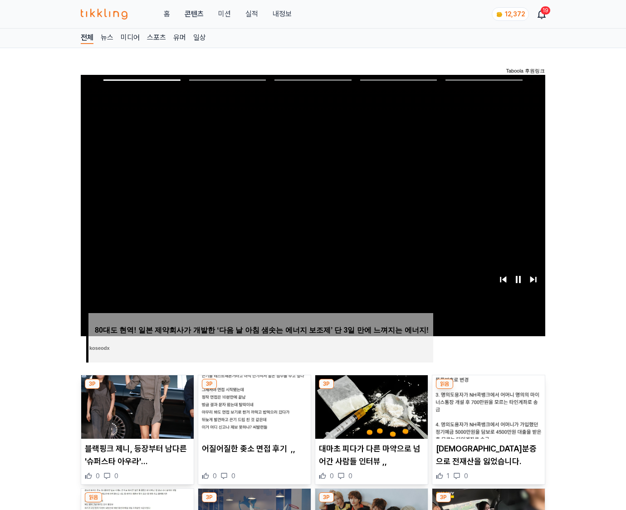
click at [488, 389] on img at bounding box center [489, 407] width 113 height 64
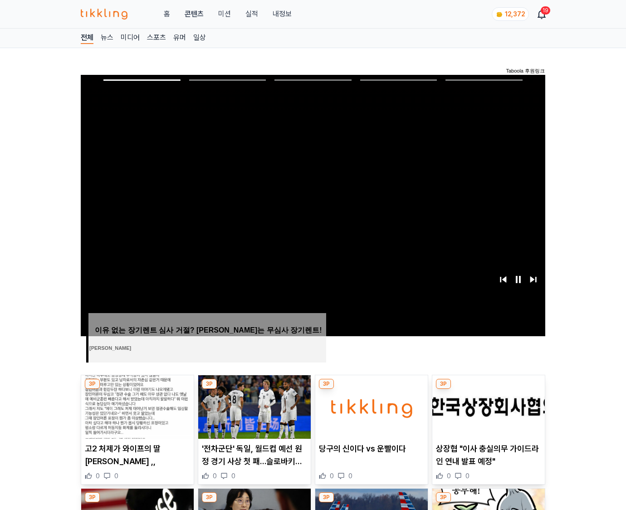
click at [488, 389] on img at bounding box center [489, 407] width 113 height 64
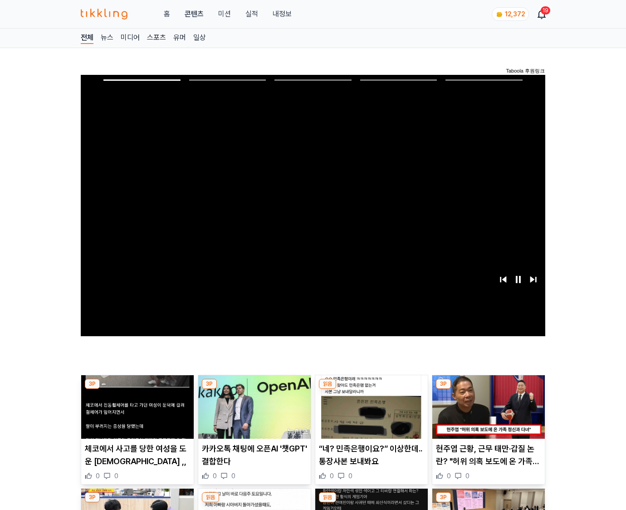
click at [488, 389] on img at bounding box center [489, 407] width 113 height 64
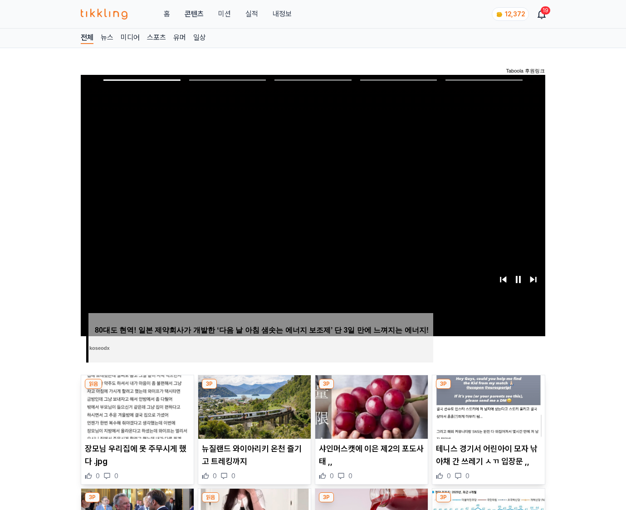
click at [488, 389] on img at bounding box center [489, 407] width 113 height 64
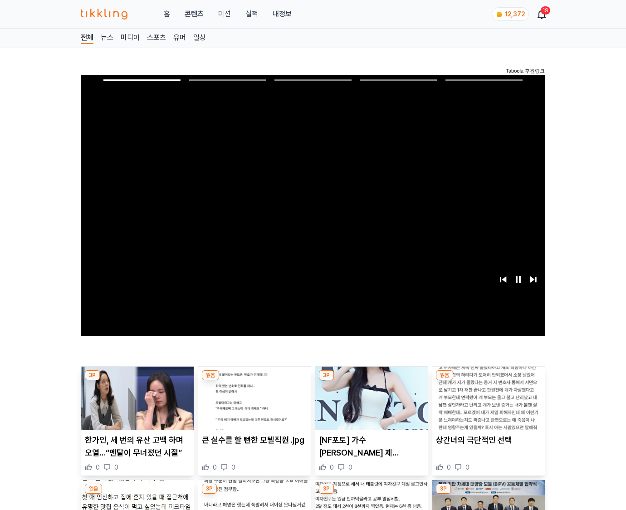
click at [488, 389] on img at bounding box center [489, 399] width 113 height 64
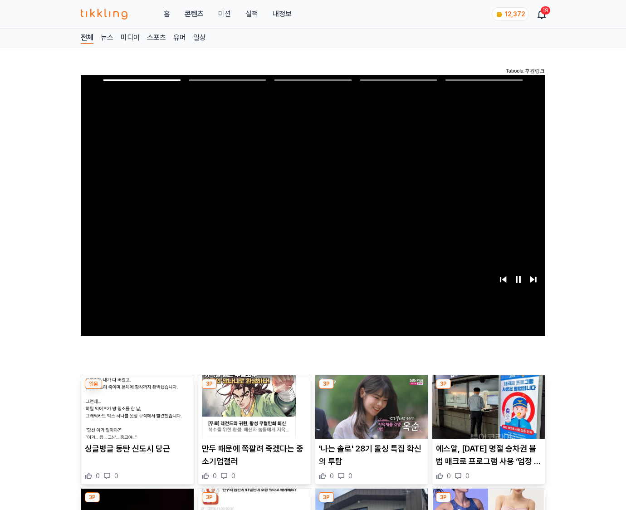
click at [488, 389] on img at bounding box center [489, 407] width 113 height 64
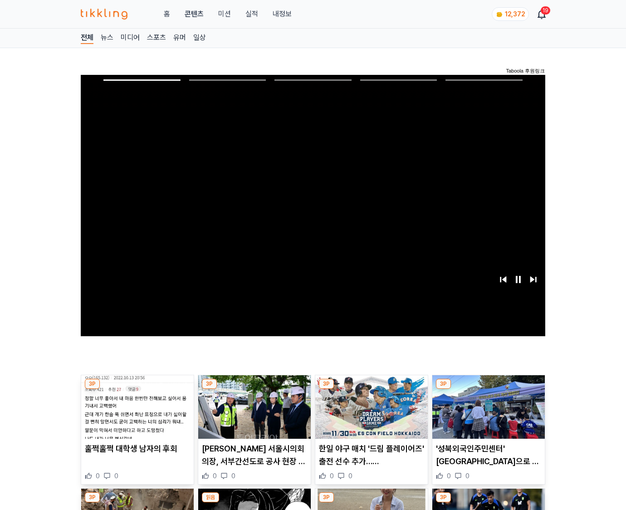
click at [488, 389] on img at bounding box center [489, 407] width 113 height 64
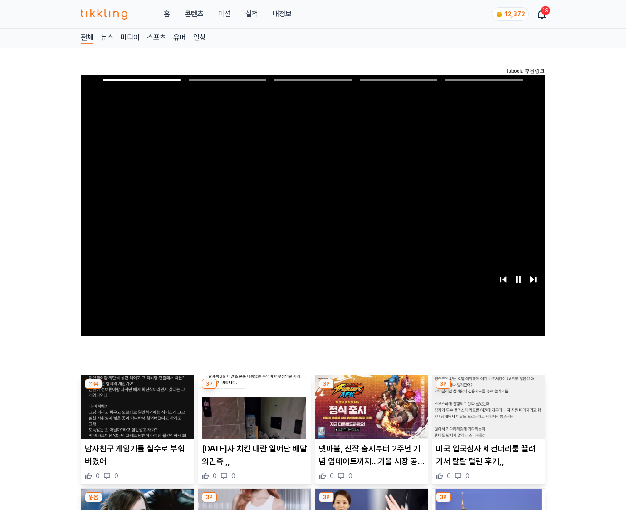
click at [488, 389] on img at bounding box center [489, 407] width 113 height 64
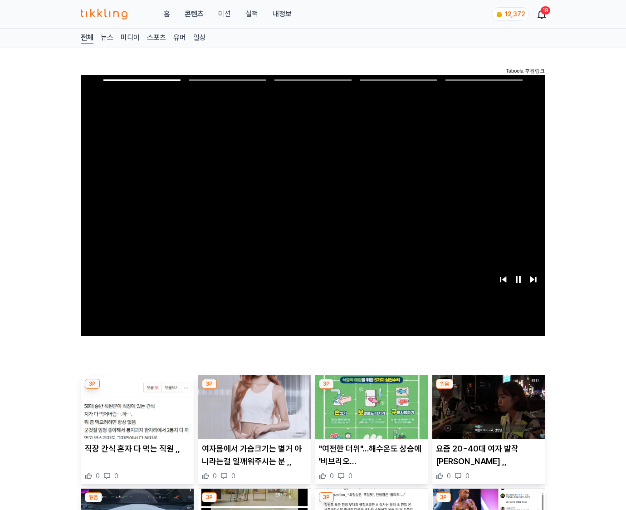
click at [488, 389] on img at bounding box center [489, 407] width 113 height 64
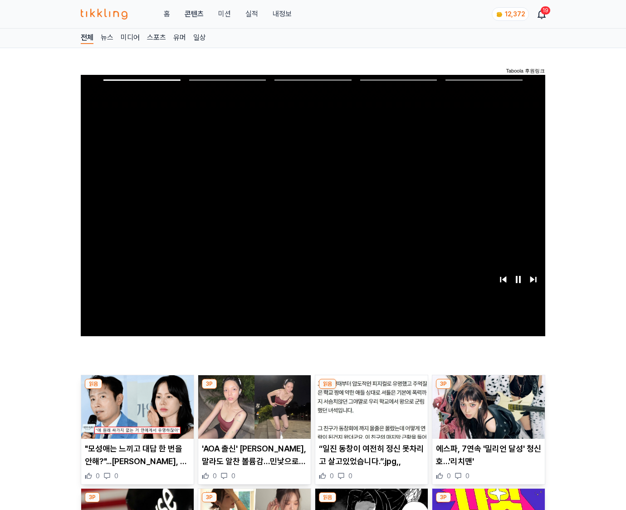
click at [488, 389] on img at bounding box center [489, 407] width 113 height 64
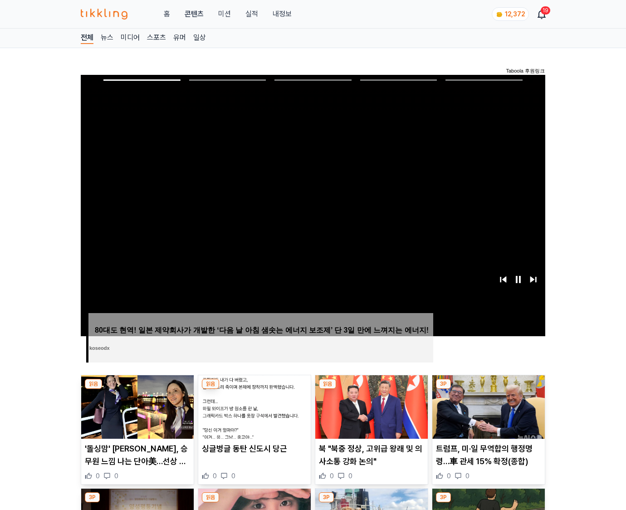
click at [488, 389] on img at bounding box center [489, 407] width 113 height 64
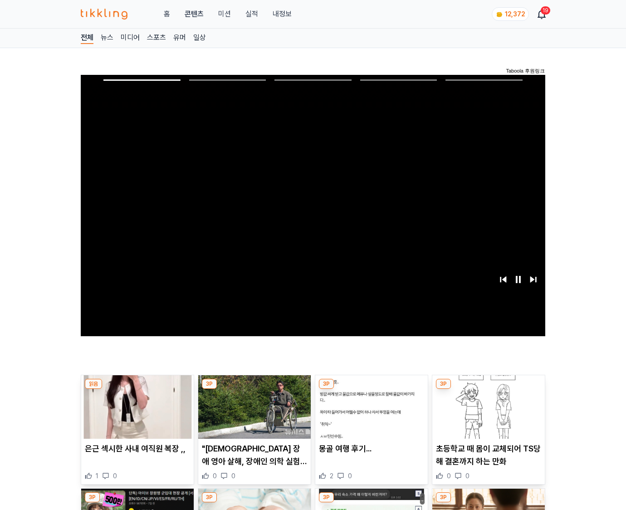
click at [488, 389] on img at bounding box center [489, 407] width 113 height 64
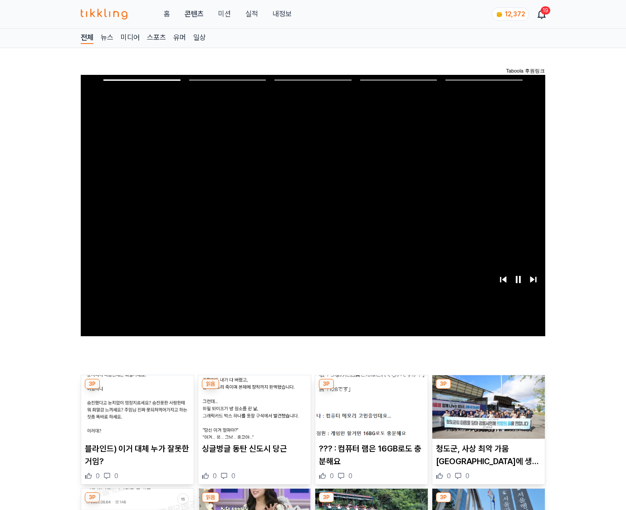
click at [488, 389] on img at bounding box center [489, 407] width 113 height 64
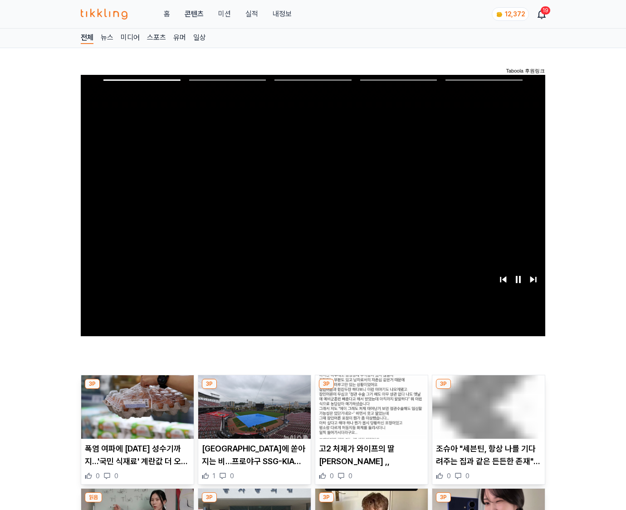
click at [488, 389] on img at bounding box center [489, 407] width 113 height 64
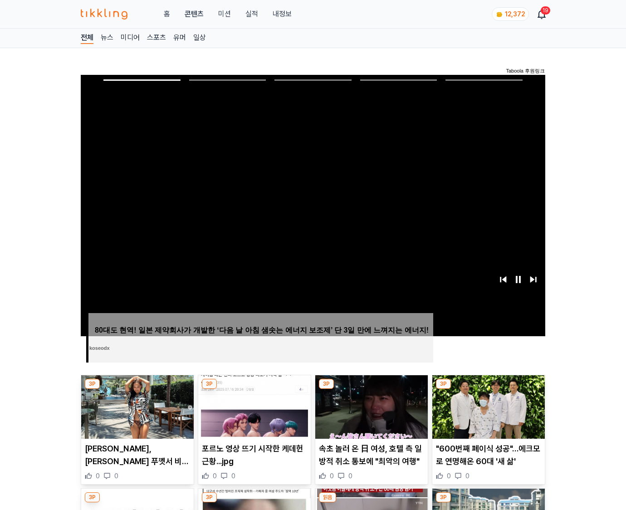
click at [488, 389] on img at bounding box center [489, 407] width 113 height 64
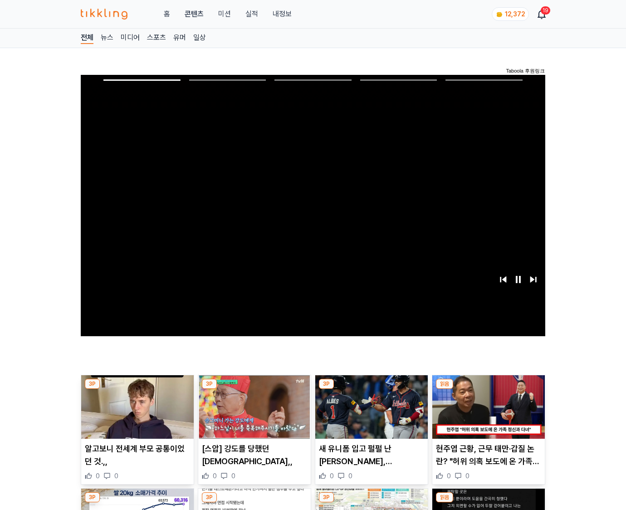
click at [488, 389] on img at bounding box center [489, 407] width 113 height 64
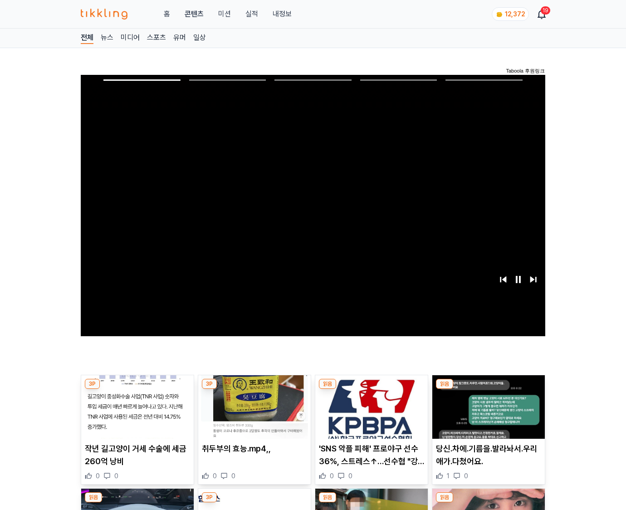
click at [488, 389] on img at bounding box center [489, 407] width 113 height 64
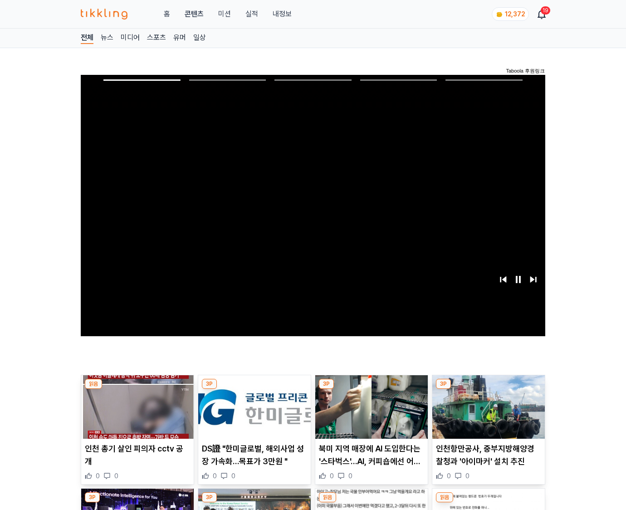
click at [488, 389] on img at bounding box center [489, 407] width 113 height 64
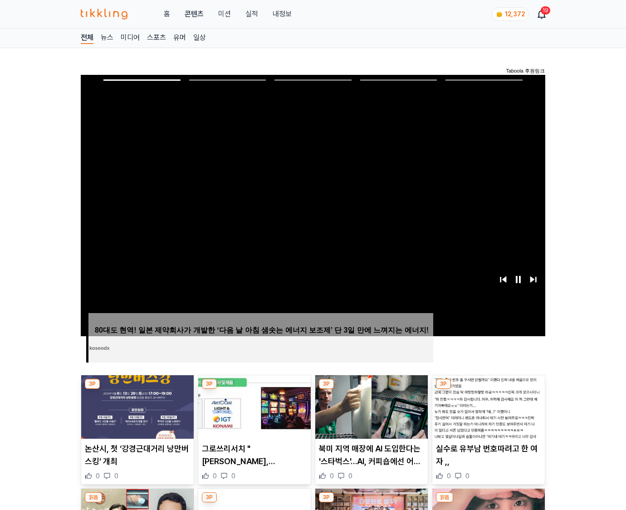
click at [488, 389] on img at bounding box center [489, 407] width 113 height 64
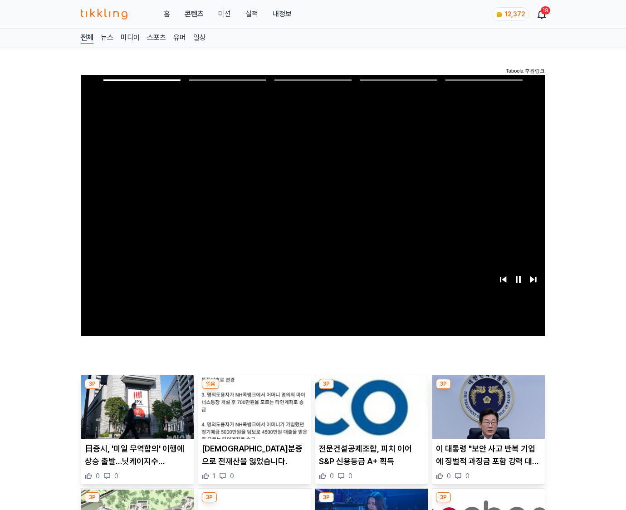
click at [488, 389] on img at bounding box center [489, 407] width 113 height 64
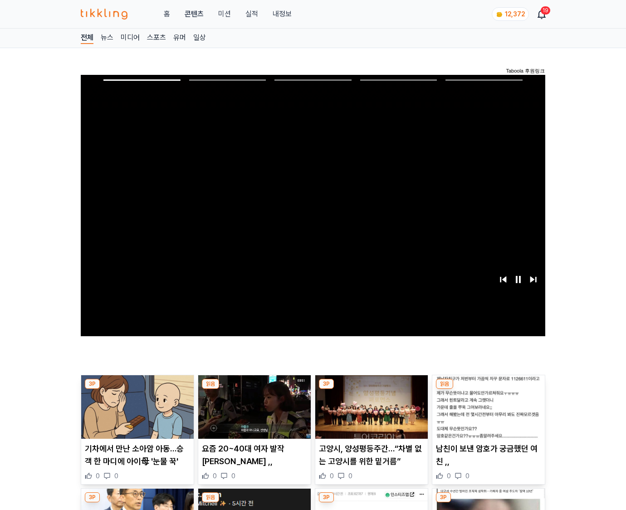
click at [488, 389] on img at bounding box center [489, 407] width 113 height 64
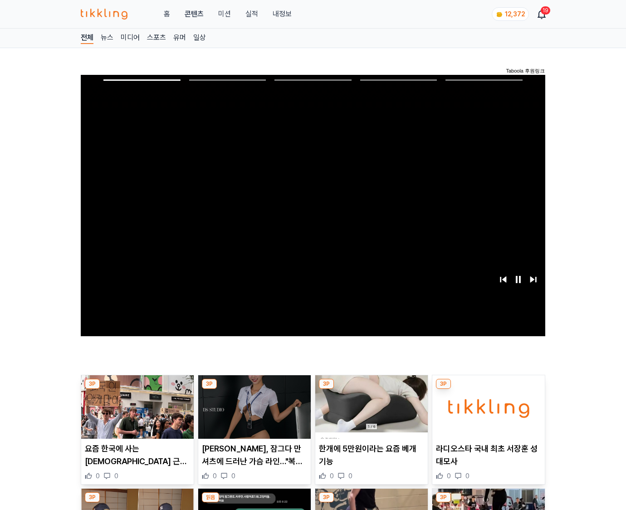
click at [488, 389] on img at bounding box center [489, 407] width 113 height 64
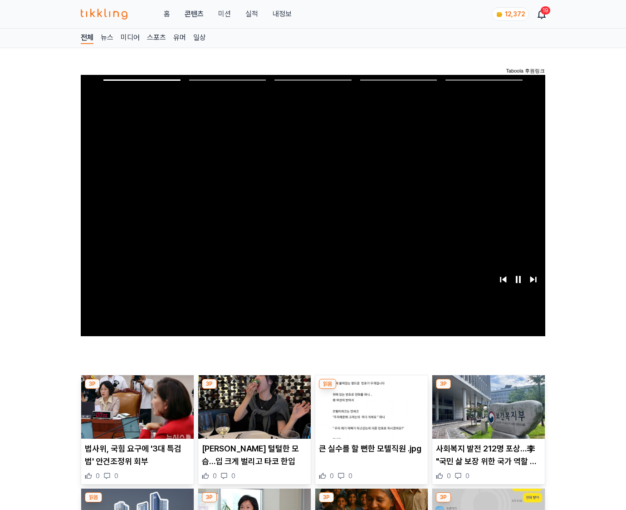
click at [488, 389] on img at bounding box center [489, 407] width 113 height 64
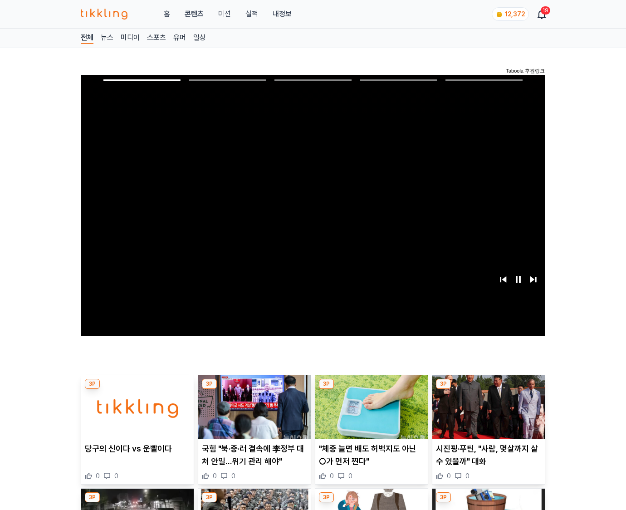
click at [488, 389] on img at bounding box center [489, 407] width 113 height 64
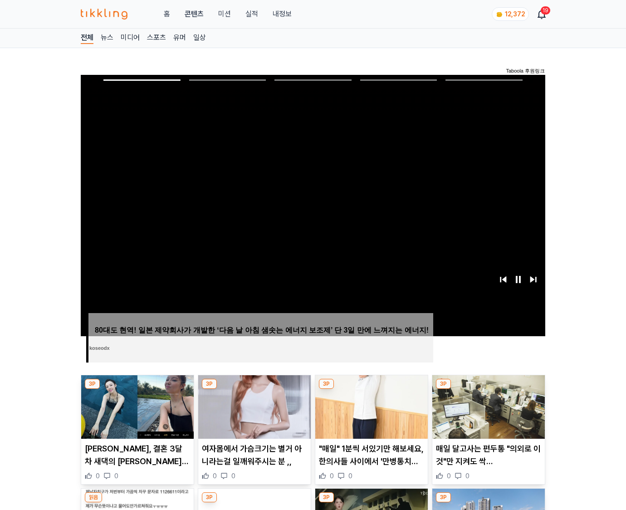
click at [488, 389] on img at bounding box center [489, 407] width 113 height 64
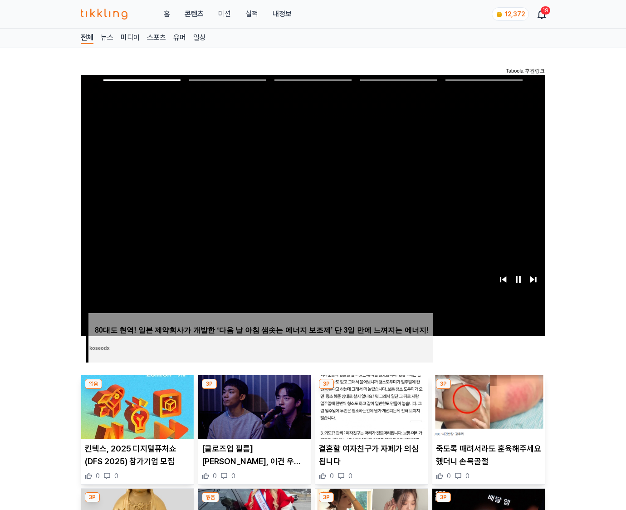
click at [488, 389] on img at bounding box center [489, 407] width 113 height 64
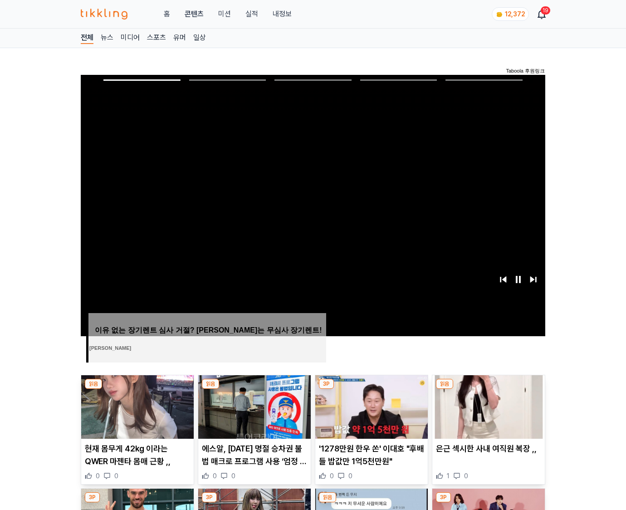
click at [488, 389] on img at bounding box center [489, 407] width 113 height 64
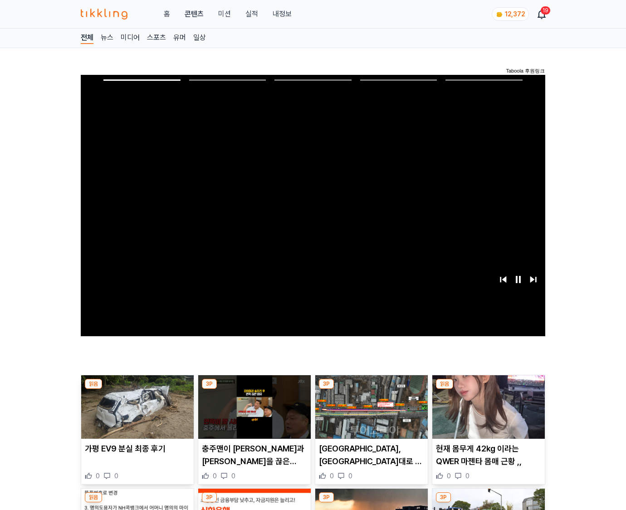
click at [488, 389] on img at bounding box center [489, 407] width 113 height 64
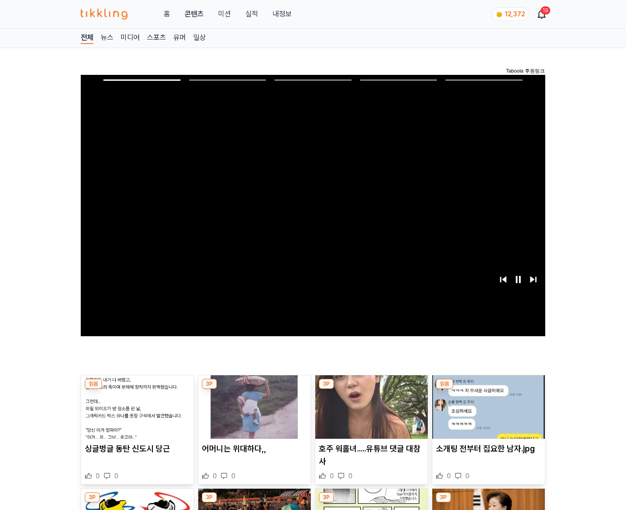
click at [488, 389] on img at bounding box center [489, 407] width 113 height 64
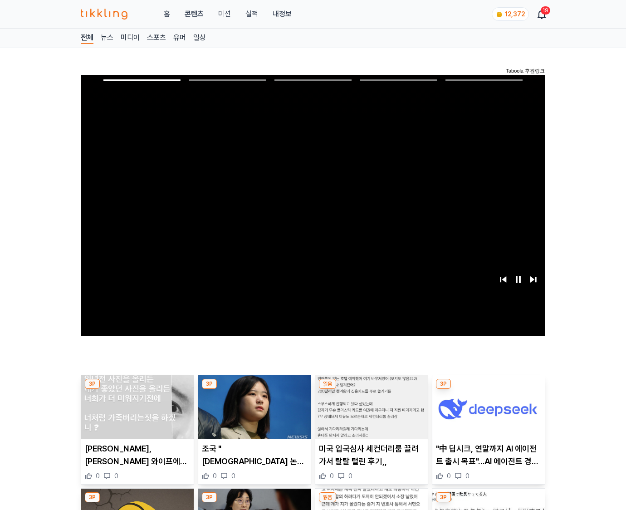
click at [488, 389] on img at bounding box center [489, 407] width 113 height 64
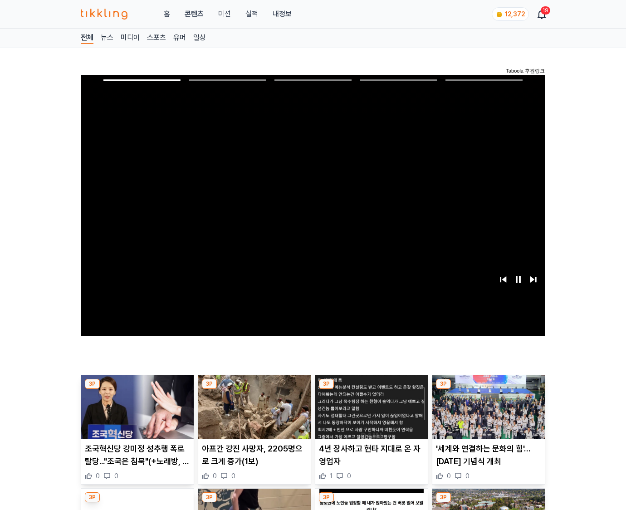
click at [488, 389] on img at bounding box center [489, 407] width 113 height 64
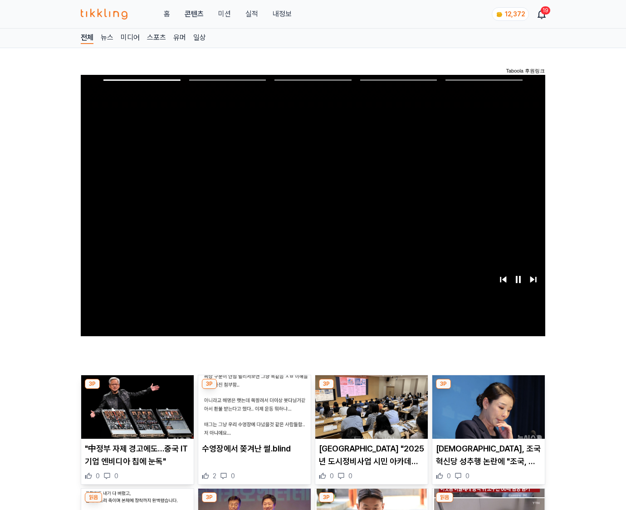
click at [488, 389] on img at bounding box center [489, 407] width 113 height 64
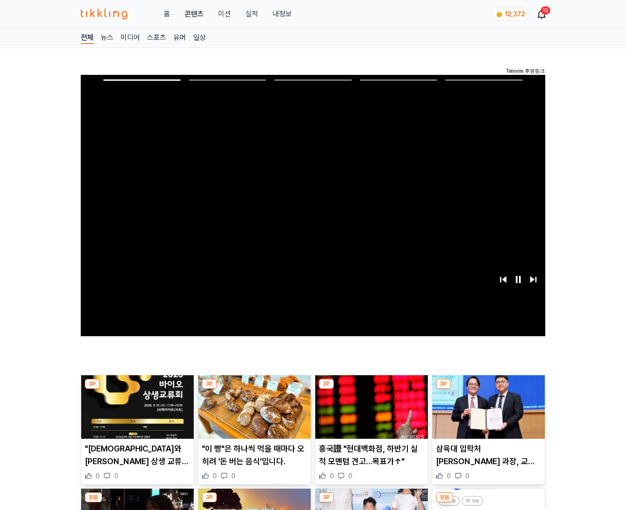
click at [488, 389] on img at bounding box center [489, 407] width 113 height 64
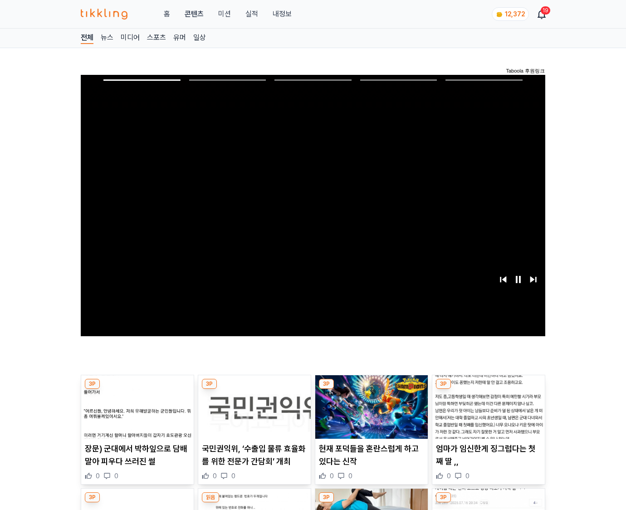
click at [488, 389] on img at bounding box center [489, 407] width 113 height 64
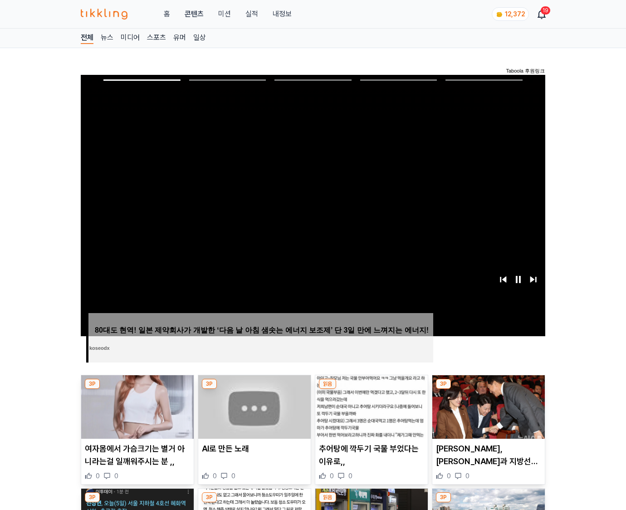
click at [488, 389] on img at bounding box center [489, 407] width 113 height 64
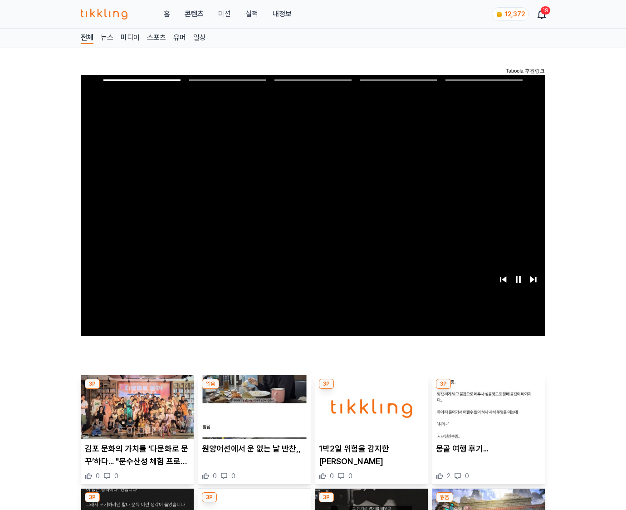
click at [488, 389] on img at bounding box center [489, 407] width 113 height 64
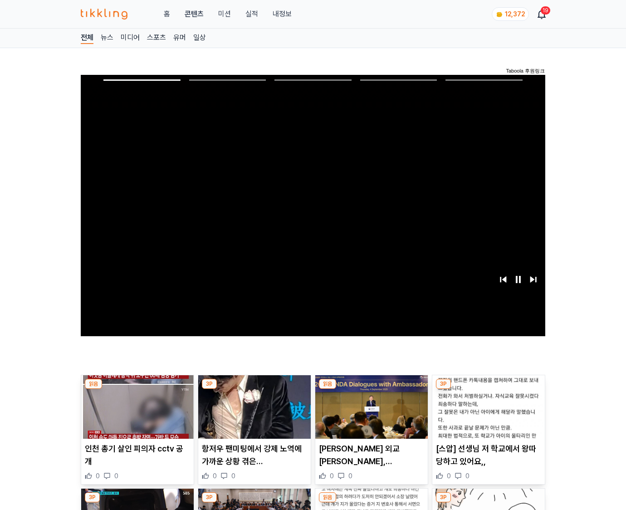
click at [488, 389] on img at bounding box center [489, 407] width 113 height 64
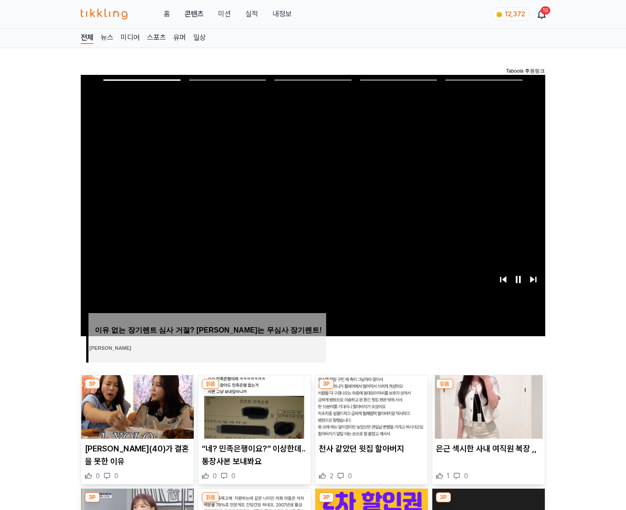
click at [488, 389] on img at bounding box center [489, 407] width 113 height 64
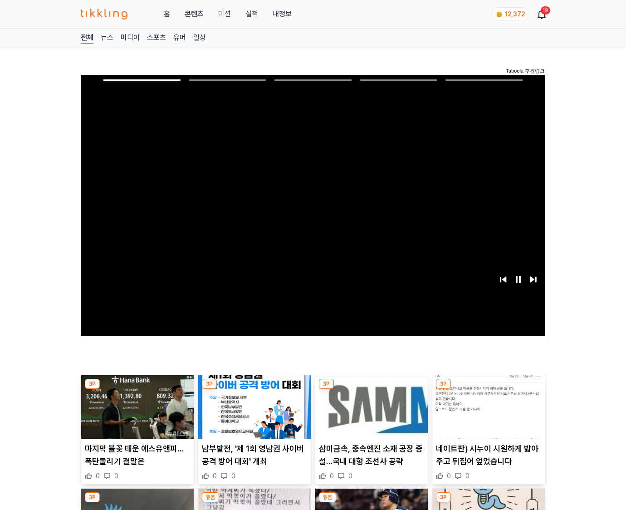
click at [488, 389] on img at bounding box center [489, 407] width 113 height 64
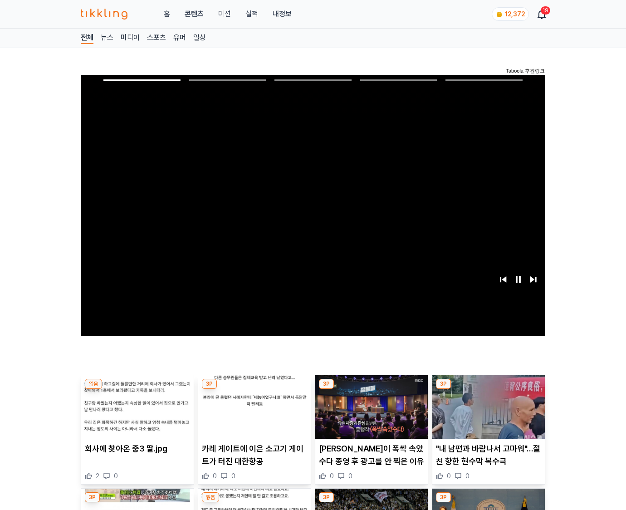
click at [488, 389] on img at bounding box center [489, 407] width 113 height 64
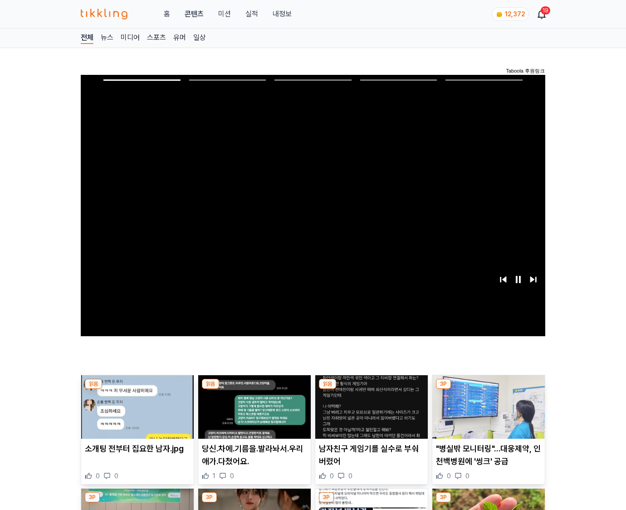
click at [488, 389] on img at bounding box center [489, 407] width 113 height 64
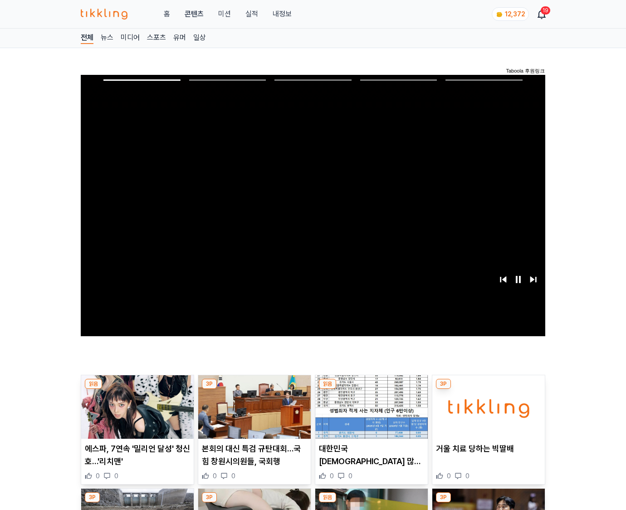
click at [488, 389] on img at bounding box center [489, 407] width 113 height 64
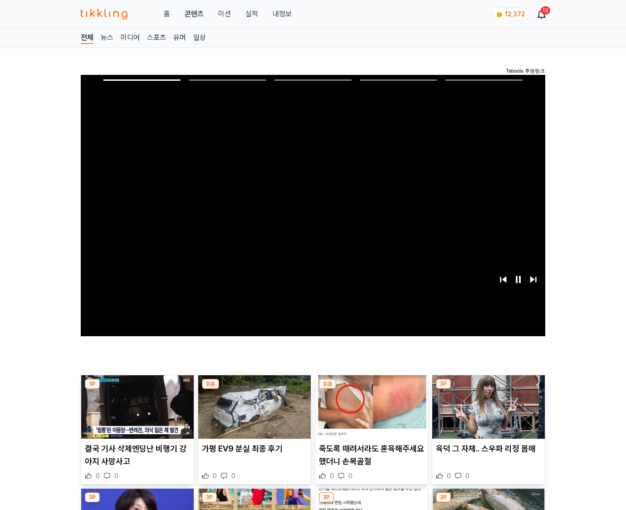
click at [488, 389] on img at bounding box center [489, 407] width 113 height 64
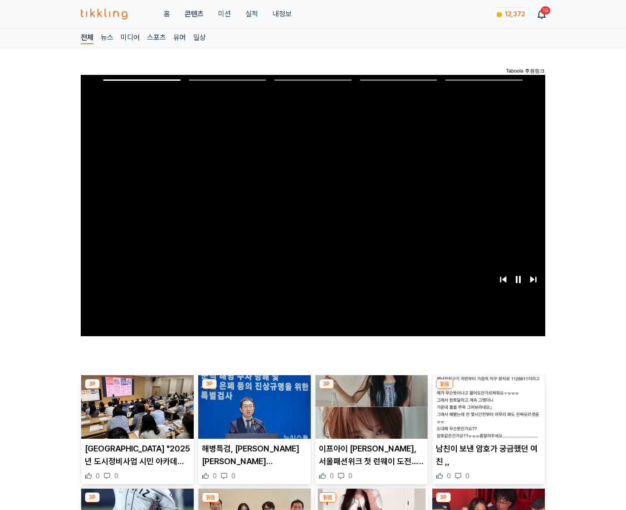
click at [488, 389] on img at bounding box center [489, 407] width 113 height 64
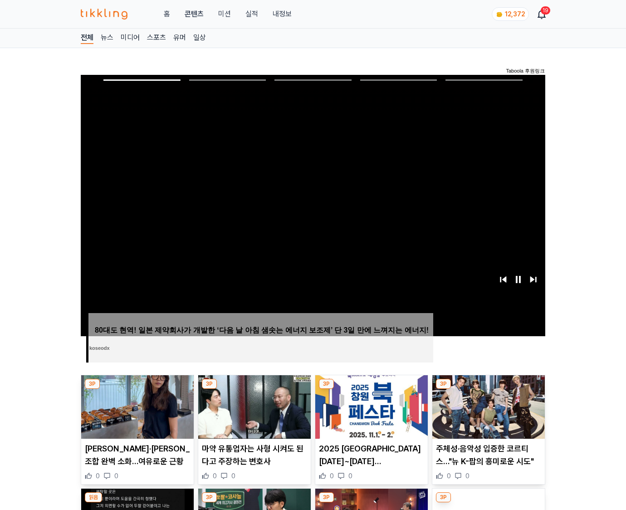
click at [488, 389] on img at bounding box center [489, 407] width 113 height 64
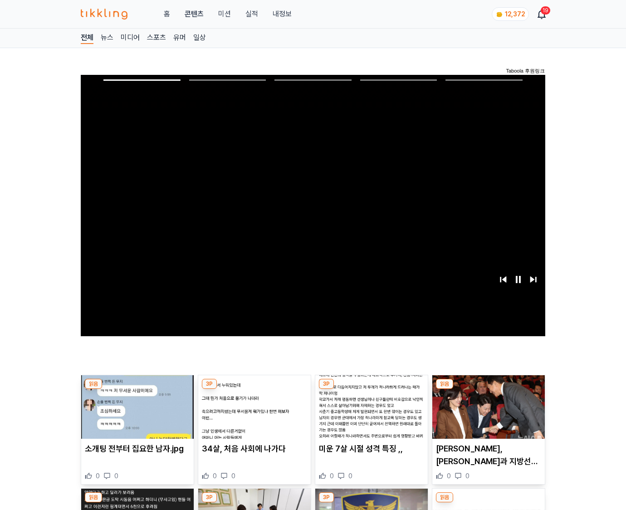
click at [488, 389] on img at bounding box center [489, 407] width 113 height 64
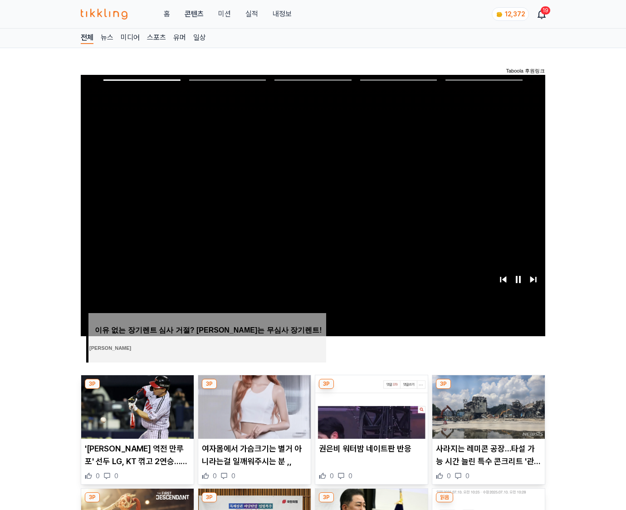
click at [488, 389] on img at bounding box center [489, 407] width 113 height 64
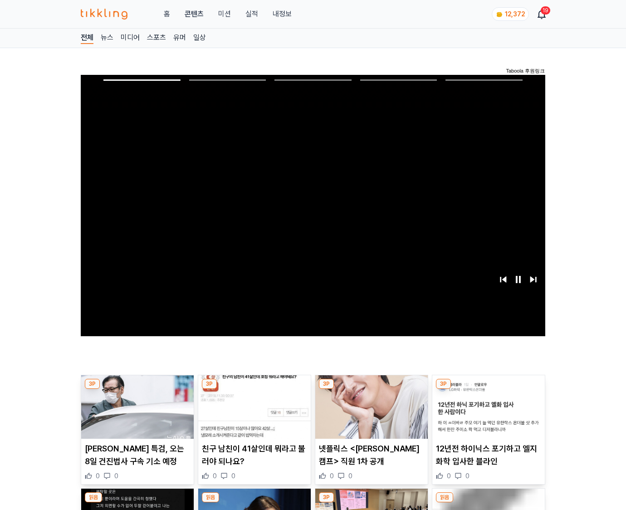
click at [488, 389] on img at bounding box center [489, 407] width 113 height 64
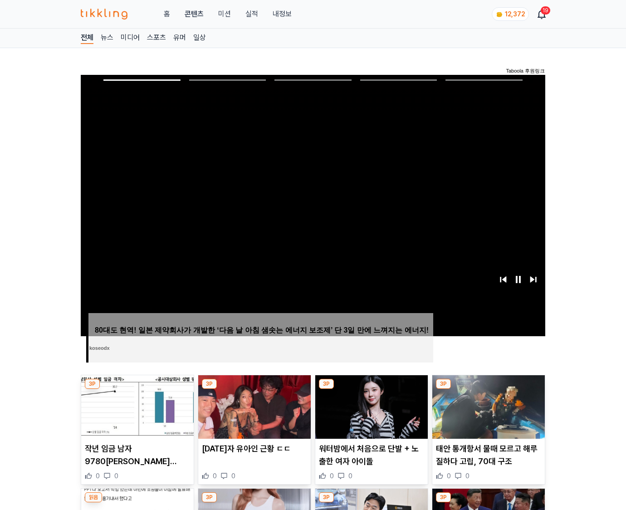
click at [488, 389] on img at bounding box center [489, 407] width 113 height 64
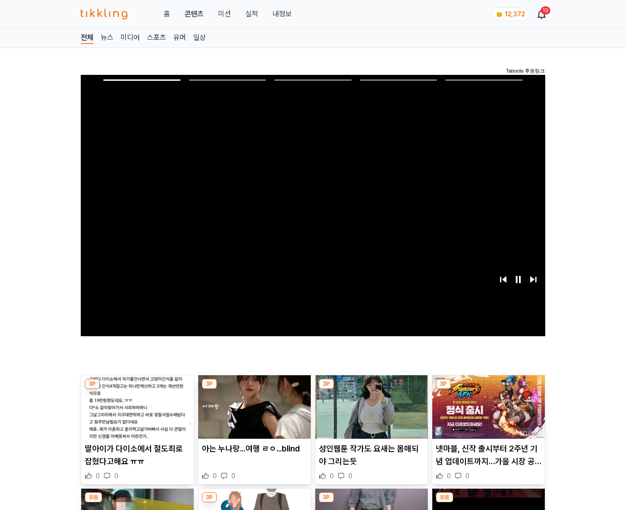
click at [488, 389] on img at bounding box center [489, 407] width 113 height 64
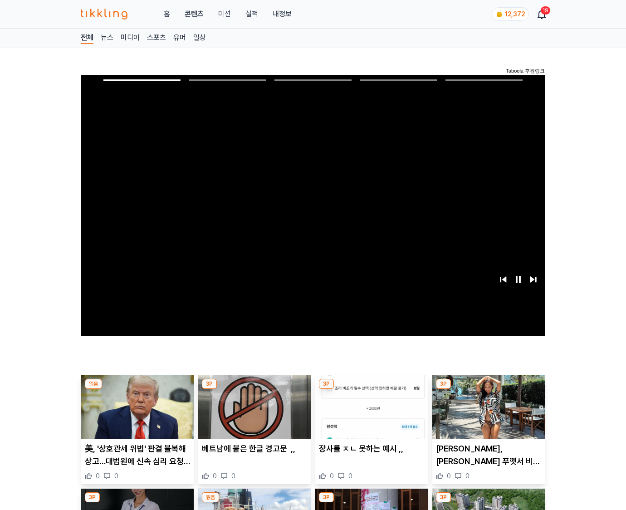
click at [488, 389] on img at bounding box center [489, 407] width 113 height 64
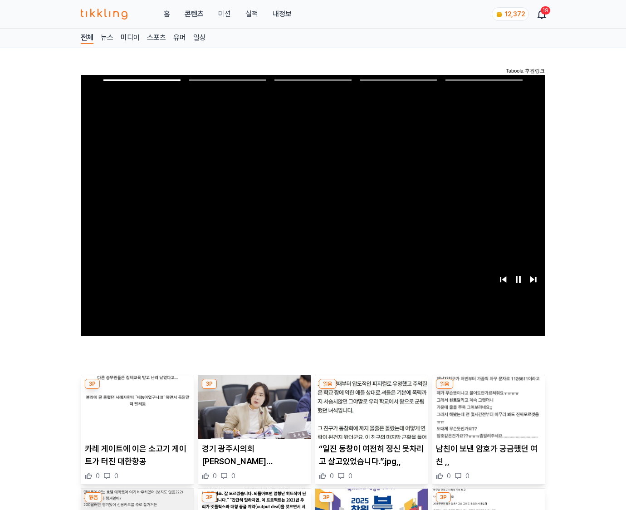
click at [488, 389] on img at bounding box center [489, 407] width 113 height 64
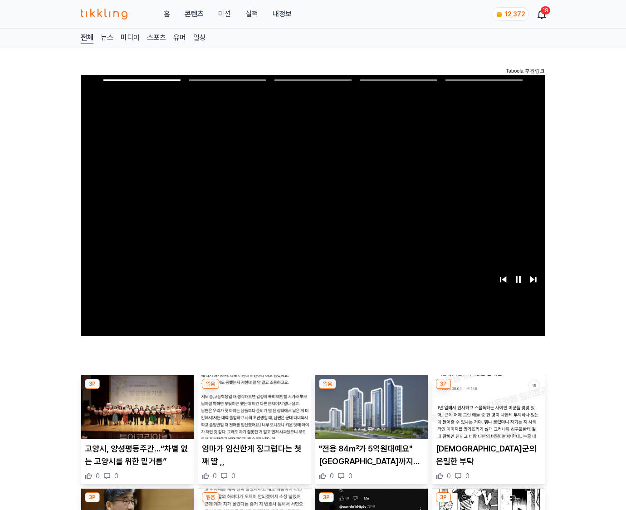
click at [488, 389] on img at bounding box center [489, 407] width 113 height 64
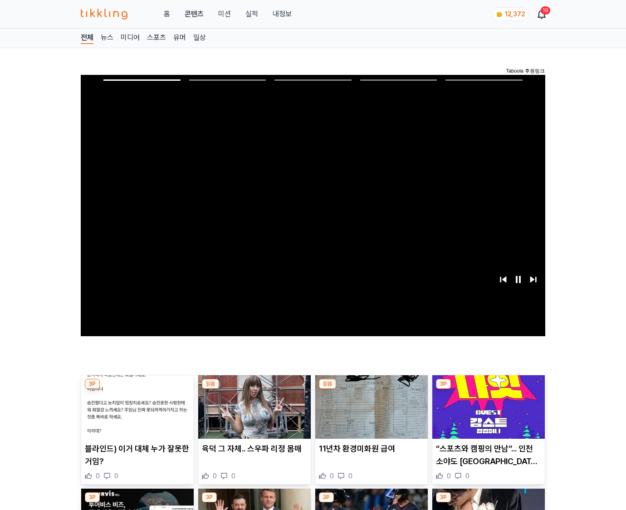
click at [488, 389] on img at bounding box center [489, 407] width 113 height 64
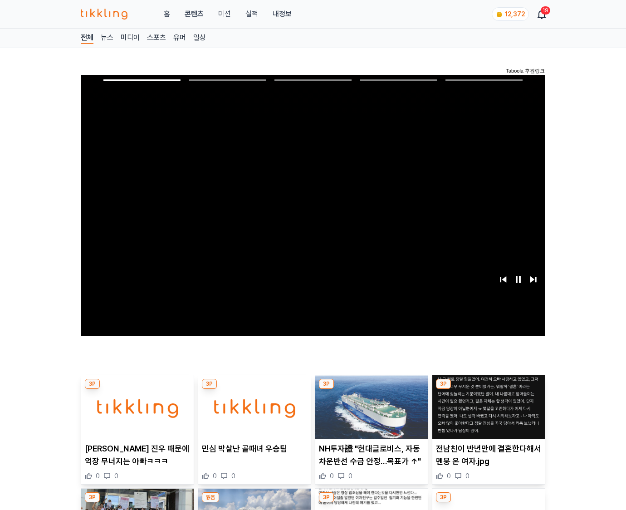
click at [488, 389] on img at bounding box center [489, 407] width 113 height 64
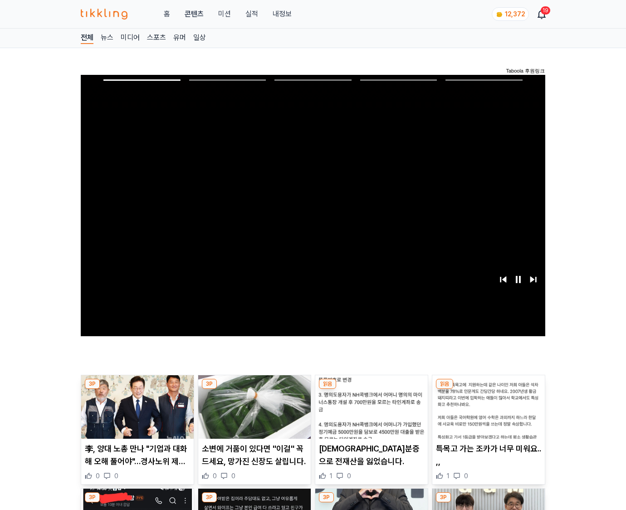
click at [488, 389] on img at bounding box center [489, 407] width 113 height 64
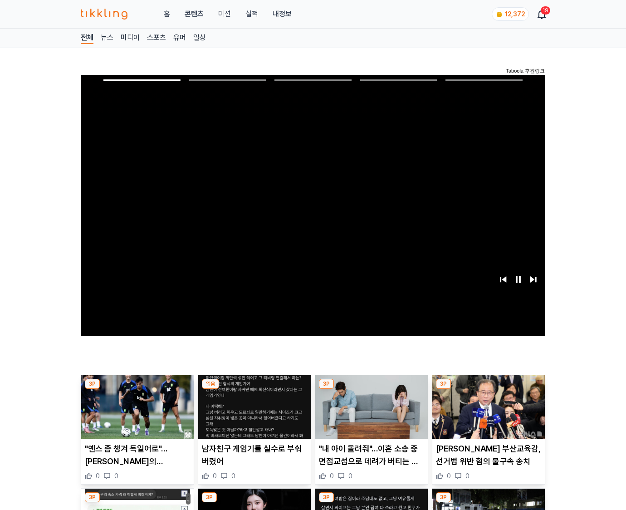
click at [488, 389] on img at bounding box center [489, 407] width 113 height 64
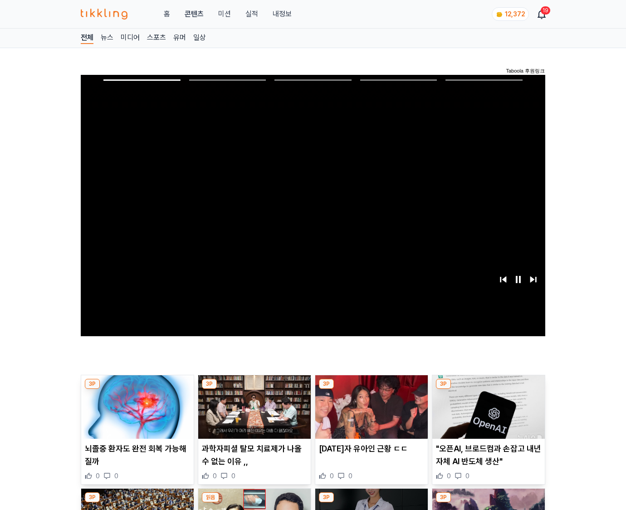
click at [488, 389] on img at bounding box center [489, 407] width 113 height 64
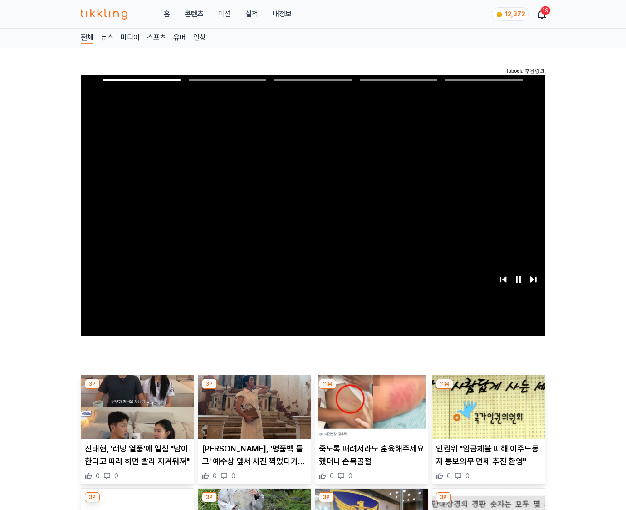
click at [488, 389] on img at bounding box center [489, 407] width 113 height 64
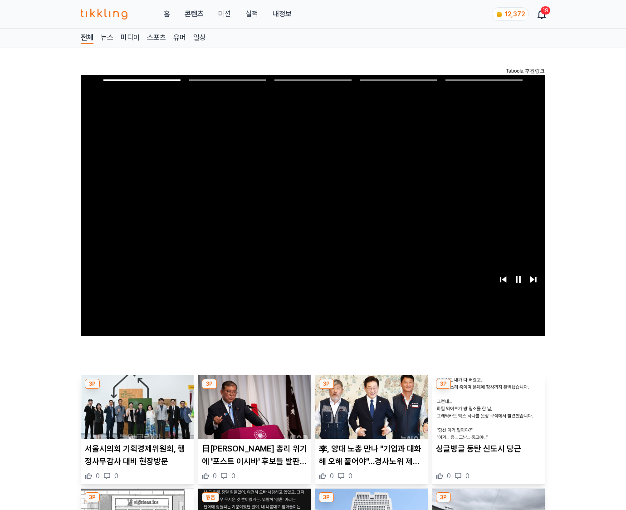
click at [488, 389] on img at bounding box center [489, 407] width 113 height 64
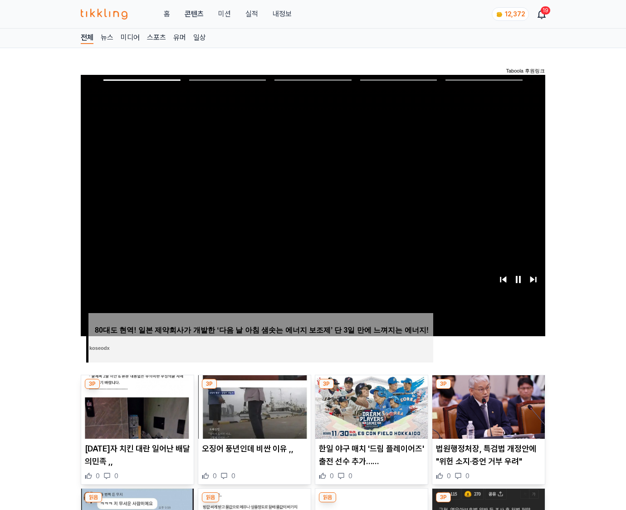
click at [488, 389] on img at bounding box center [489, 407] width 113 height 64
